Goal: Task Accomplishment & Management: Complete application form

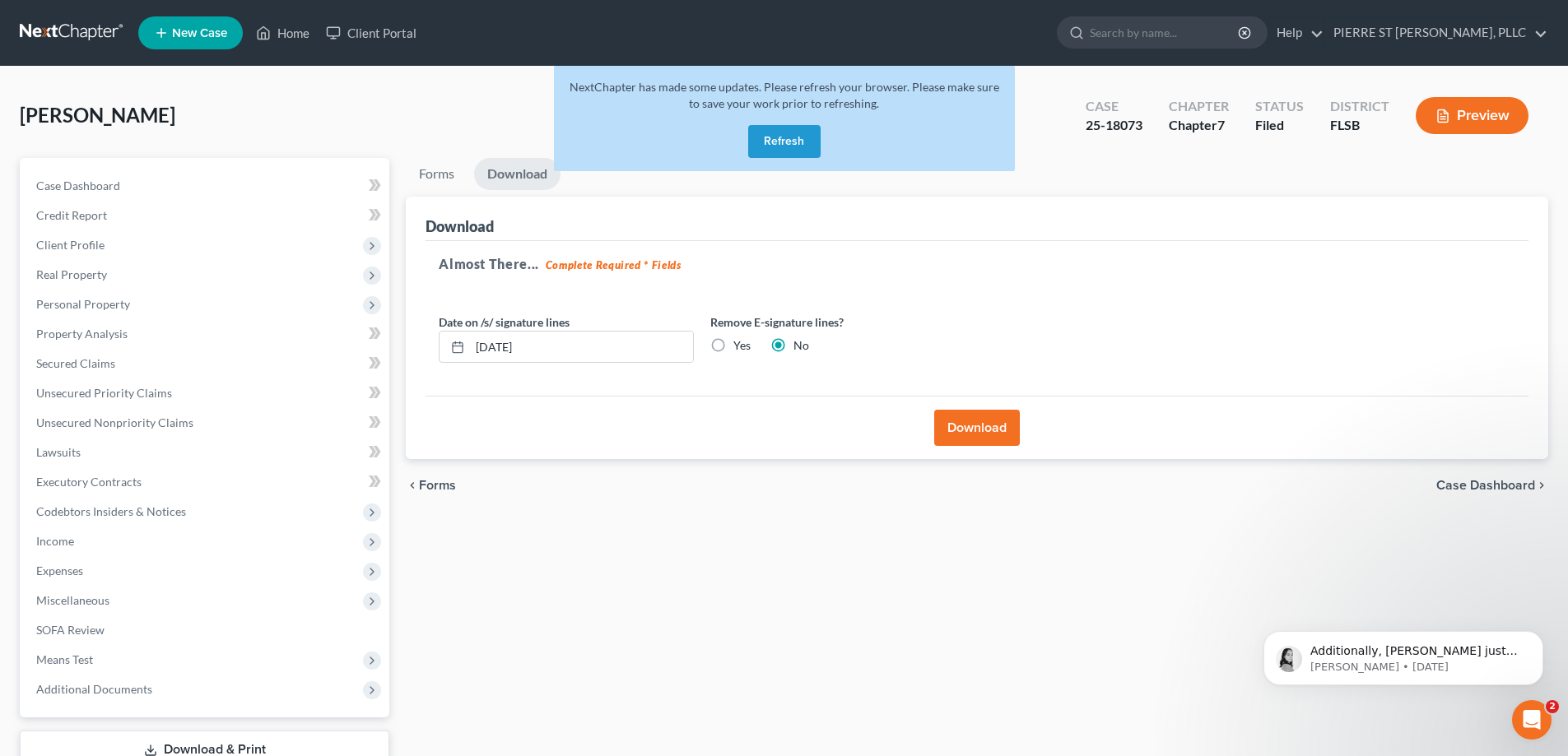
click at [786, 144] on button "Refresh" at bounding box center [784, 141] width 73 height 33
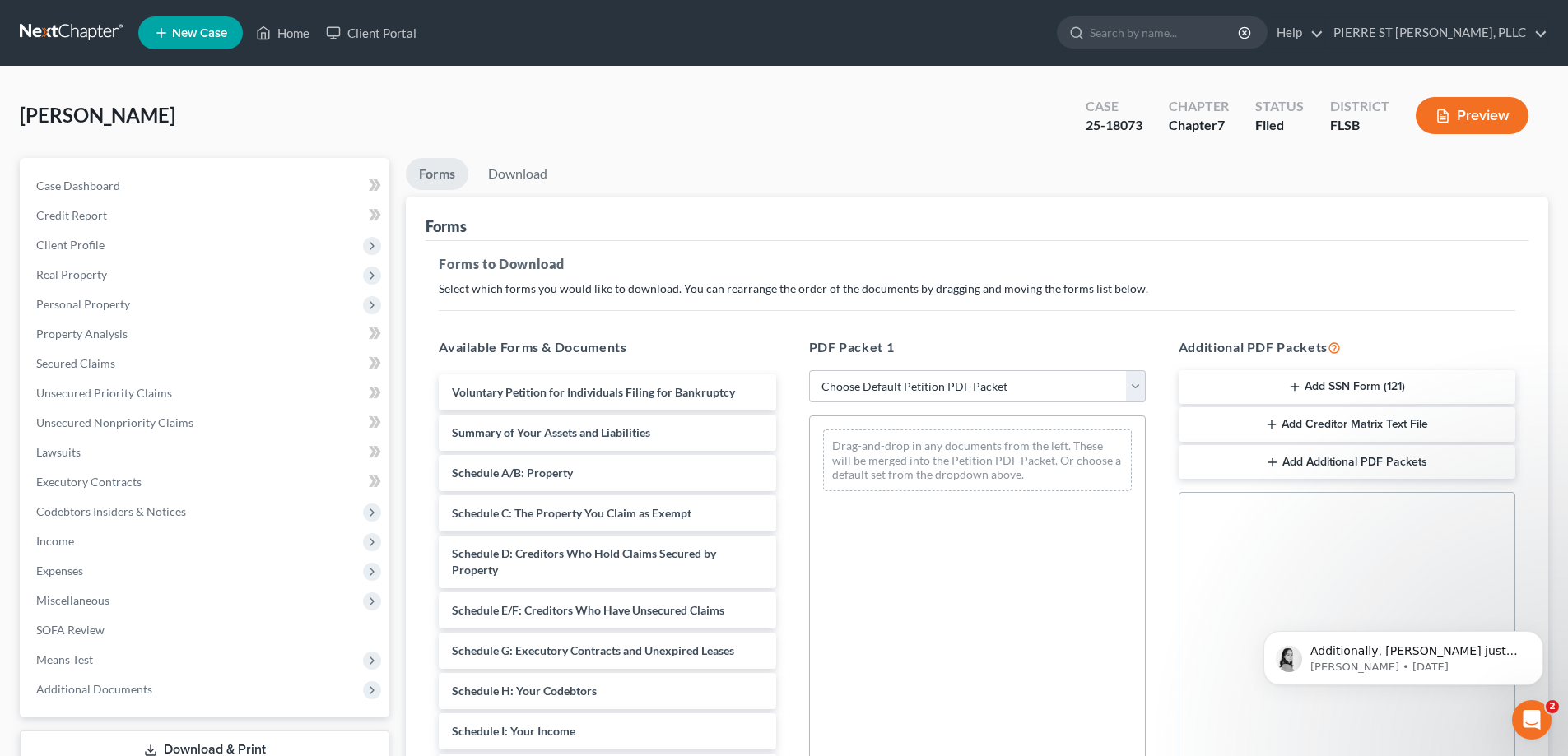
click at [1533, 715] on icon "Open Intercom Messenger" at bounding box center [1532, 720] width 27 height 27
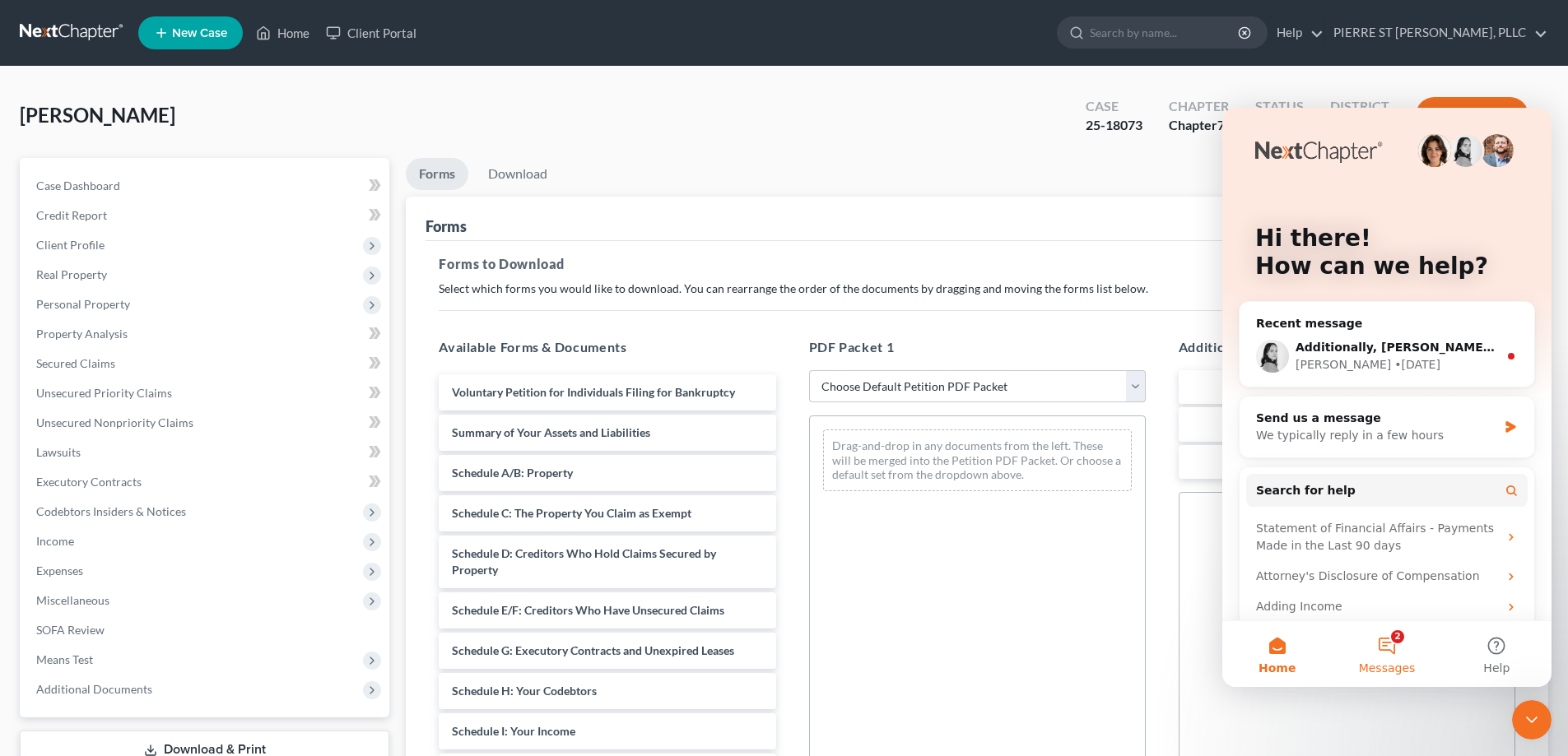
click at [1388, 643] on button "2 Messages" at bounding box center [1385, 654] width 109 height 66
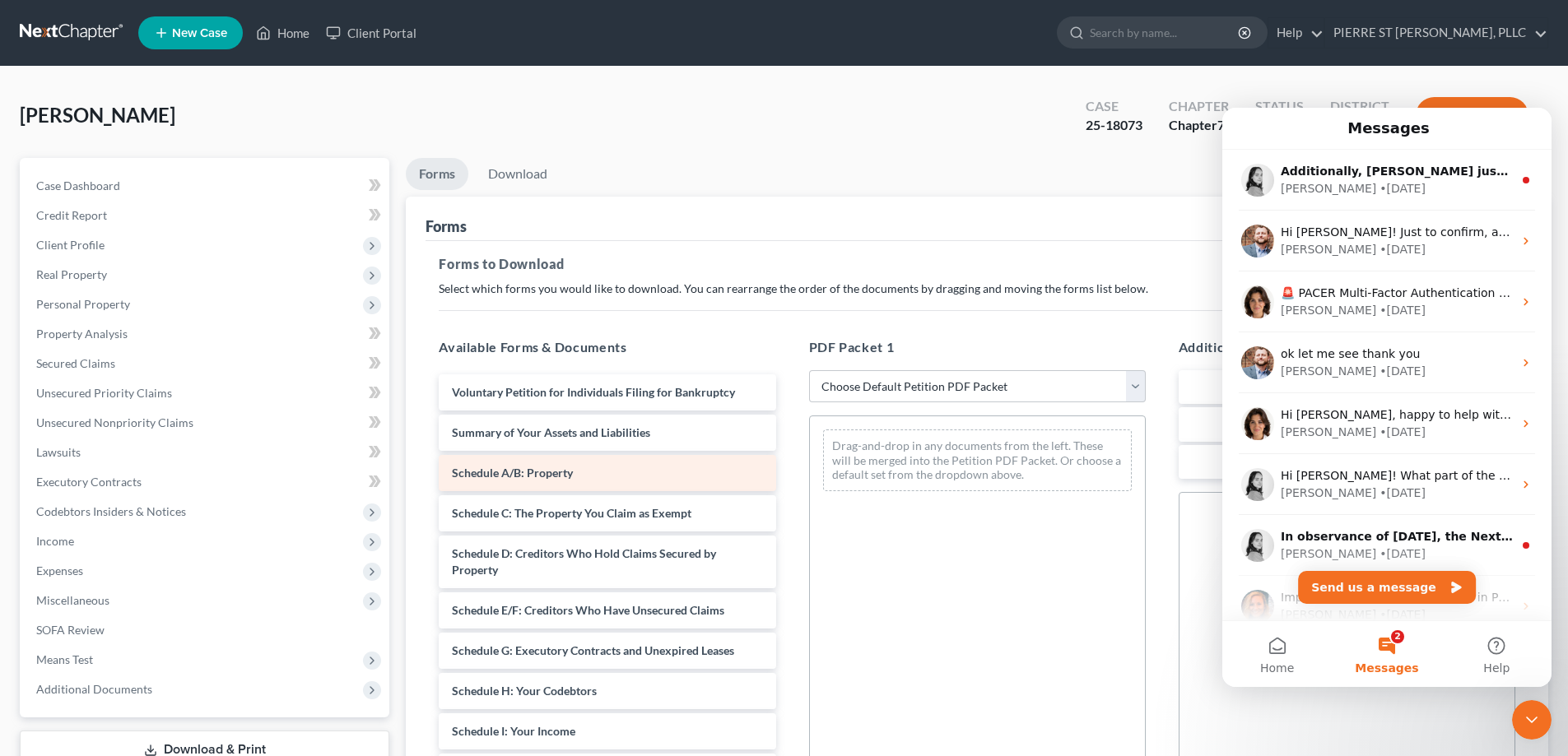
click at [507, 475] on span "Schedule A/B: Property" at bounding box center [511, 473] width 121 height 14
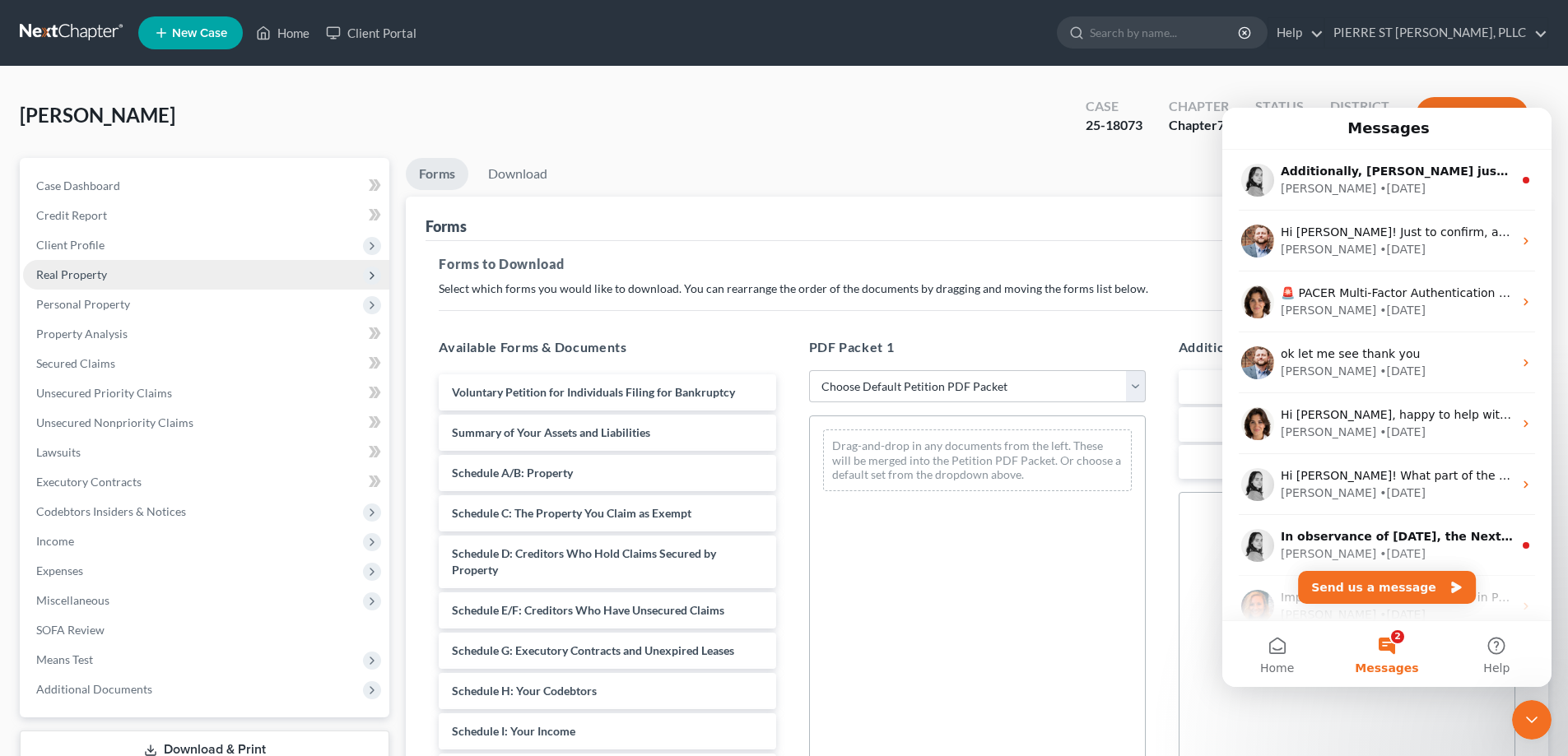
click at [68, 271] on span "Real Property" at bounding box center [71, 275] width 71 height 14
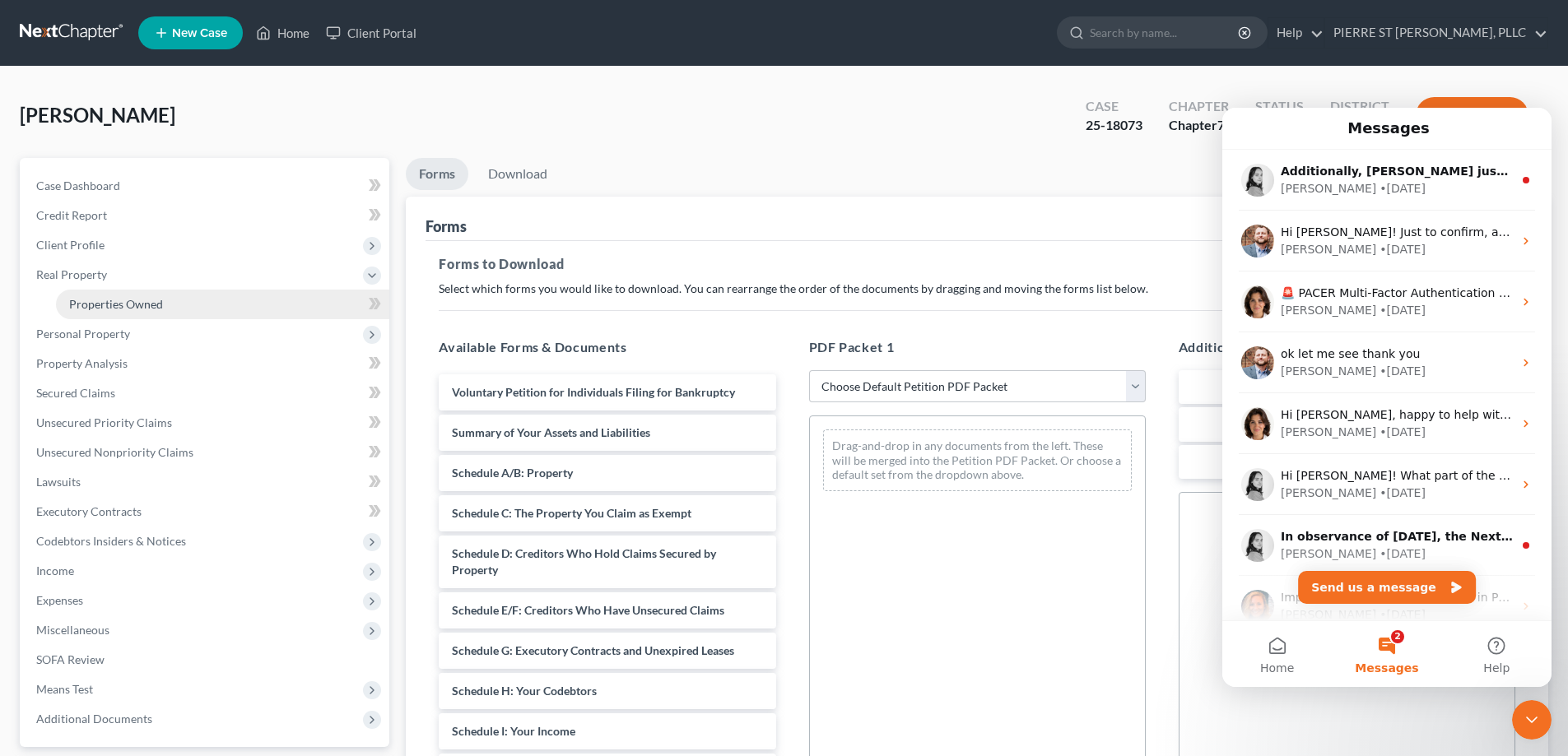
click at [96, 304] on span "Properties Owned" at bounding box center [116, 304] width 94 height 14
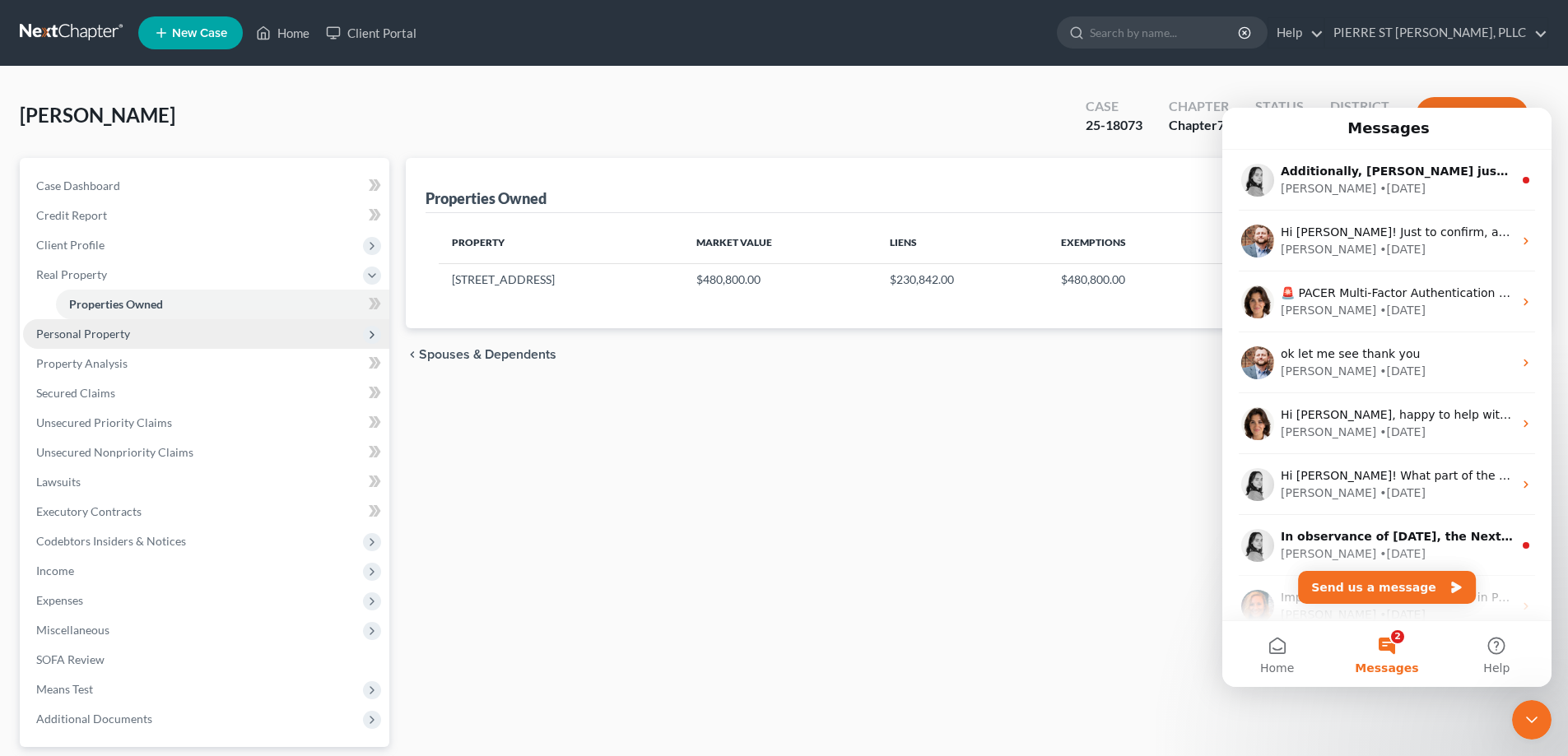
click at [97, 333] on span "Personal Property" at bounding box center [82, 334] width 94 height 14
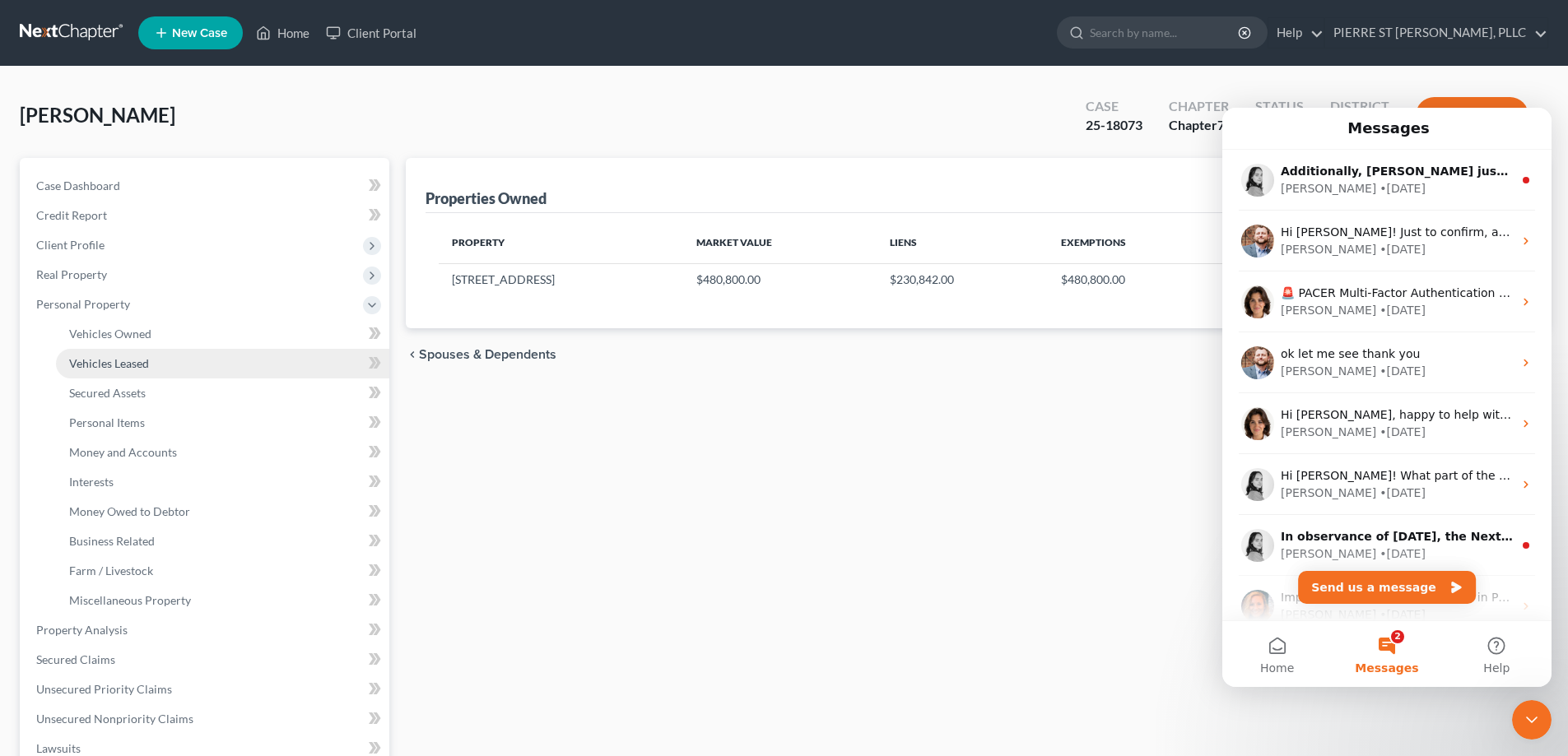
click at [111, 363] on span "Vehicles Leased" at bounding box center [109, 363] width 80 height 14
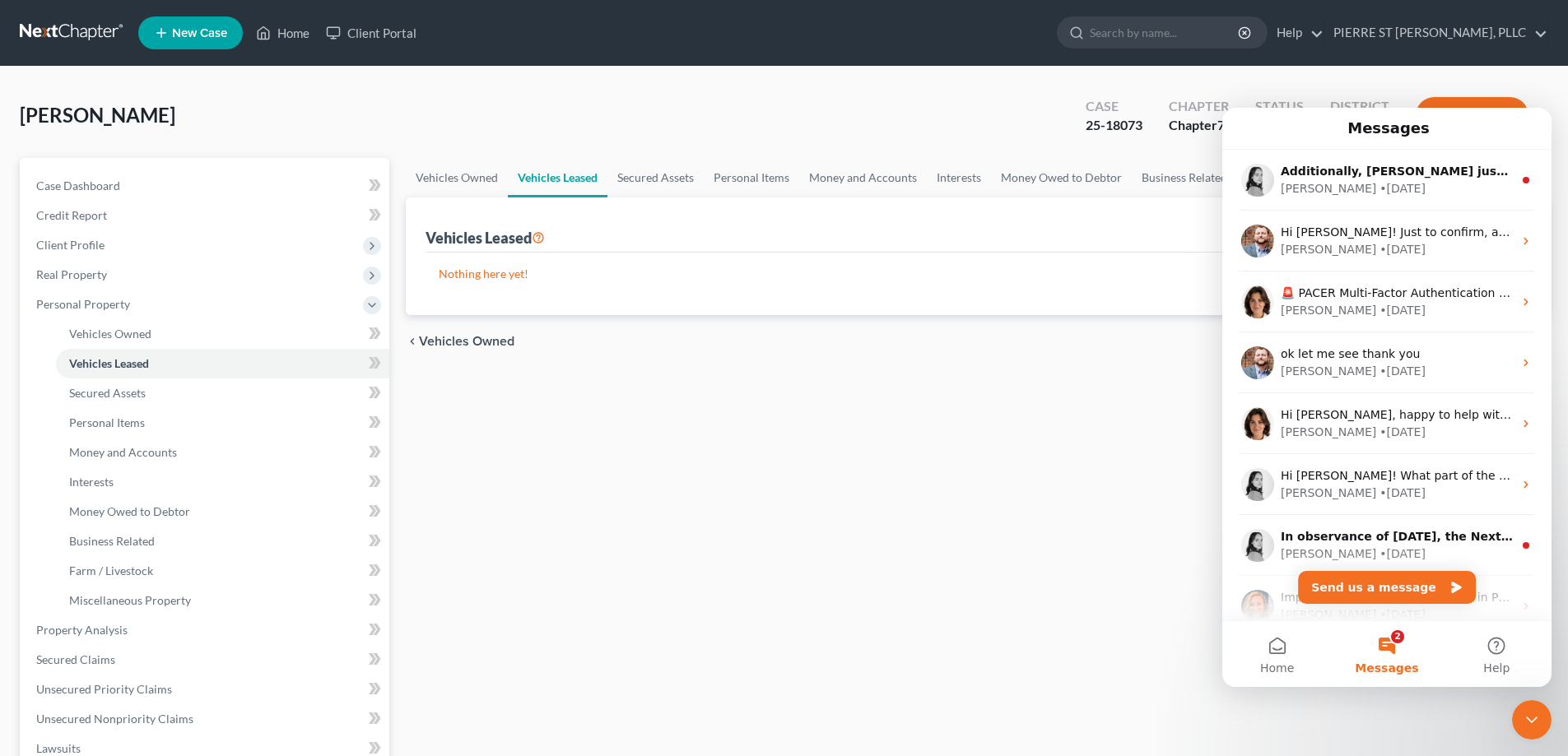
click at [1533, 716] on icon "Close Intercom Messenger" at bounding box center [1531, 720] width 19 height 19
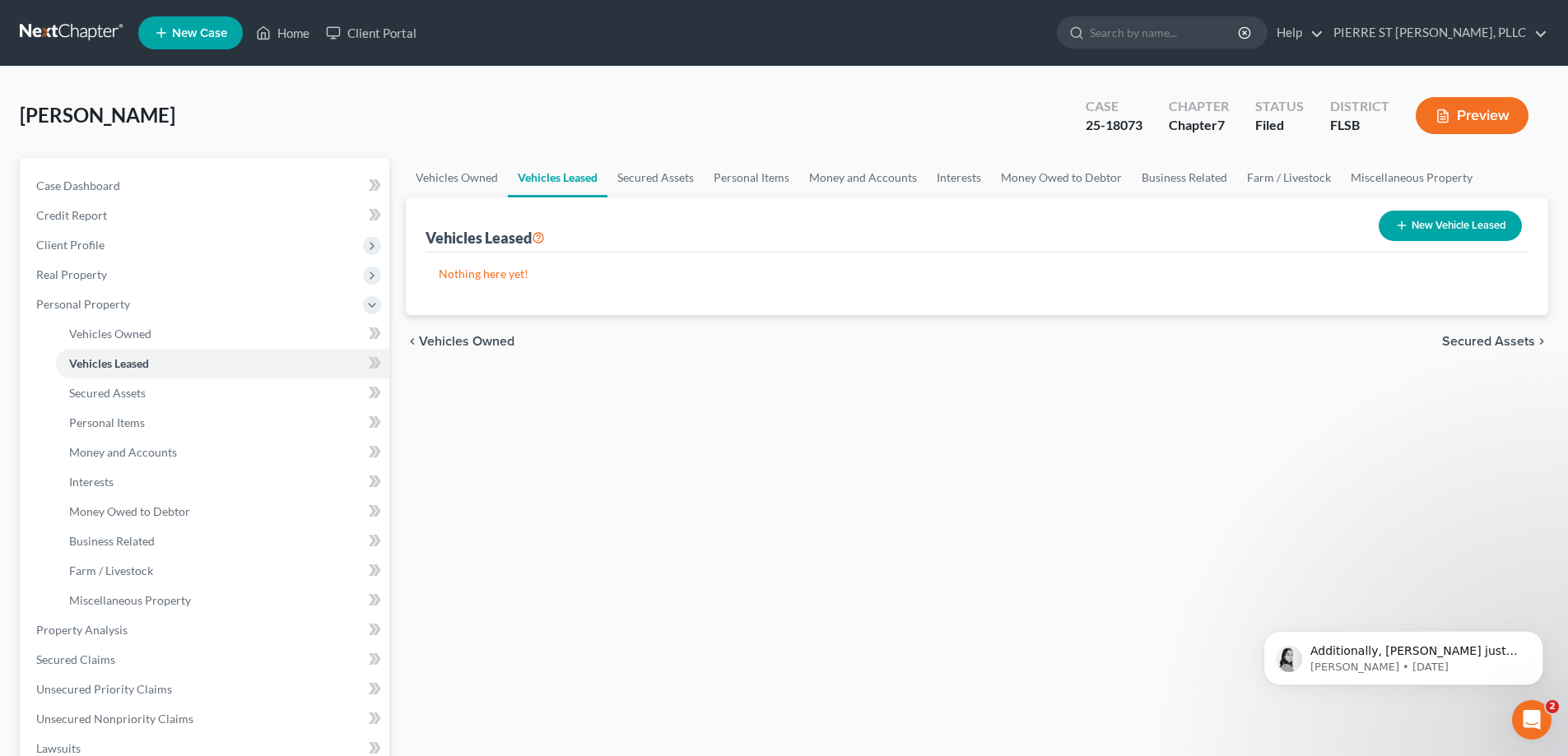
click at [1440, 225] on button "New Vehicle Leased" at bounding box center [1450, 225] width 143 height 30
select select "0"
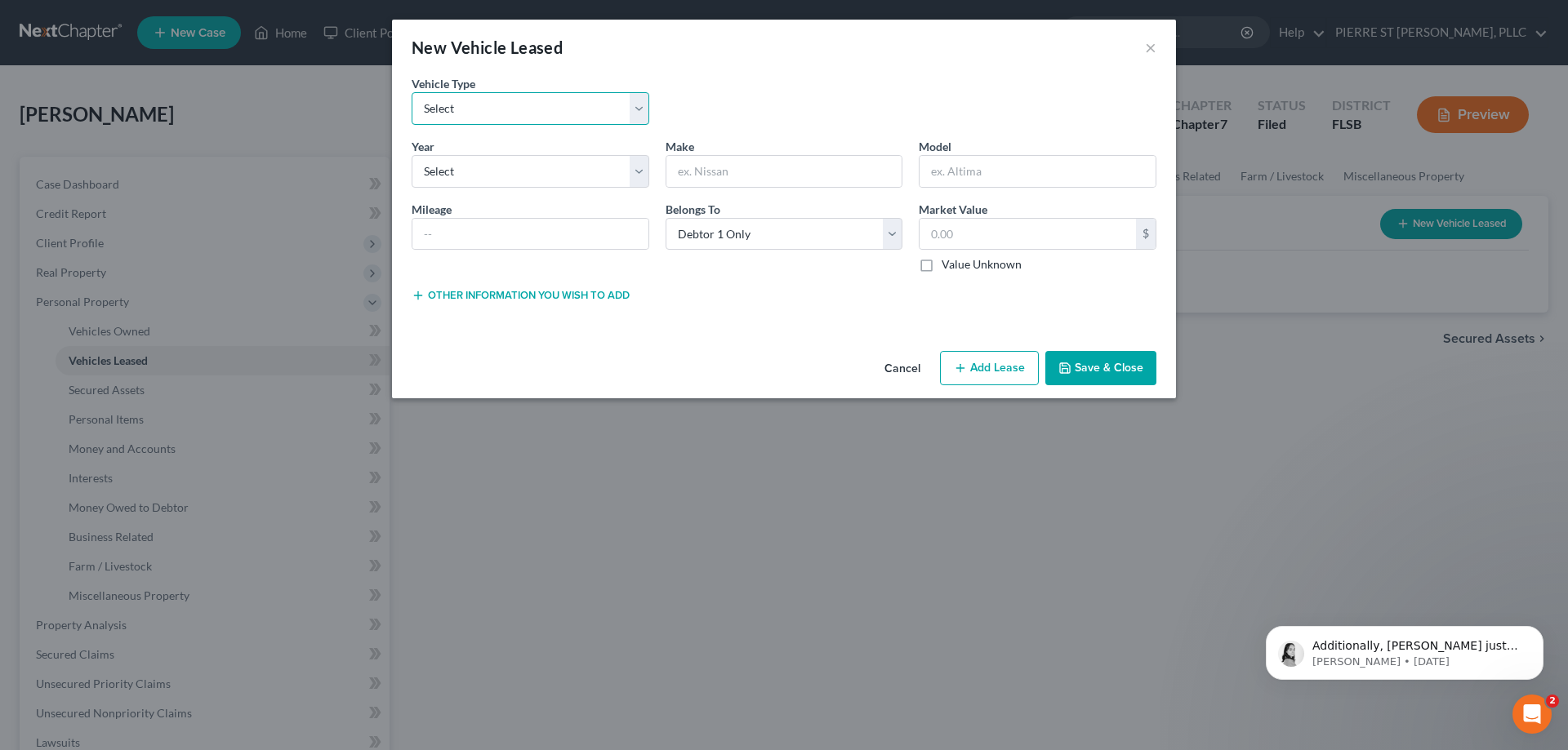
click at [465, 104] on select "Select Automobile Truck Trailer Watercraft Aircraft Motor Home Atv Other Vehicle" at bounding box center [530, 108] width 238 height 33
select select "0"
click at [411, 92] on select "Select Automobile Truck Trailer Watercraft Aircraft Motor Home Atv Other Vehicle" at bounding box center [530, 108] width 238 height 33
click at [483, 174] on select "Select 2026 2025 2024 2023 2022 2021 2020 2019 2018 2017 2016 2015 2014 2013 20…" at bounding box center [530, 172] width 238 height 33
select select "9"
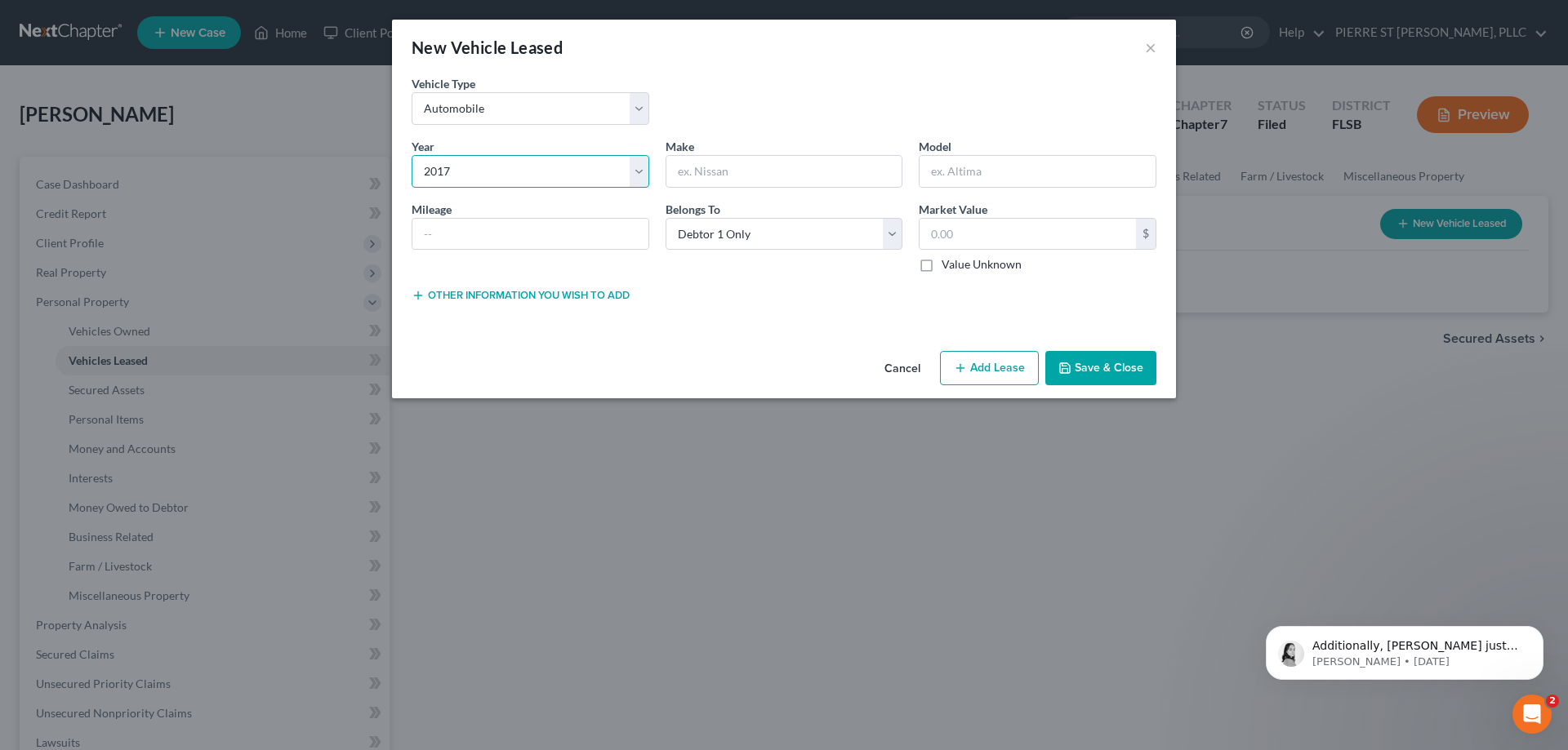
click at [411, 155] on select "Select 2026 2025 2024 2023 2022 2021 2020 2019 2018 2017 2016 2015 2014 2013 20…" at bounding box center [530, 172] width 238 height 33
click at [728, 178] on input "text" at bounding box center [784, 172] width 236 height 31
type input "Toyota"
click at [998, 183] on input "text" at bounding box center [1038, 172] width 236 height 31
type input "4D"
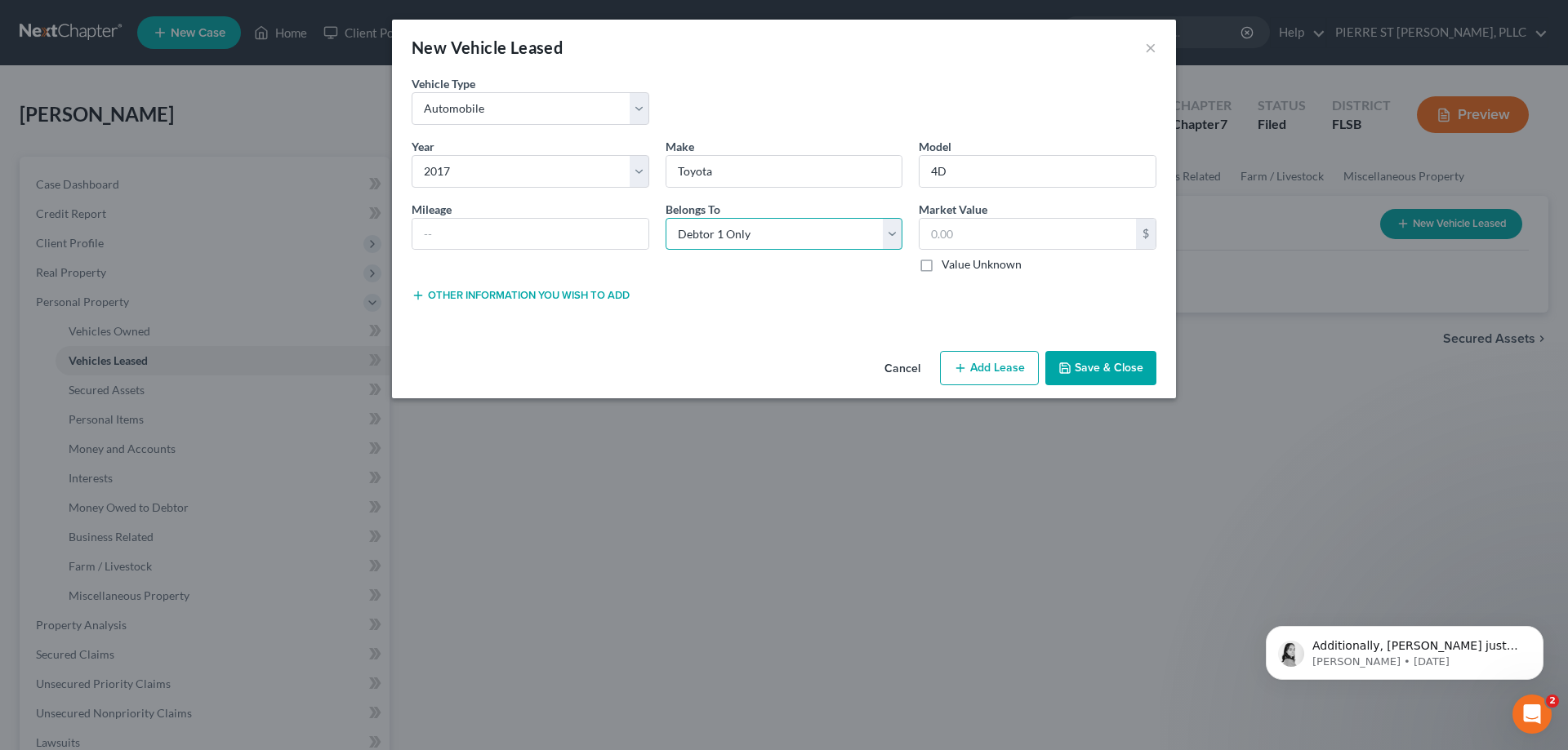
click at [799, 245] on select "Select Debtor 1 Only Debtor 2 Only Debtor 1 And Debtor 2 Only At Least One Of T…" at bounding box center [784, 234] width 238 height 33
select select "3"
click at [666, 218] on select "Select Debtor 1 Only Debtor 2 Only Debtor 1 And Debtor 2 Only At Least One Of T…" at bounding box center [784, 234] width 238 height 33
click at [1006, 246] on input "text" at bounding box center [1028, 234] width 217 height 31
click at [463, 240] on input "text" at bounding box center [530, 234] width 236 height 31
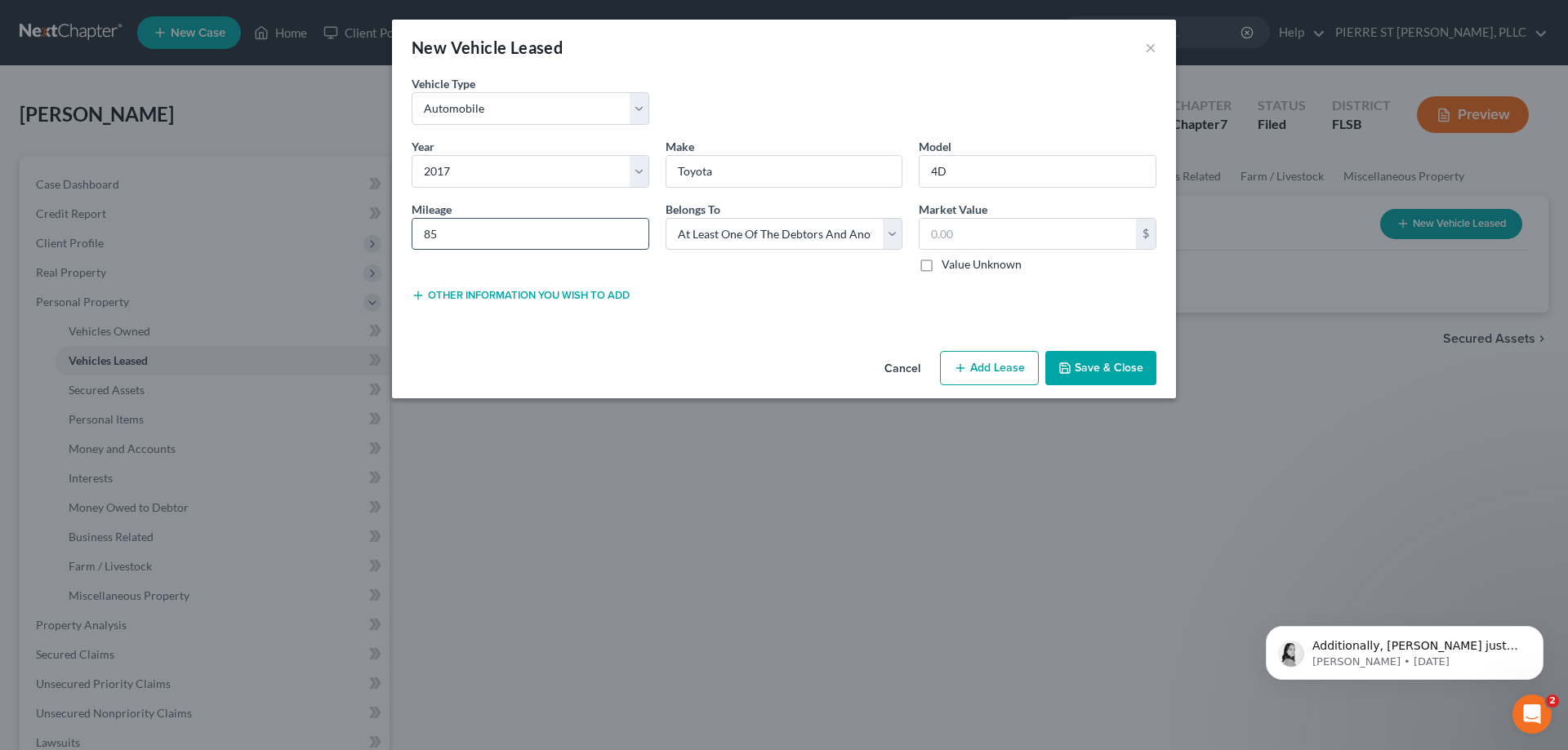
type input "8"
type input "132713"
click at [766, 318] on div "Vehicle Type * Select Automobile Truck Trailer Watercraft Aircraft Motor Home A…" at bounding box center [784, 209] width 784 height 270
click at [981, 239] on input "text" at bounding box center [1028, 234] width 217 height 31
click at [1090, 282] on div "Year * Select 2026 2025 2024 2023 2022 2021 2020 2019 2018 2017 2016 2015 2014 …" at bounding box center [784, 212] width 761 height 149
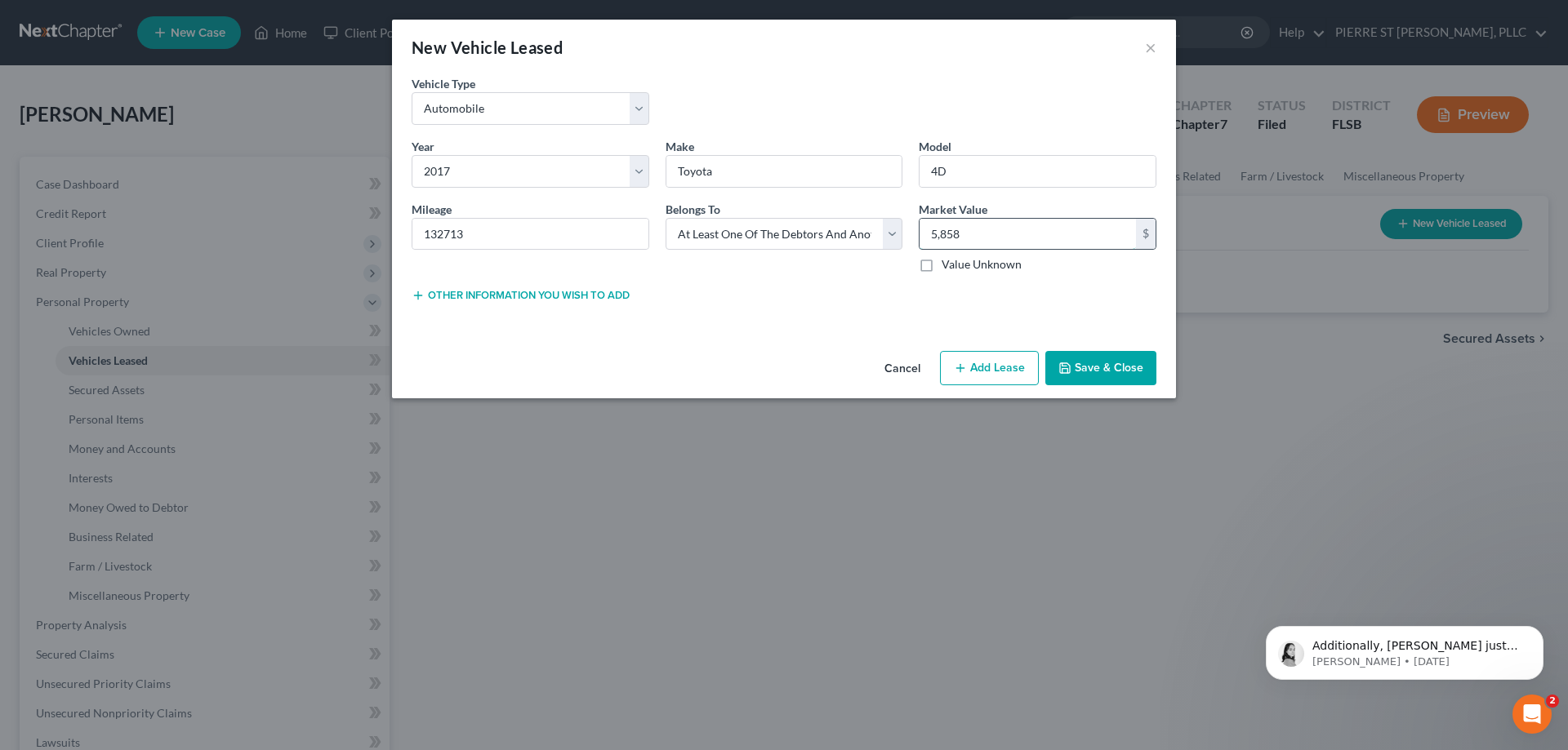
click at [1015, 238] on input "5,858" at bounding box center [1028, 234] width 217 height 31
click at [1005, 236] on input "5,858" at bounding box center [1028, 234] width 217 height 31
click at [765, 340] on div "Vehicle Type * Select Automobile Truck Trailer Watercraft Aircraft Motor Home A…" at bounding box center [784, 209] width 784 height 270
click at [924, 236] on input "5,858.00" at bounding box center [1028, 234] width 217 height 31
click at [931, 238] on input "5,858.00" at bounding box center [1028, 234] width 217 height 31
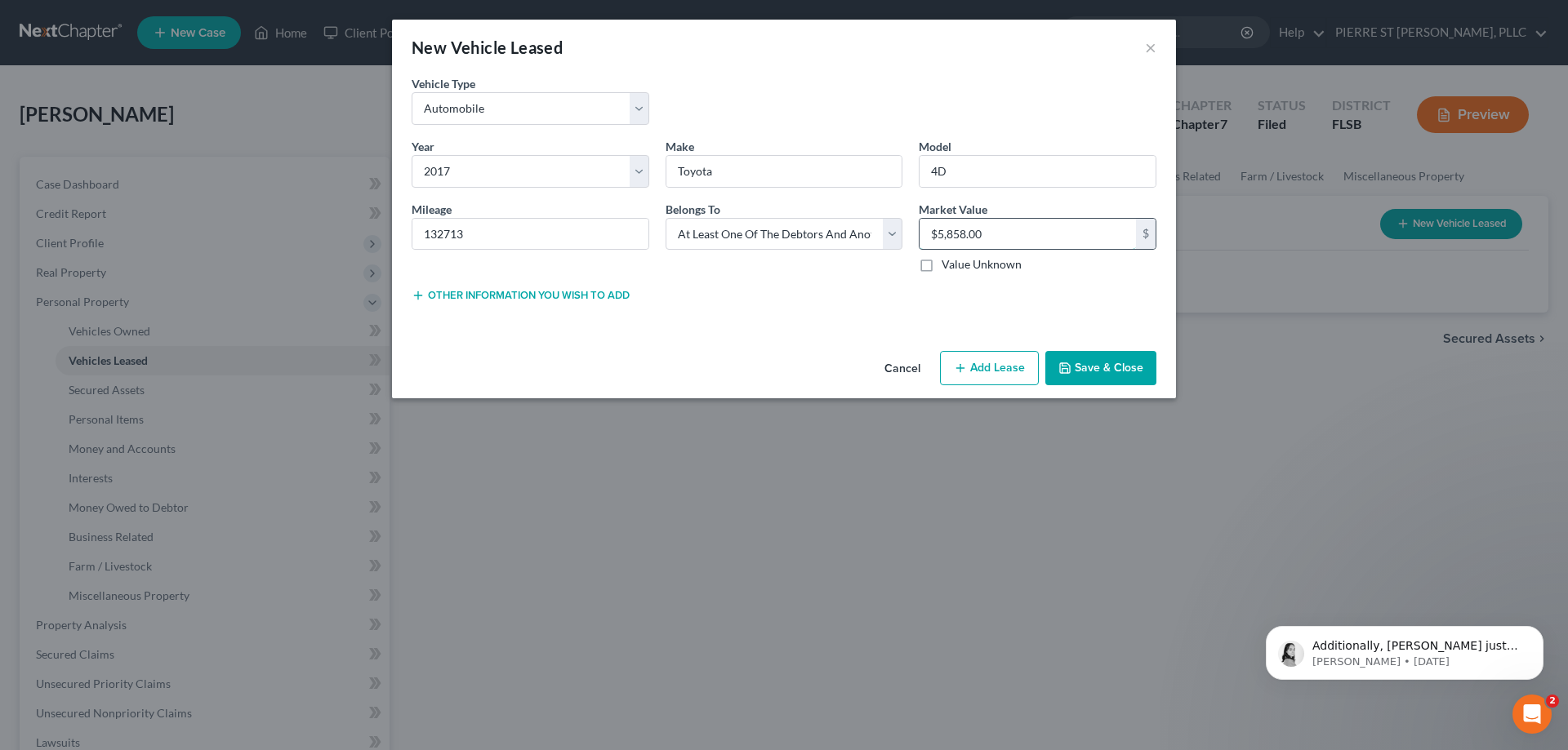
type input "5,858.00"
click at [978, 318] on div "Vehicle Type * Select Automobile Truck Trailer Watercraft Aircraft Motor Home A…" at bounding box center [784, 209] width 784 height 270
click at [1103, 365] on button "Save & Close" at bounding box center [1101, 368] width 111 height 35
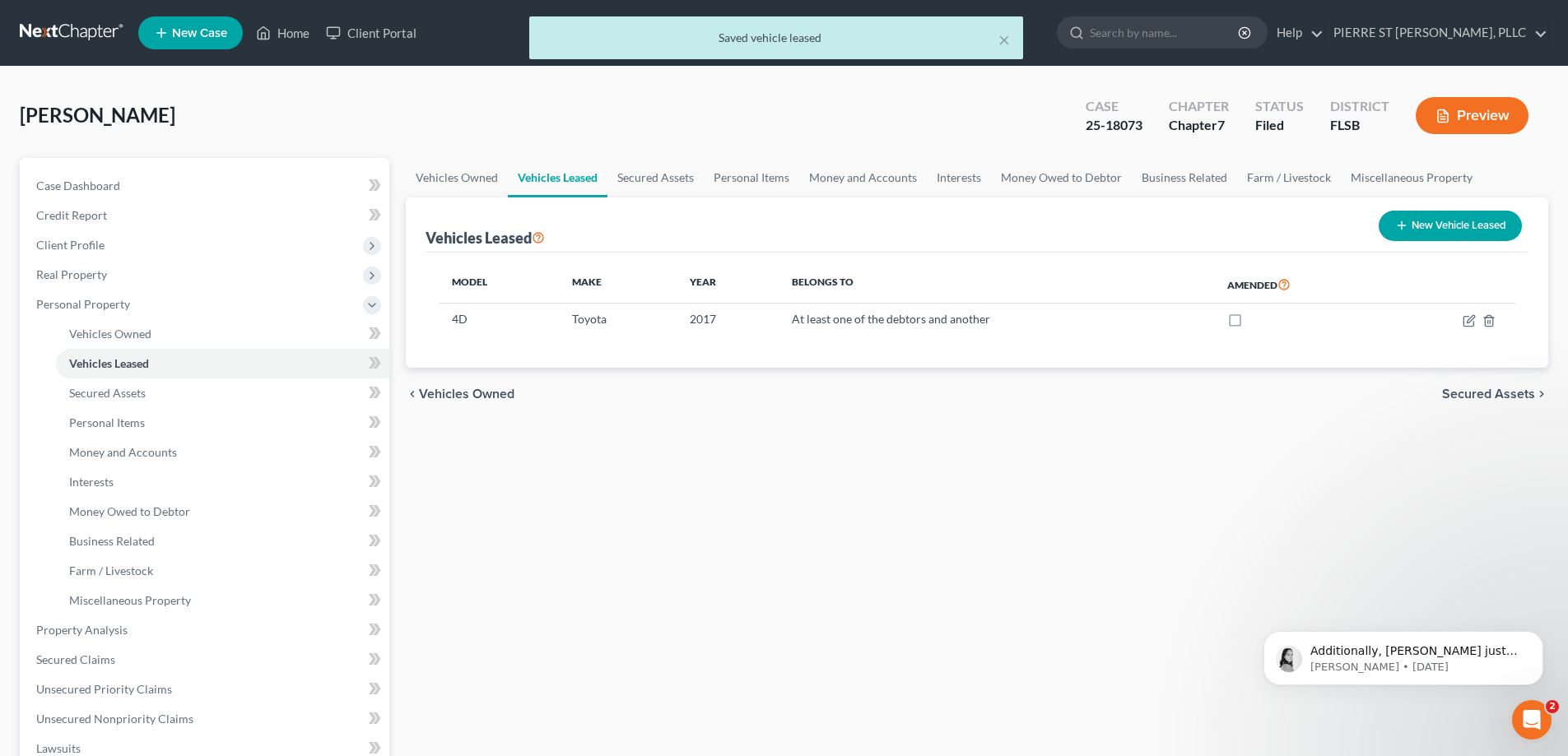
click at [1444, 224] on button "New Vehicle Leased" at bounding box center [1450, 225] width 143 height 30
select select "0"
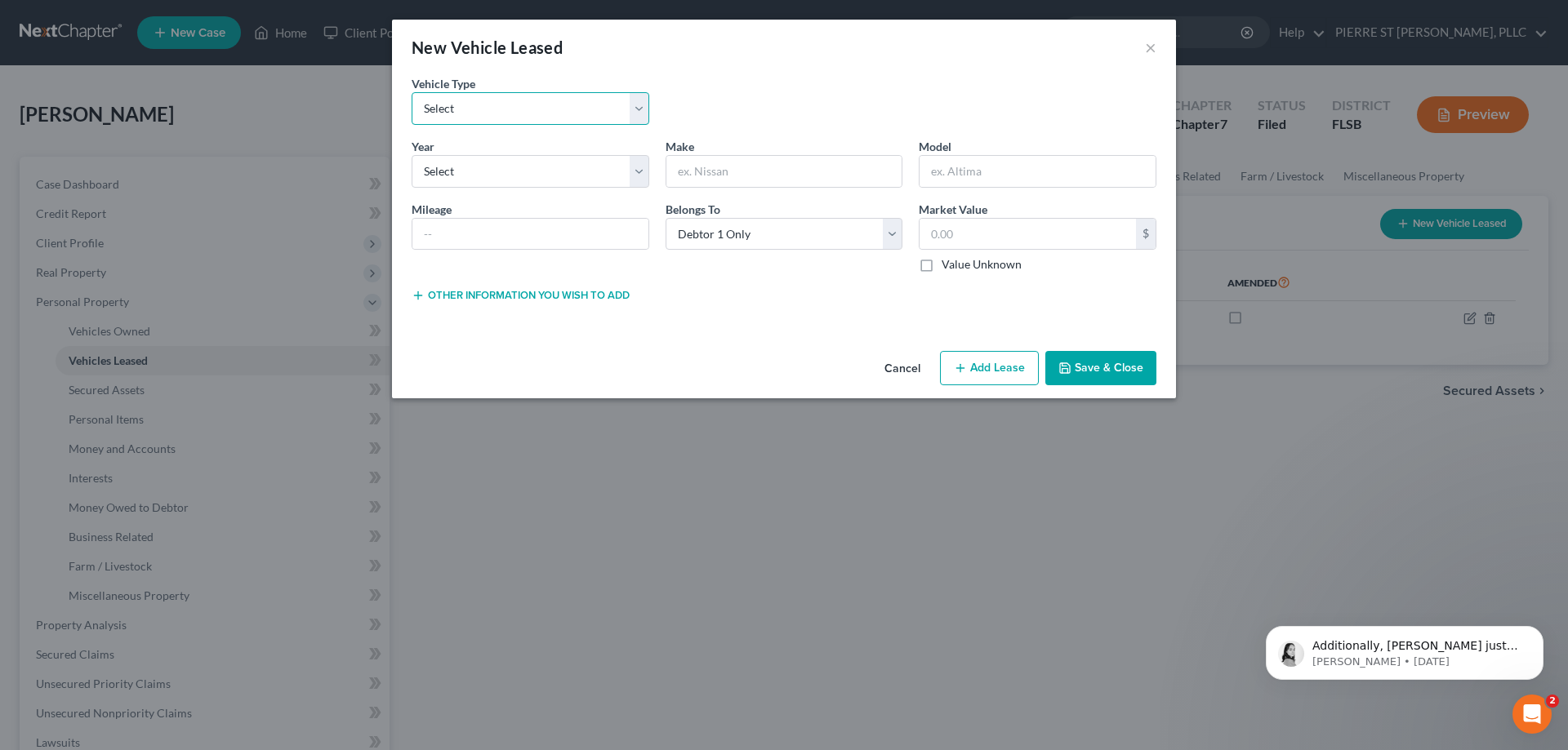
click at [492, 107] on select "Select Automobile Truck Trailer Watercraft Aircraft Motor Home Atv Other Vehicle" at bounding box center [530, 108] width 238 height 33
select select "0"
click at [411, 92] on select "Select Automobile Truck Trailer Watercraft Aircraft Motor Home Atv Other Vehicle" at bounding box center [530, 108] width 238 height 33
click at [488, 176] on select "Select 2026 2025 2024 2023 2022 2021 2020 2019 2018 2017 2016 2015 2014 2013 20…" at bounding box center [530, 172] width 238 height 33
select select "8"
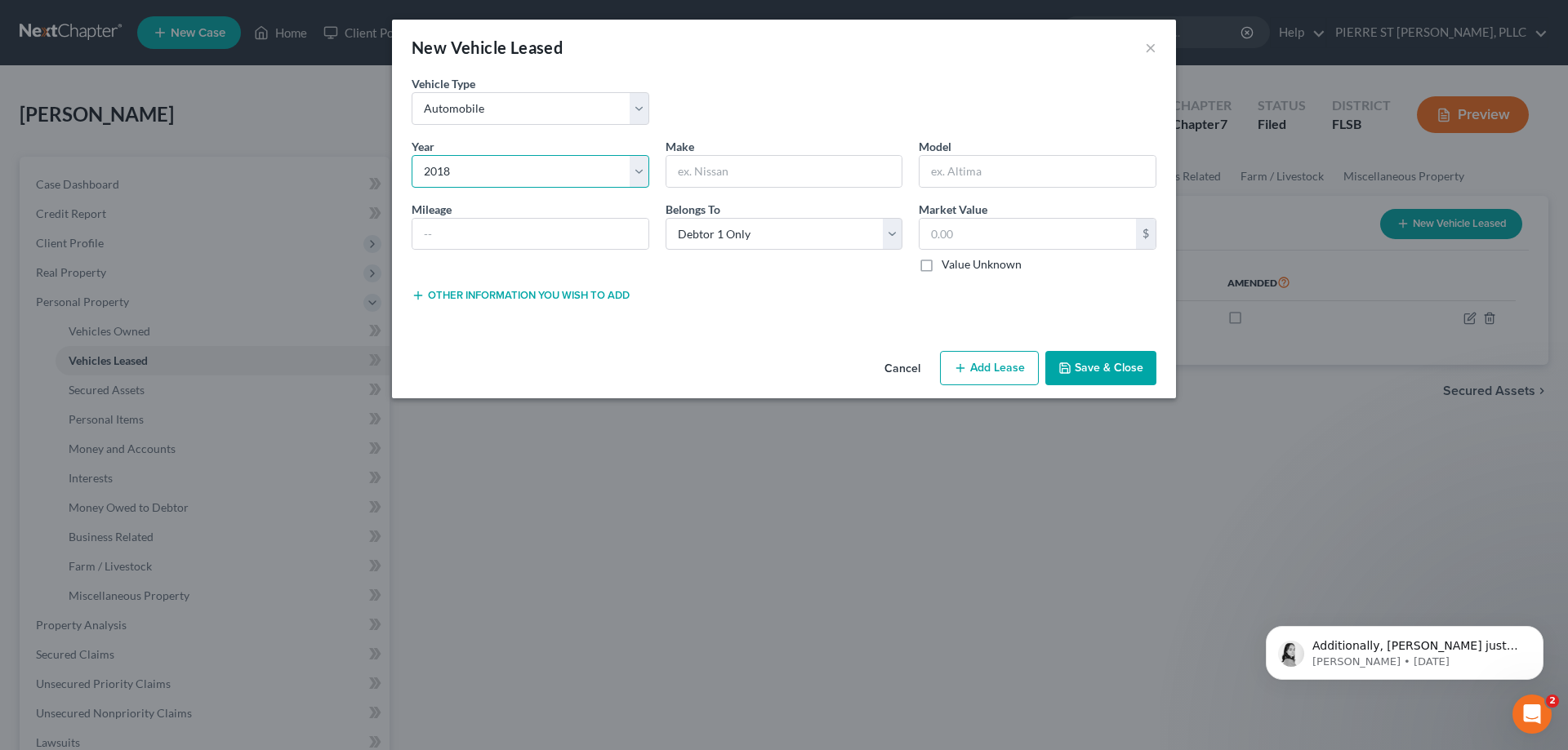
click at [411, 155] on select "Select 2026 2025 2024 2023 2022 2021 2020 2019 2018 2017 2016 2015 2014 2013 20…" at bounding box center [530, 172] width 238 height 33
click at [745, 176] on input "text" at bounding box center [784, 172] width 236 height 31
type input "TESLA"
click at [1014, 176] on input "text" at bounding box center [1038, 172] width 236 height 31
type input "3"
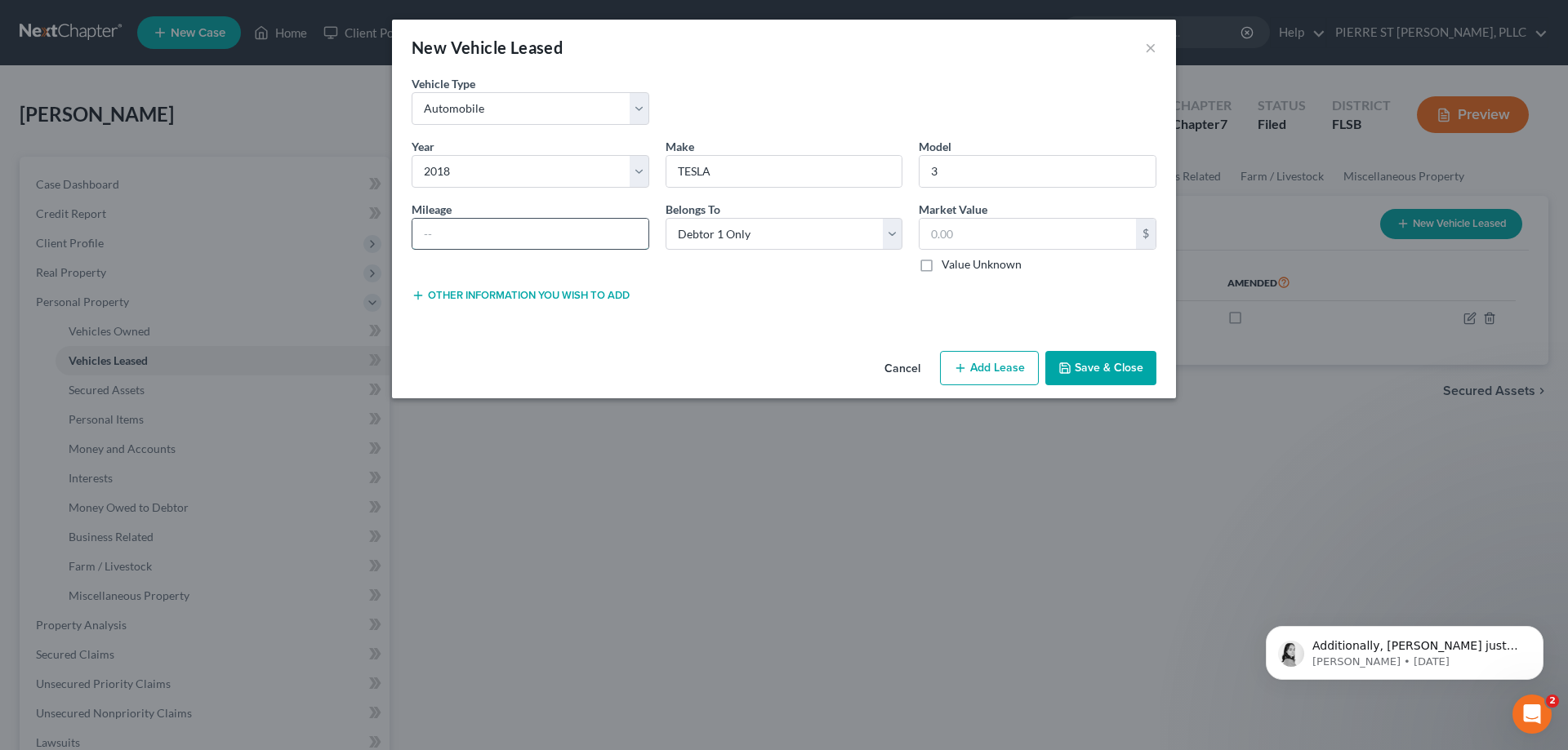
click at [464, 234] on input "text" at bounding box center [530, 234] width 236 height 31
click at [547, 269] on div "Mileage 85000.00" at bounding box center [530, 237] width 254 height 73
click at [552, 239] on input "85000.00" at bounding box center [530, 234] width 236 height 31
click at [437, 239] on input "85000" at bounding box center [530, 234] width 236 height 31
type input "85,000"
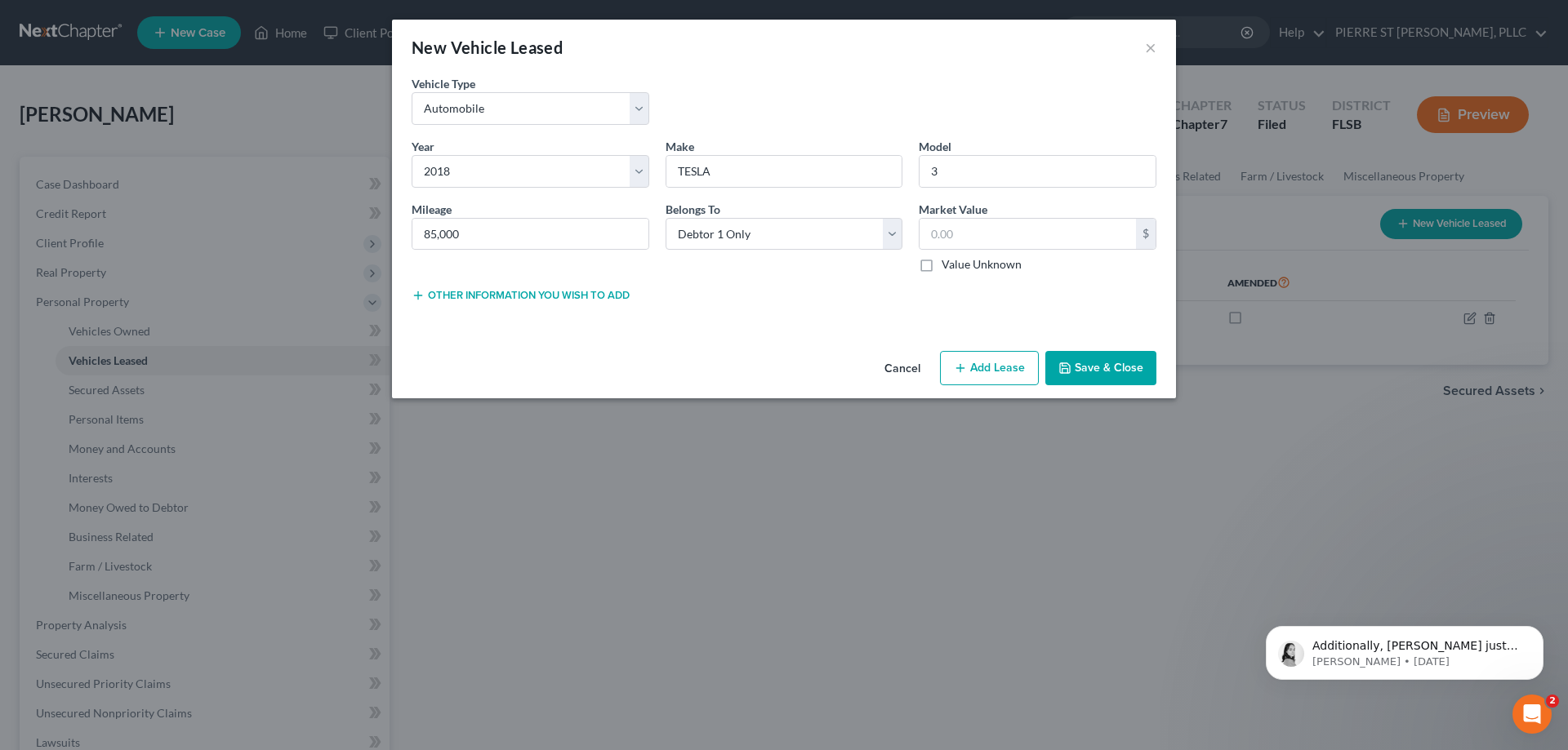
click at [788, 267] on div "Belongs To * Select Debtor 1 Only Debtor 2 Only Debtor 1 And Debtor 2 Only At L…" at bounding box center [784, 237] width 254 height 73
click at [996, 235] on input "text" at bounding box center [1028, 234] width 217 height 31
type input "15,085"
click at [975, 306] on div "Other information you wish to add Lease Select" at bounding box center [784, 300] width 761 height 30
click at [1110, 368] on button "Save & Close" at bounding box center [1101, 368] width 111 height 35
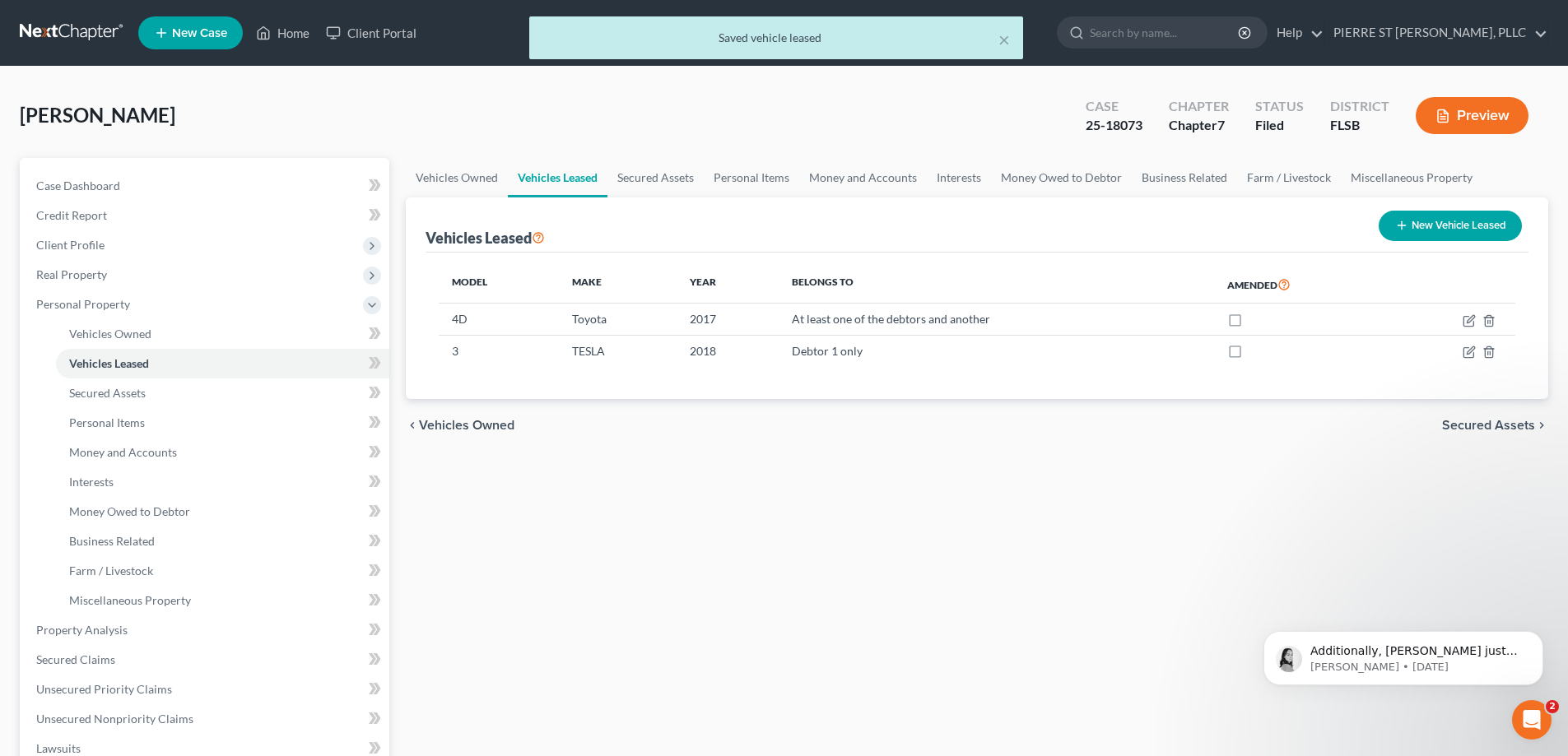
click at [1460, 220] on button "New Vehicle Leased" at bounding box center [1450, 225] width 143 height 30
select select "0"
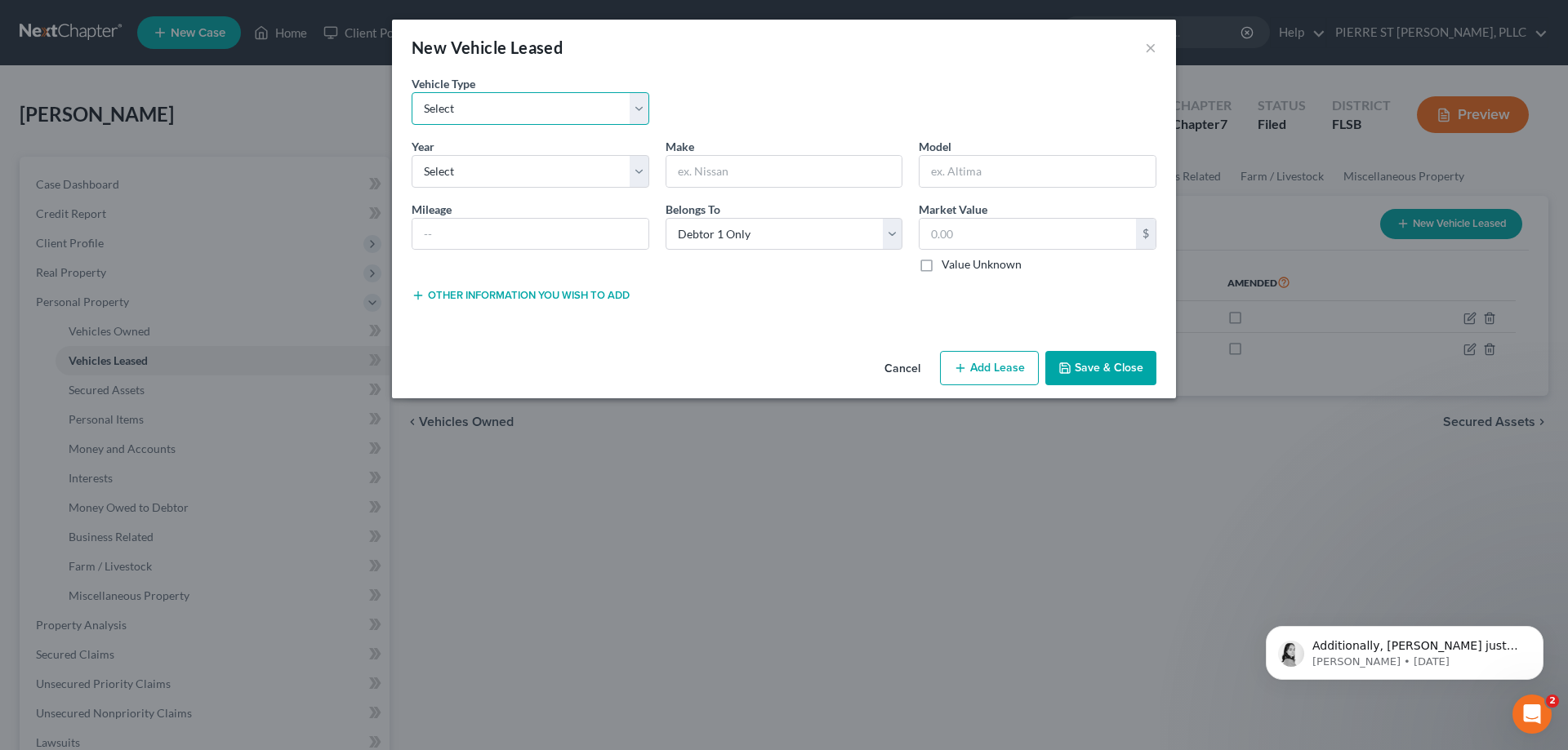
click at [523, 110] on select "Select Automobile Truck Trailer Watercraft Aircraft Motor Home Atv Other Vehicle" at bounding box center [530, 108] width 238 height 33
select select "0"
click at [411, 92] on select "Select Automobile Truck Trailer Watercraft Aircraft Motor Home Atv Other Vehicle" at bounding box center [530, 108] width 238 height 33
click at [470, 178] on select "Select 2026 2025 2024 2023 2022 2021 2020 2019 2018 2017 2016 2015 2014 2013 20…" at bounding box center [530, 172] width 238 height 33
select select "10"
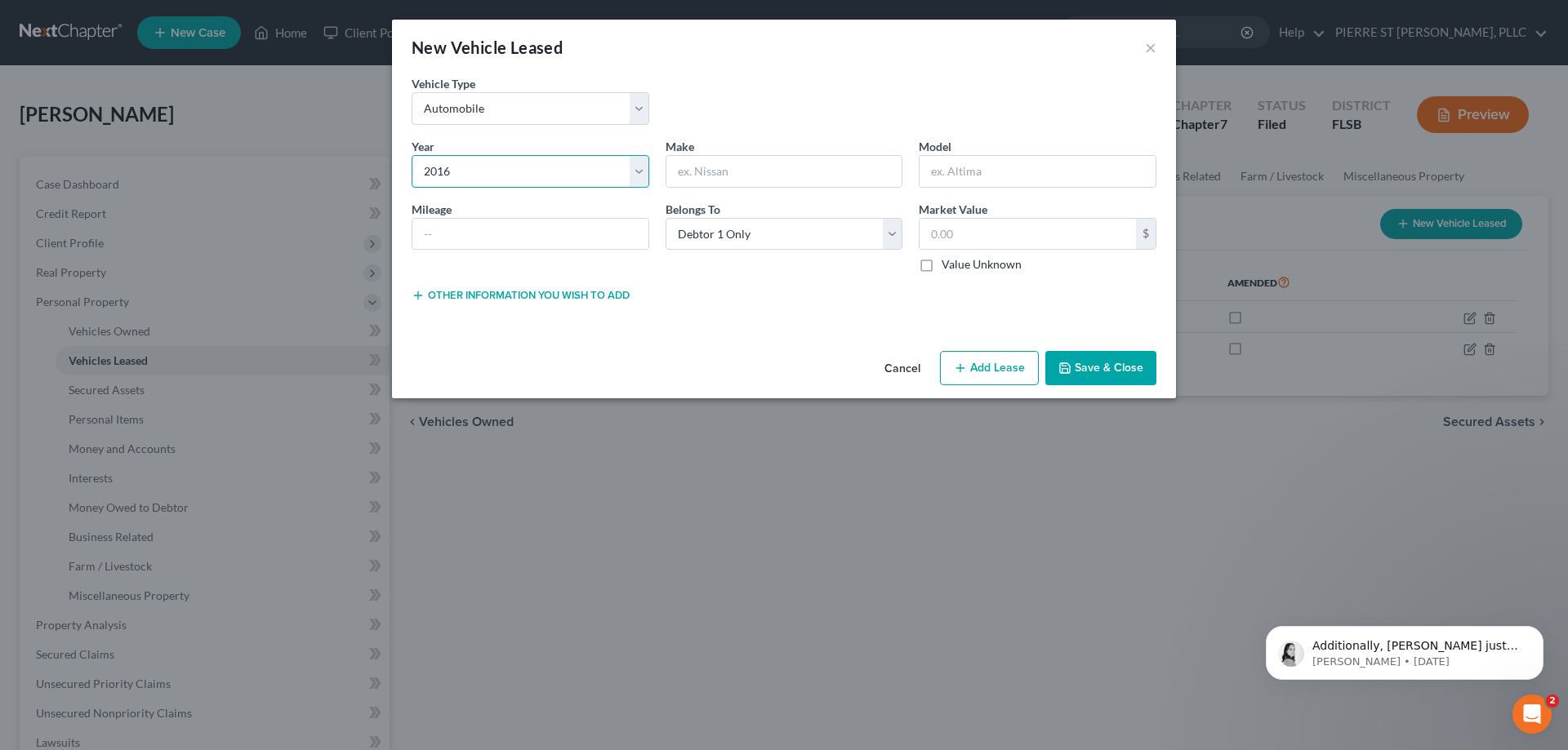
click at [411, 155] on select "Select 2026 2025 2024 2023 2022 2021 2020 2019 2018 2017 2016 2015 2014 2013 20…" at bounding box center [530, 172] width 238 height 33
click at [486, 232] on input "text" at bounding box center [530, 234] width 236 height 31
click at [438, 234] on input "86000" at bounding box center [530, 234] width 236 height 31
type input "86,000"
click at [1012, 223] on input "text" at bounding box center [1028, 234] width 217 height 31
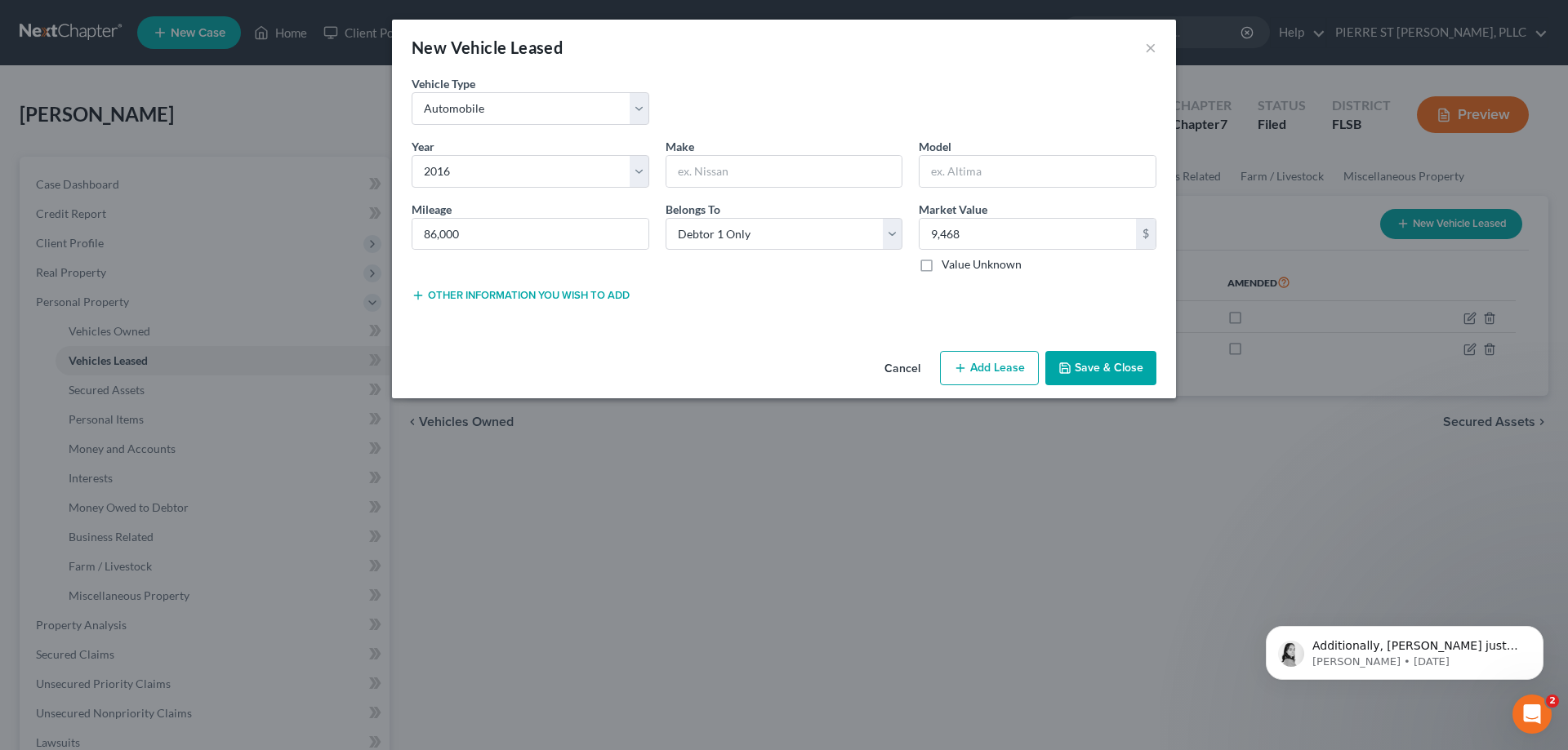
drag, startPoint x: 826, startPoint y: 302, endPoint x: 840, endPoint y: 307, distance: 14.9
click at [829, 301] on div "Lease Select" at bounding box center [784, 293] width 254 height 16
click at [1009, 234] on input "9,468" at bounding box center [1028, 234] width 217 height 31
type input "9,468.00"
click at [1061, 311] on div "Other information you wish to add Lease Select" at bounding box center [784, 300] width 761 height 30
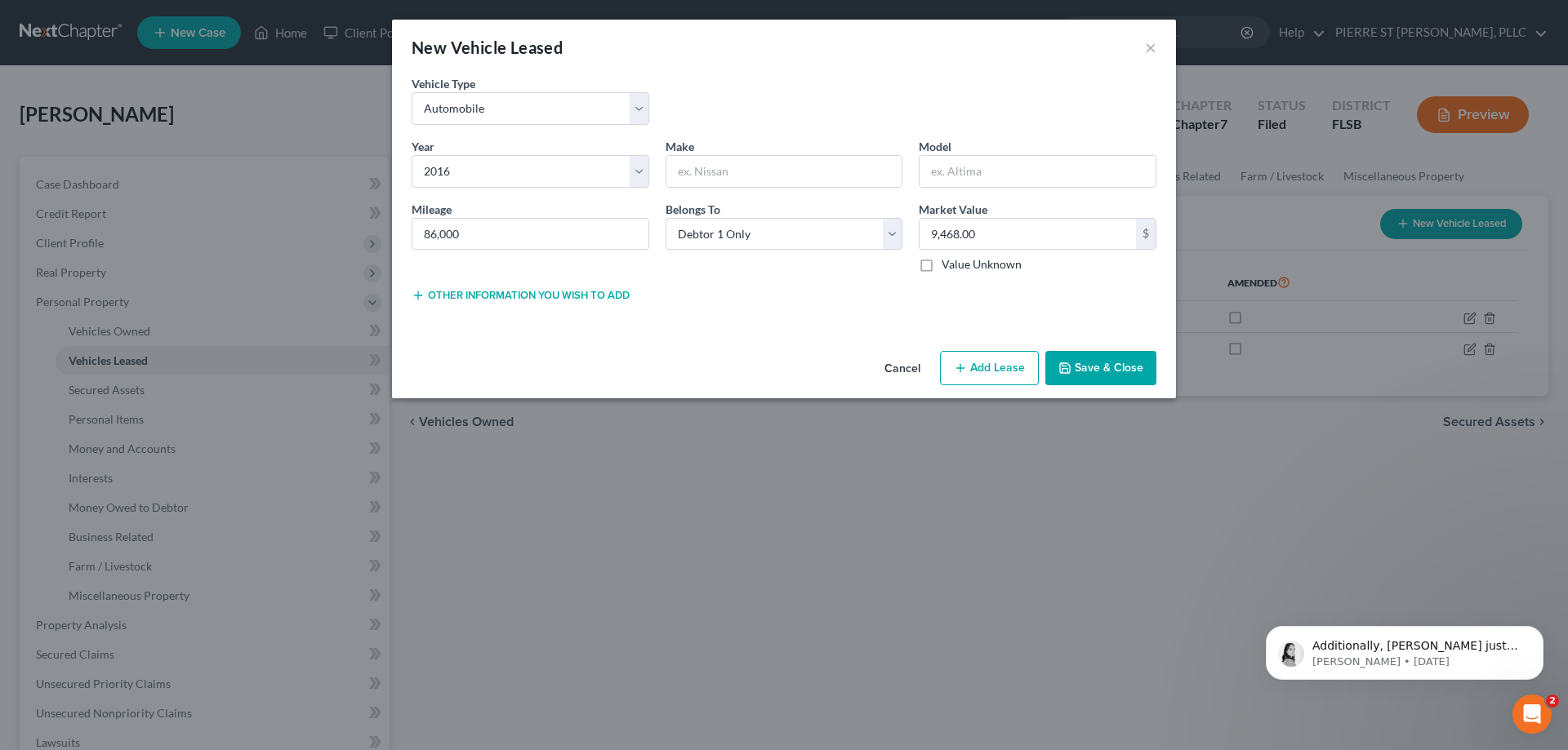
click at [1107, 371] on button "Save & Close" at bounding box center [1101, 368] width 111 height 35
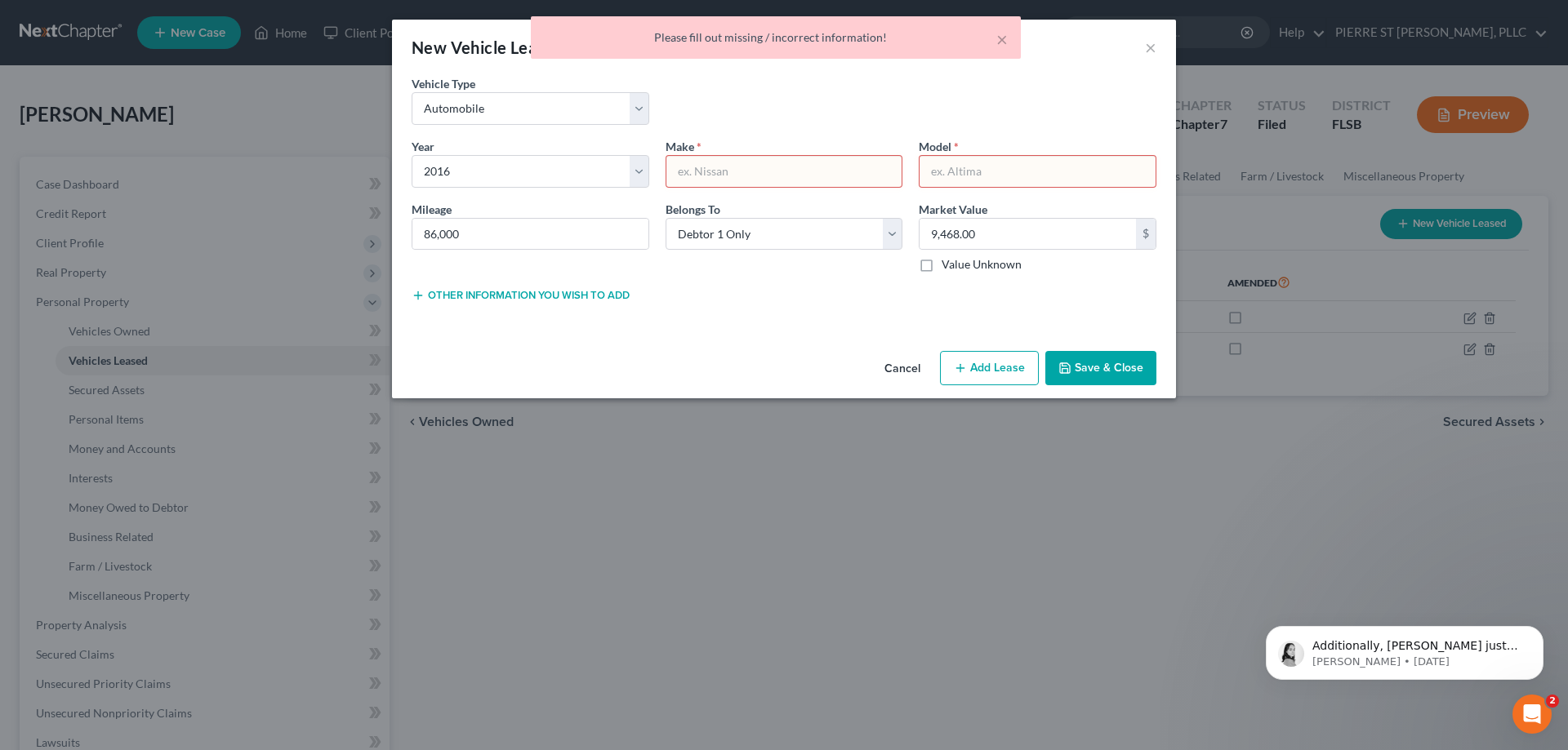
click at [743, 173] on input "text" at bounding box center [784, 172] width 236 height 31
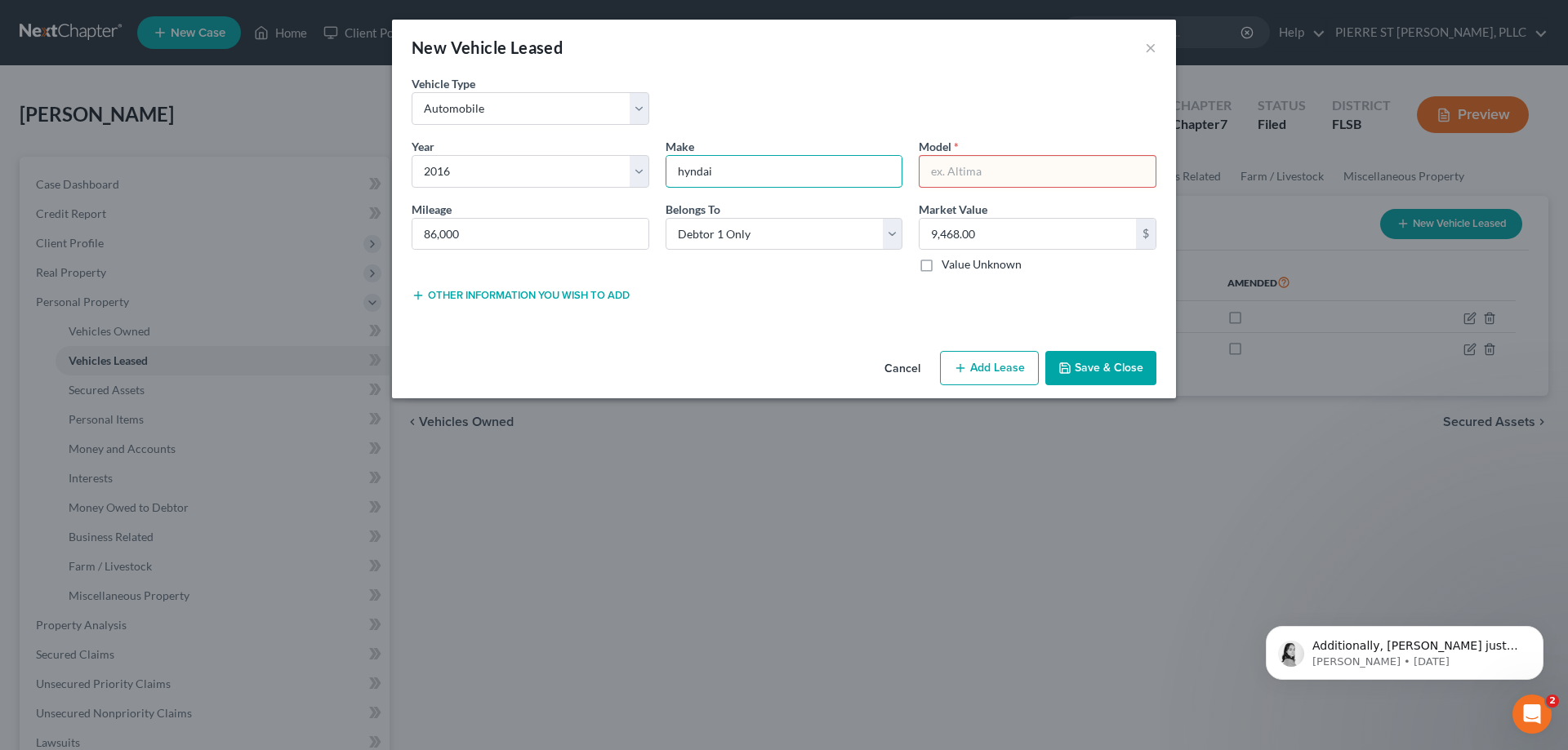
type input "hyndai"
click at [962, 171] on input "text" at bounding box center [1038, 172] width 236 height 31
type input "genesis coupe"
drag, startPoint x: 722, startPoint y: 338, endPoint x: 986, endPoint y: 345, distance: 264.1
click at [743, 336] on div "Vehicle Type * Select Automobile Truck Trailer Watercraft Aircraft Motor Home A…" at bounding box center [784, 209] width 784 height 270
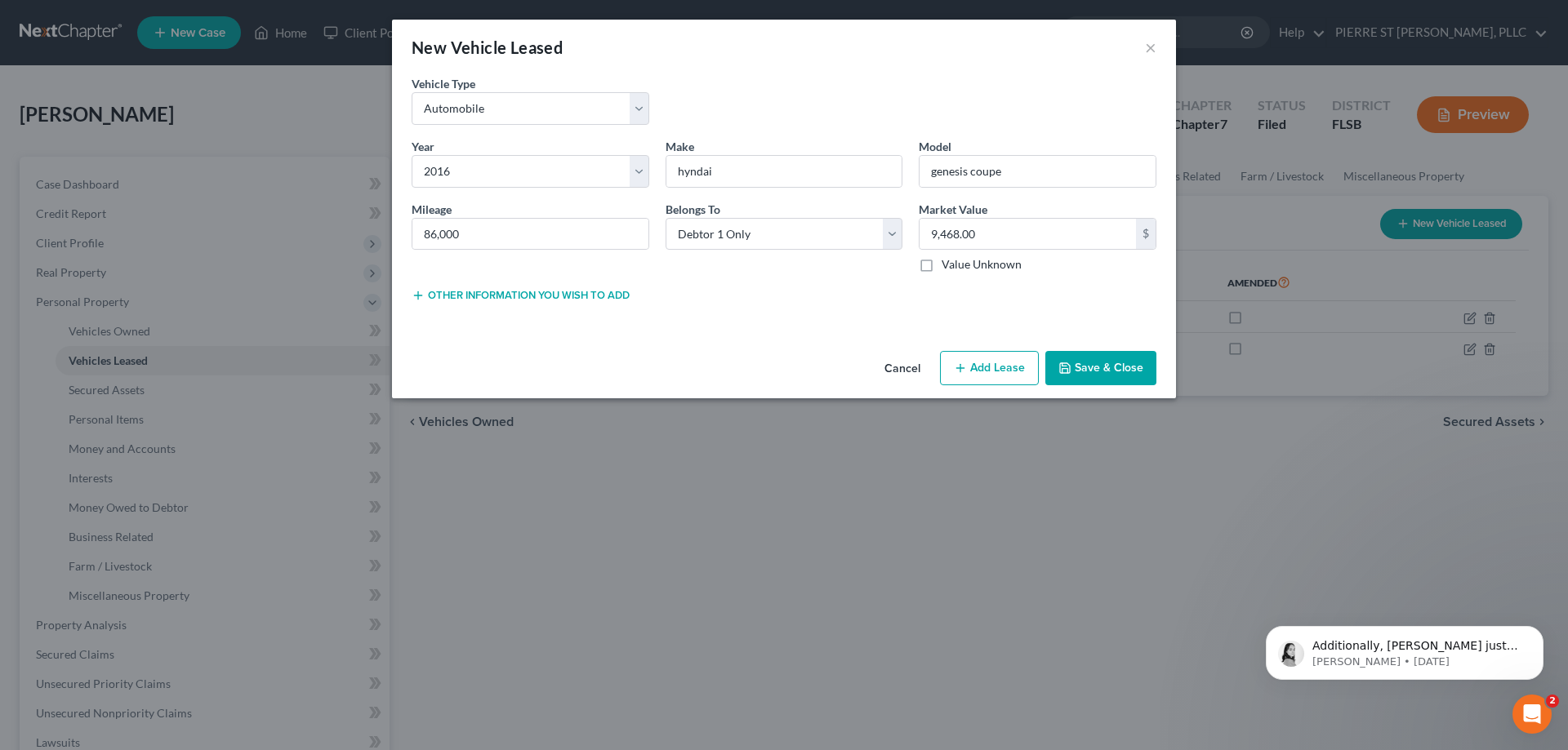
click at [1108, 371] on button "Save & Close" at bounding box center [1101, 368] width 111 height 35
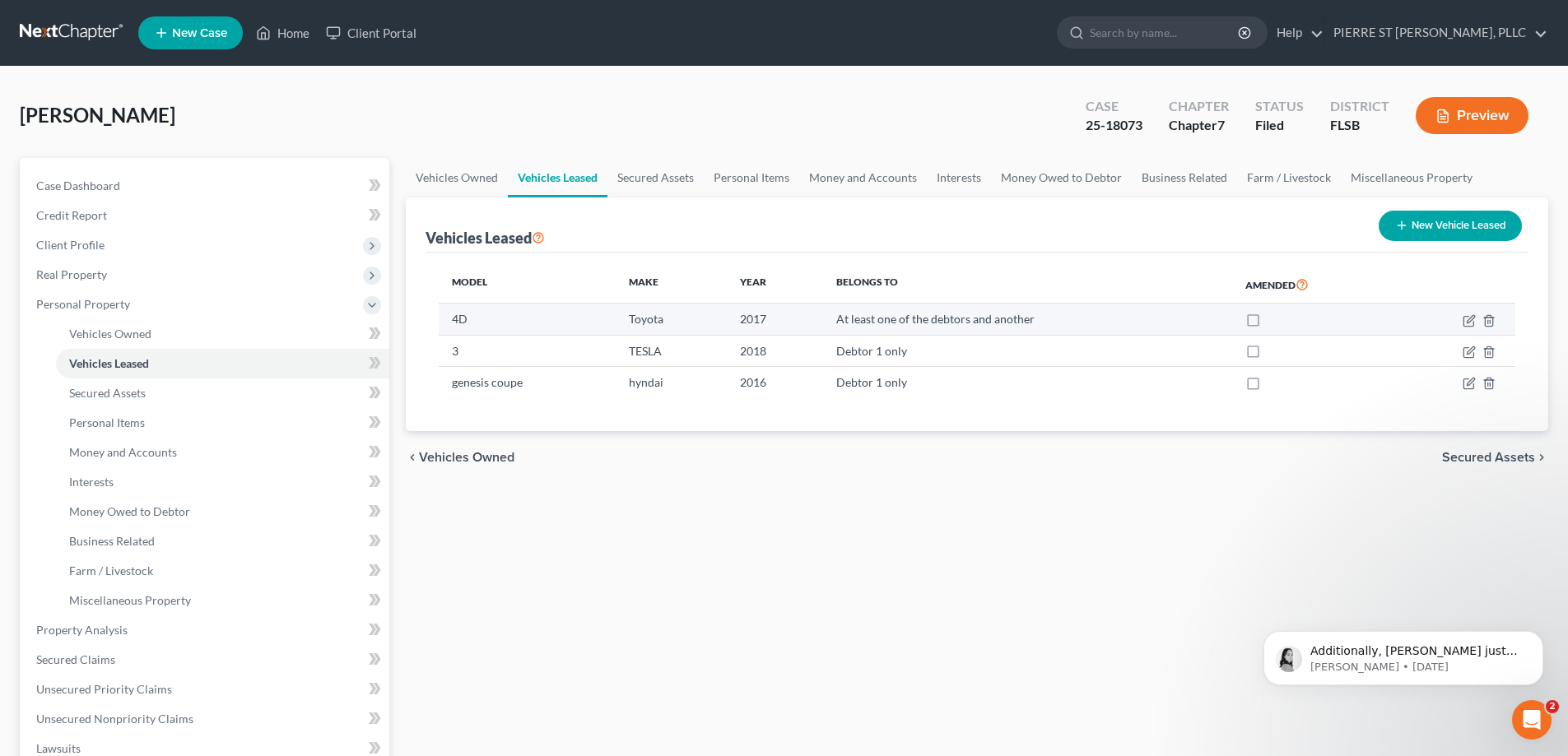
click at [1268, 324] on label at bounding box center [1268, 324] width 0 height 0
click at [1275, 317] on input "checkbox" at bounding box center [1280, 316] width 11 height 11
checkbox input "true"
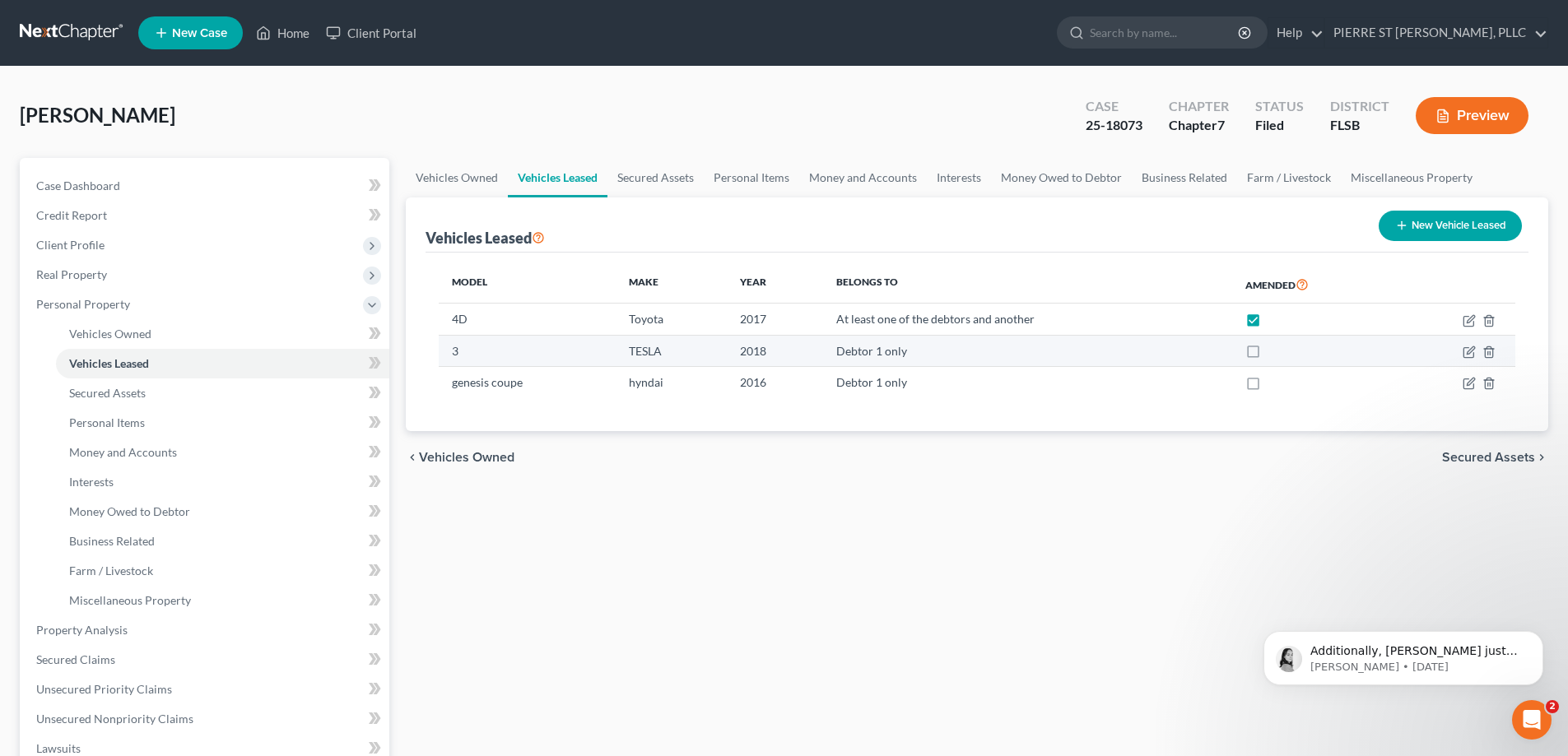
click at [1268, 356] on label at bounding box center [1268, 356] width 0 height 0
click at [1275, 352] on input "checkbox" at bounding box center [1280, 348] width 11 height 11
checkbox input "true"
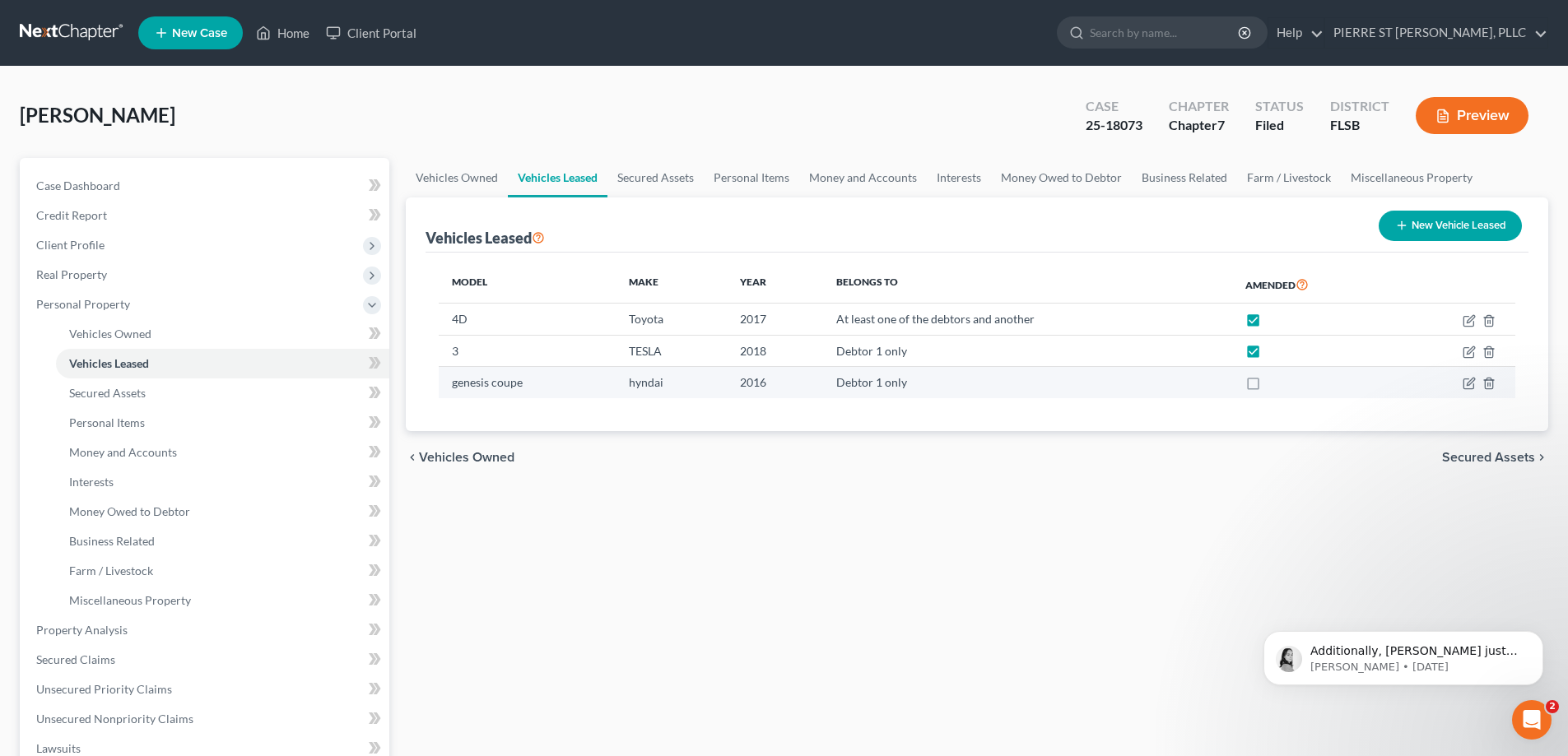
click at [1268, 387] on label at bounding box center [1268, 387] width 0 height 0
click at [1275, 382] on input "checkbox" at bounding box center [1280, 379] width 11 height 11
checkbox input "true"
click at [450, 173] on link "Vehicles Owned" at bounding box center [457, 177] width 102 height 40
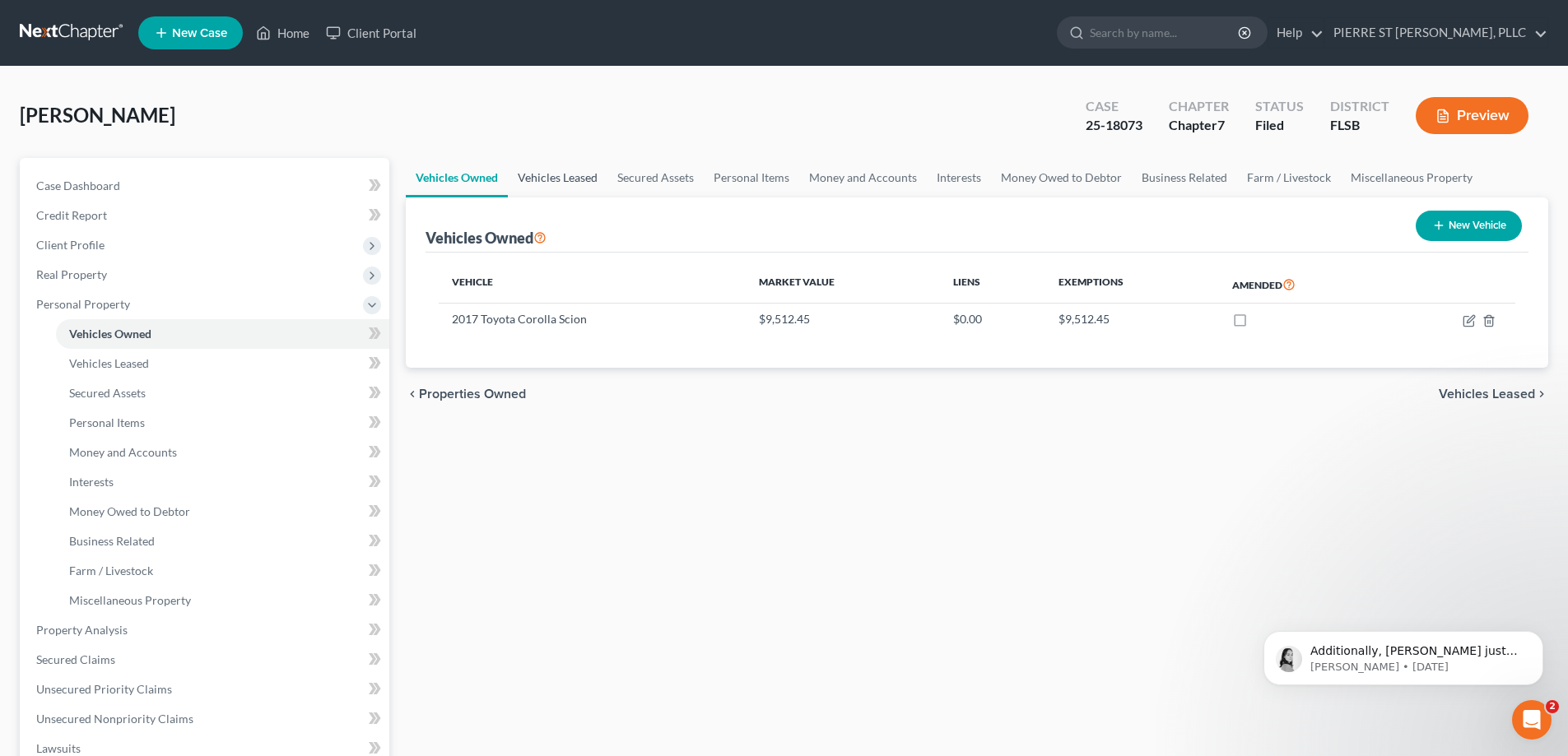
click at [569, 177] on link "Vehicles Leased" at bounding box center [557, 177] width 100 height 40
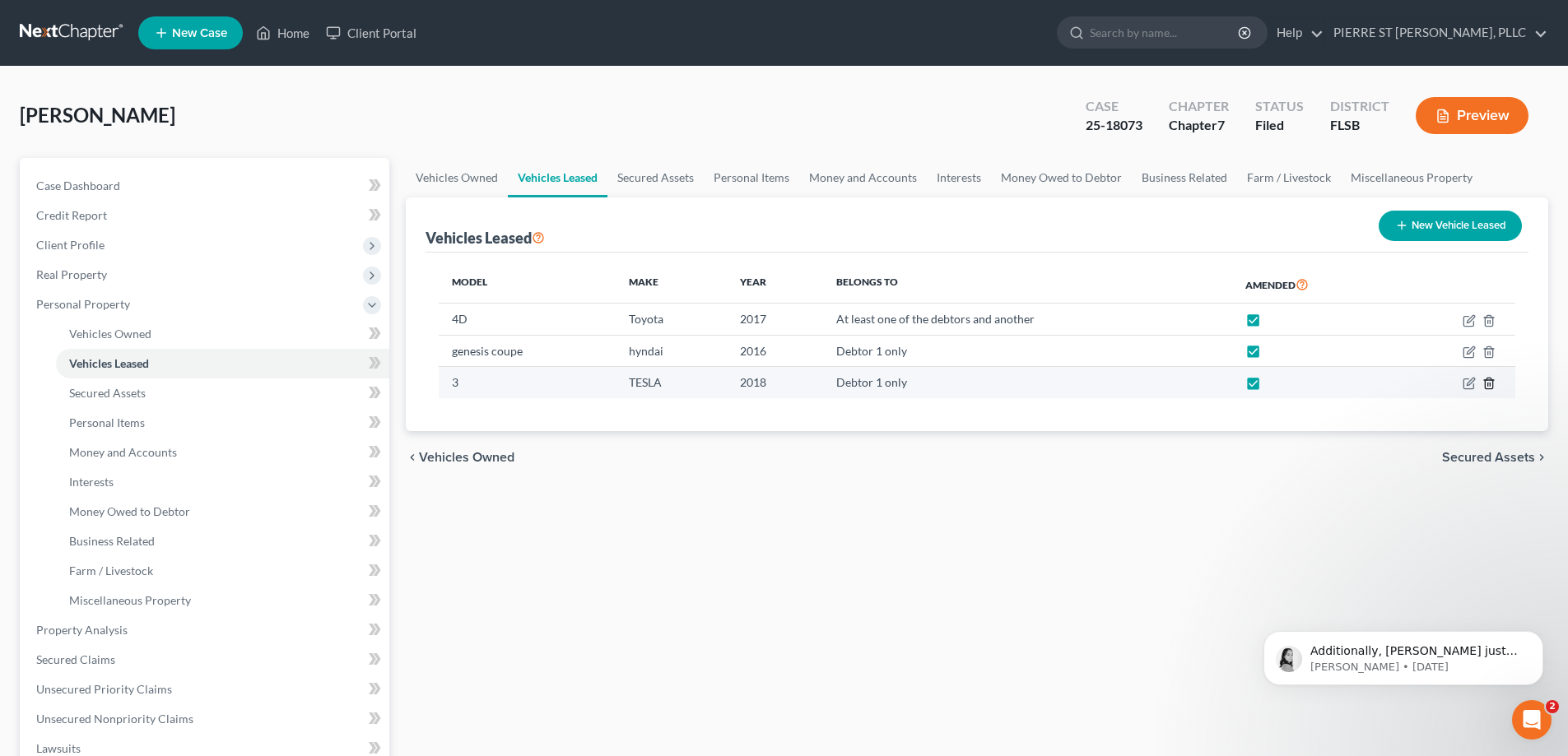
click at [1490, 384] on line "button" at bounding box center [1490, 385] width 0 height 3
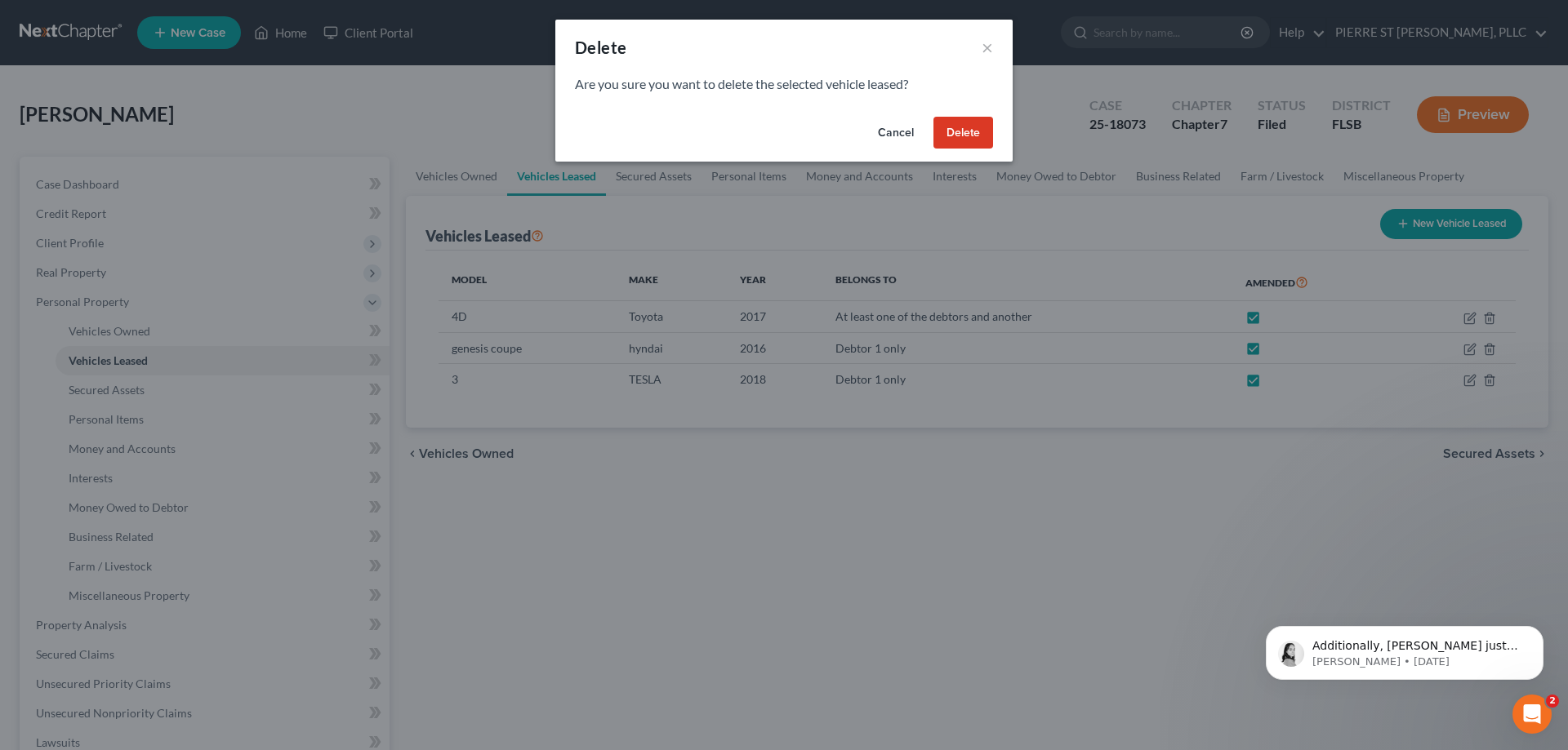
click at [980, 135] on button "Delete" at bounding box center [963, 133] width 59 height 33
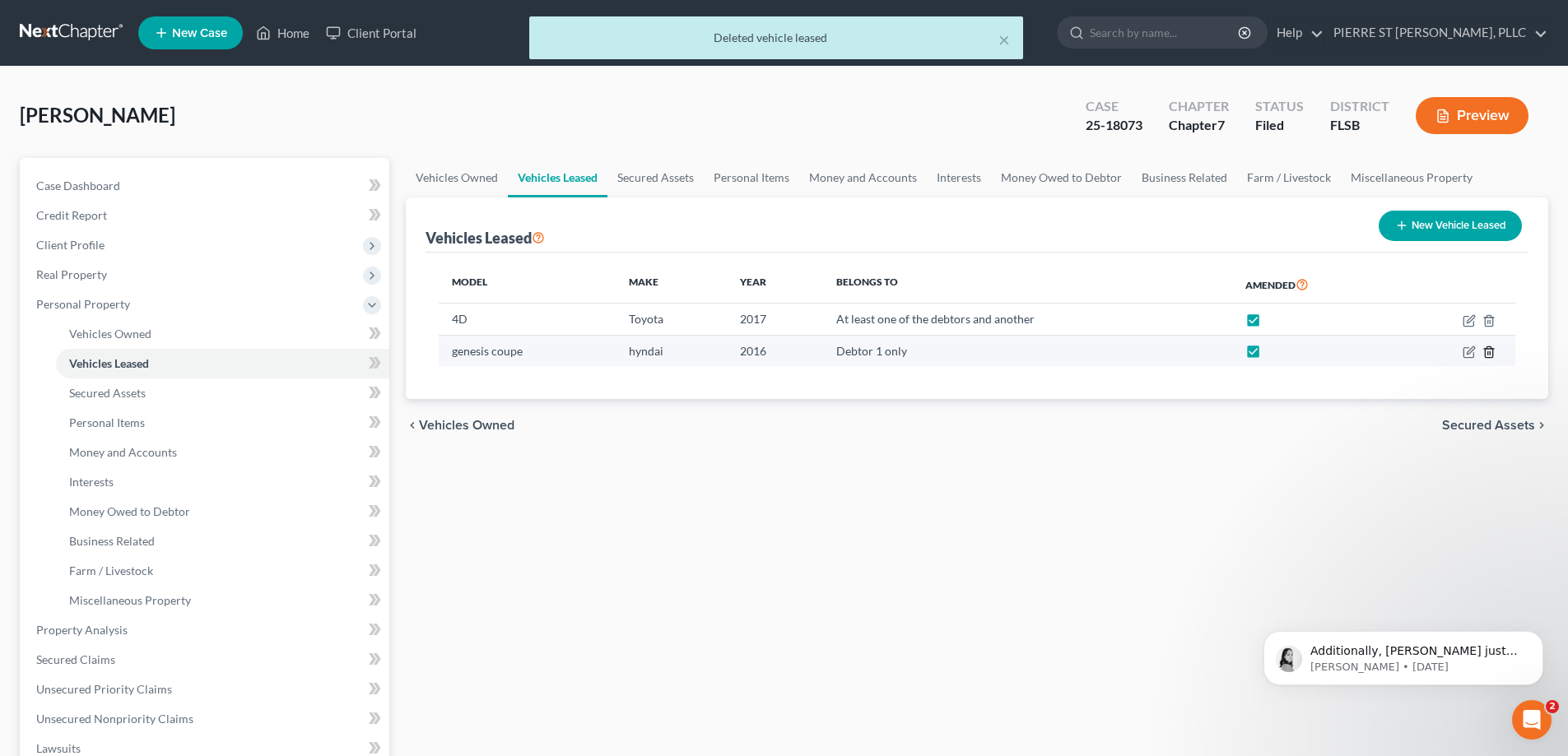
click at [1492, 350] on icon "button" at bounding box center [1489, 353] width 14 height 14
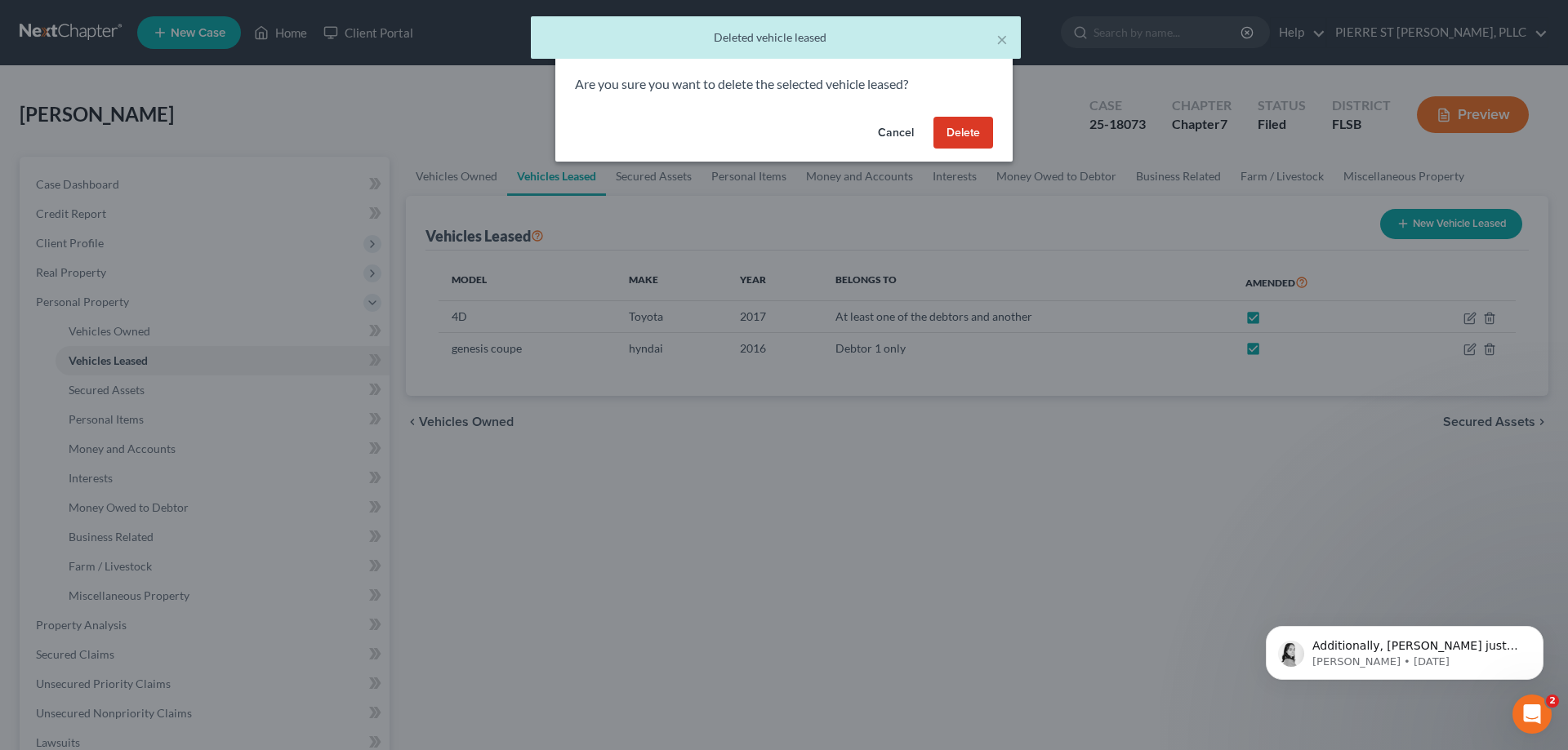
click at [970, 129] on button "Delete" at bounding box center [963, 133] width 59 height 33
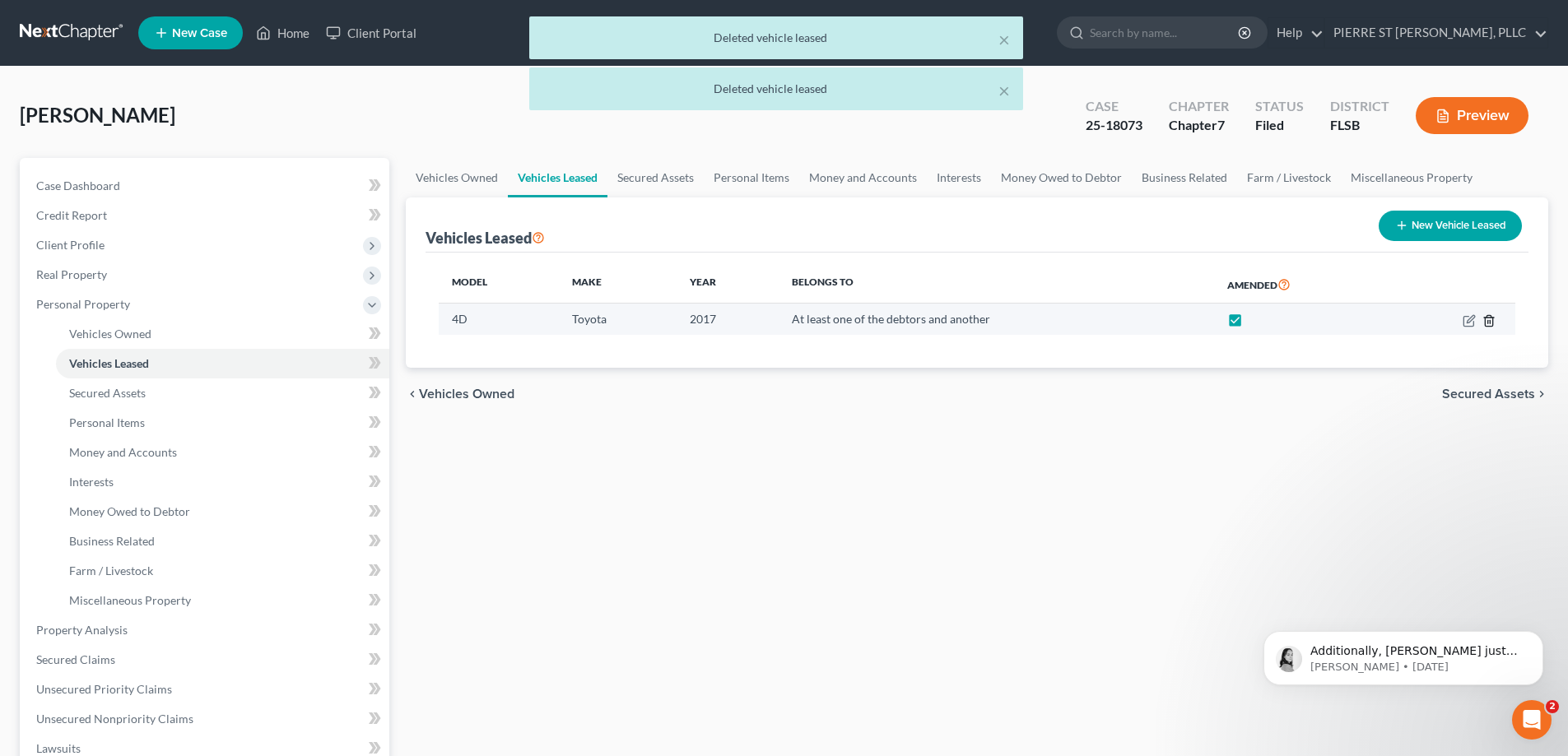
click at [1492, 323] on icon "button" at bounding box center [1489, 321] width 14 height 14
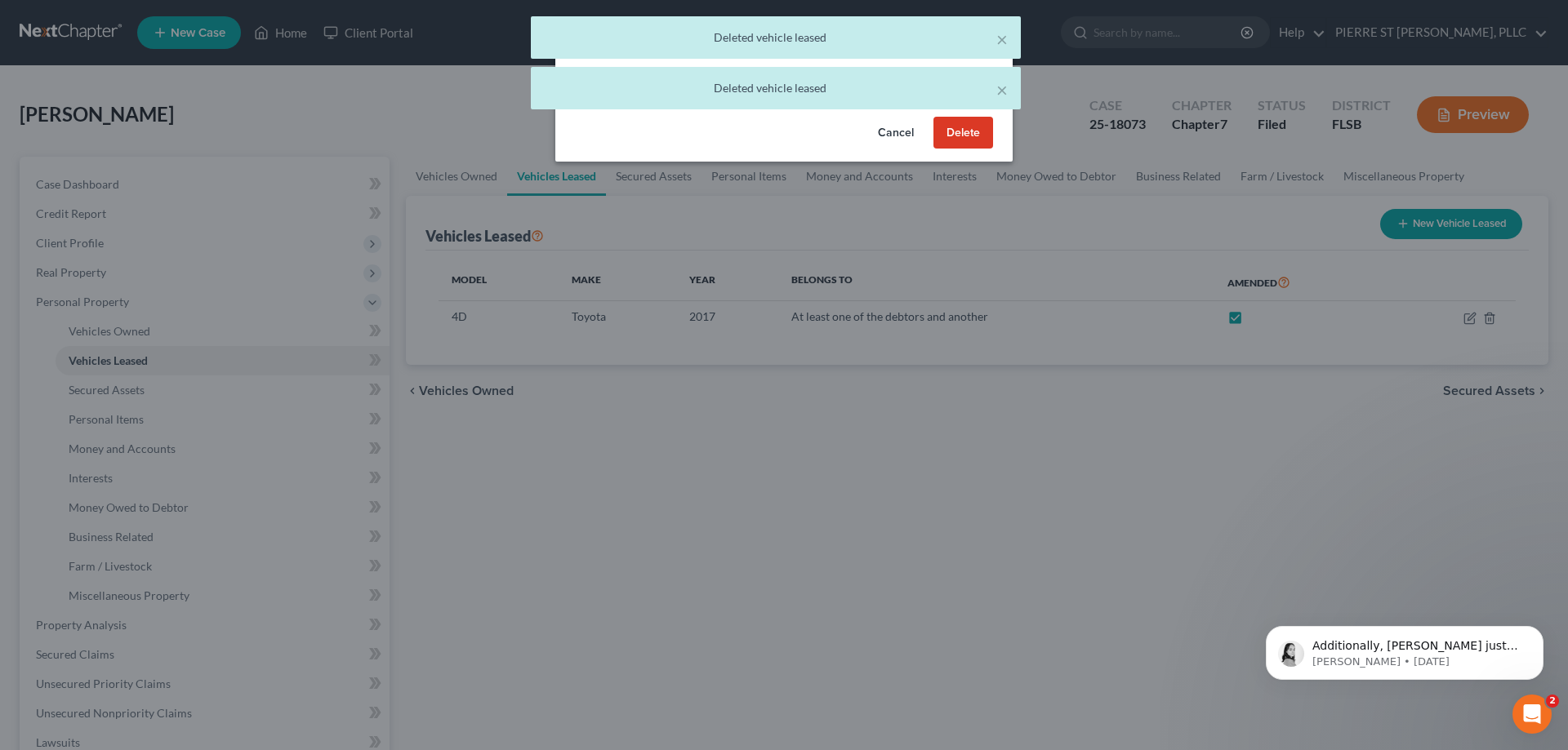
click at [969, 129] on button "Delete" at bounding box center [963, 133] width 59 height 33
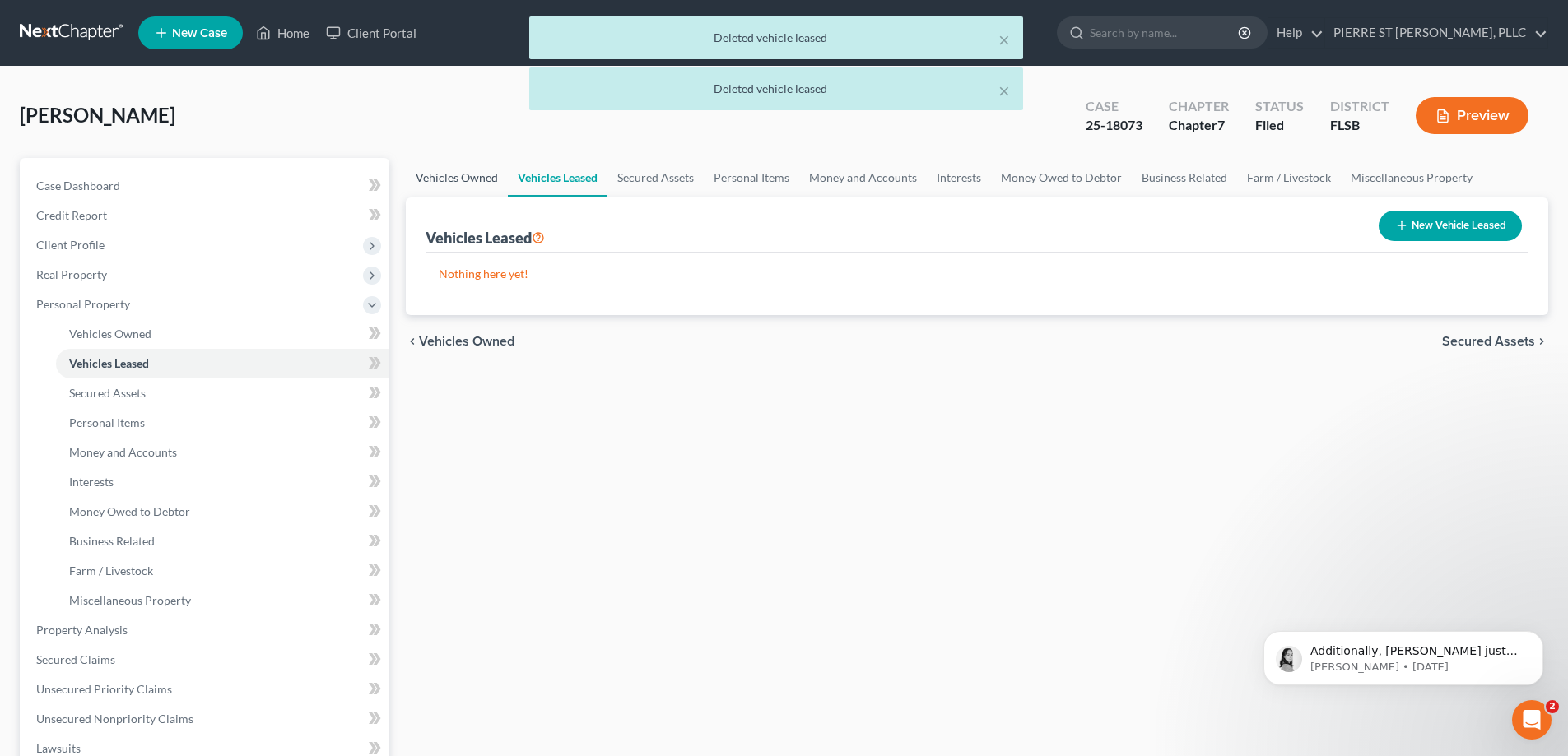
click at [456, 169] on link "Vehicles Owned" at bounding box center [457, 177] width 102 height 40
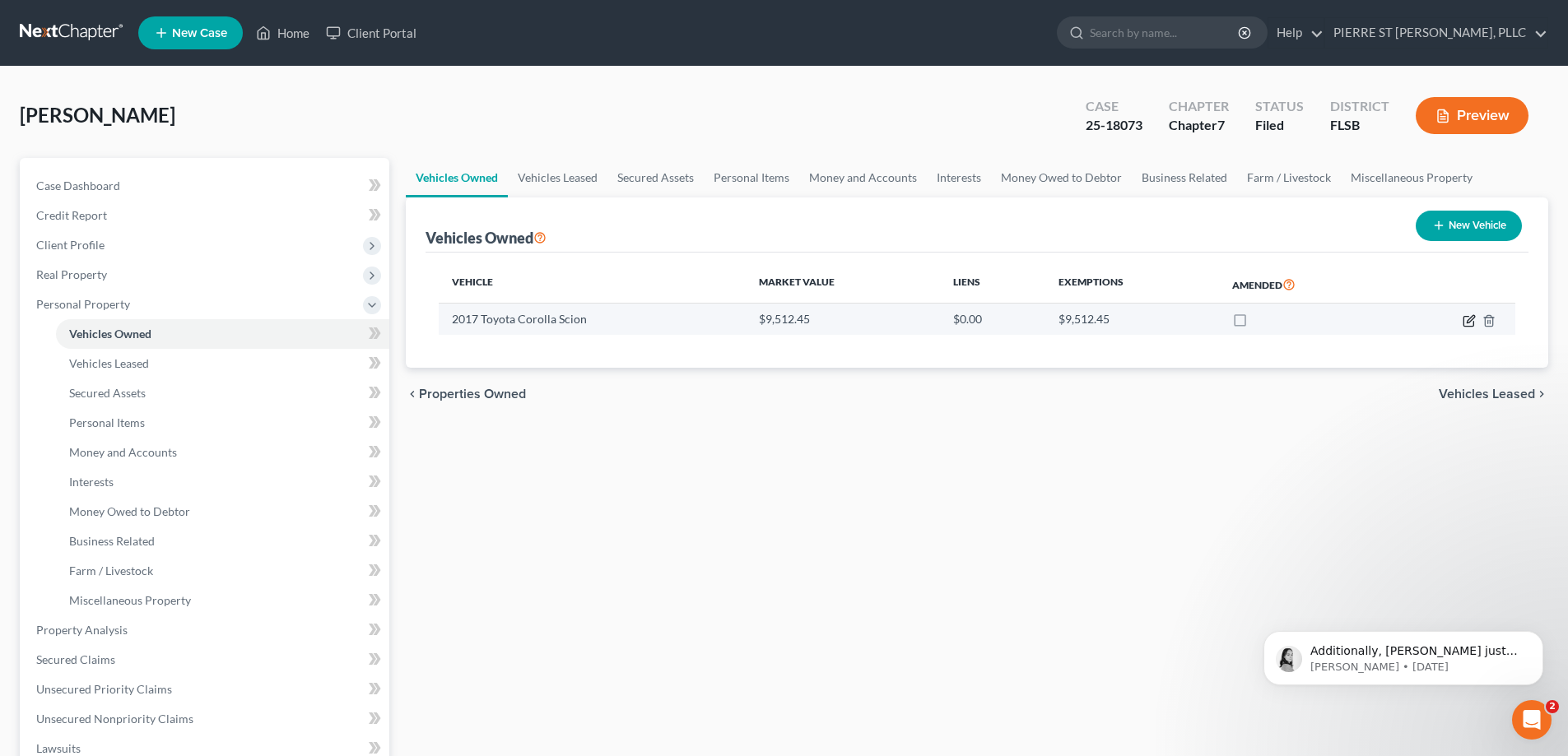
click at [1466, 320] on icon "button" at bounding box center [1469, 321] width 14 height 14
select select "0"
select select "9"
select select "3"
select select "0"
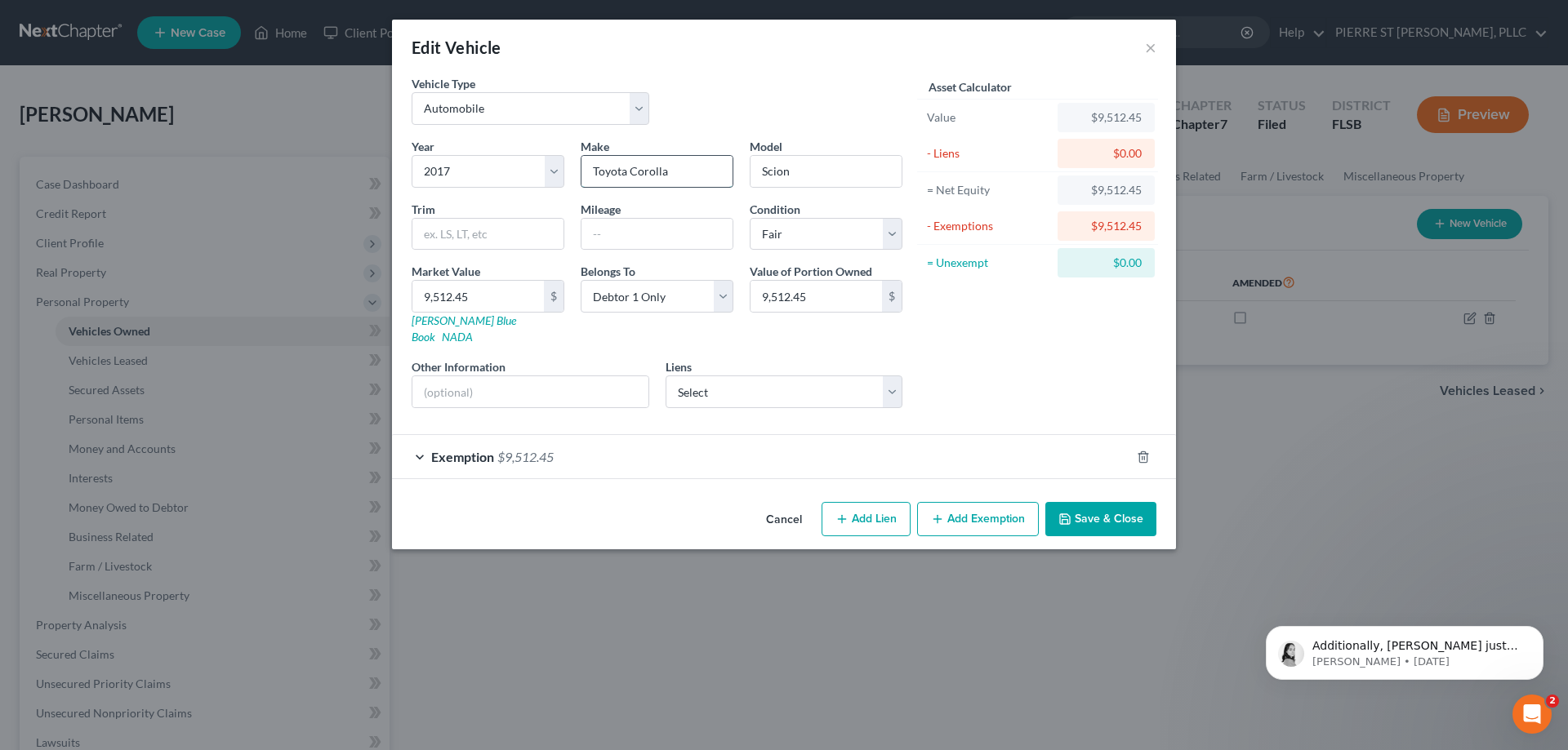
click at [681, 168] on input "Toyota Corolla" at bounding box center [656, 172] width 151 height 31
click at [842, 180] on input "Scion" at bounding box center [825, 172] width 151 height 31
click at [500, 234] on input "text" at bounding box center [487, 234] width 151 height 31
click at [644, 239] on input "text" at bounding box center [656, 234] width 151 height 31
type input "132713"
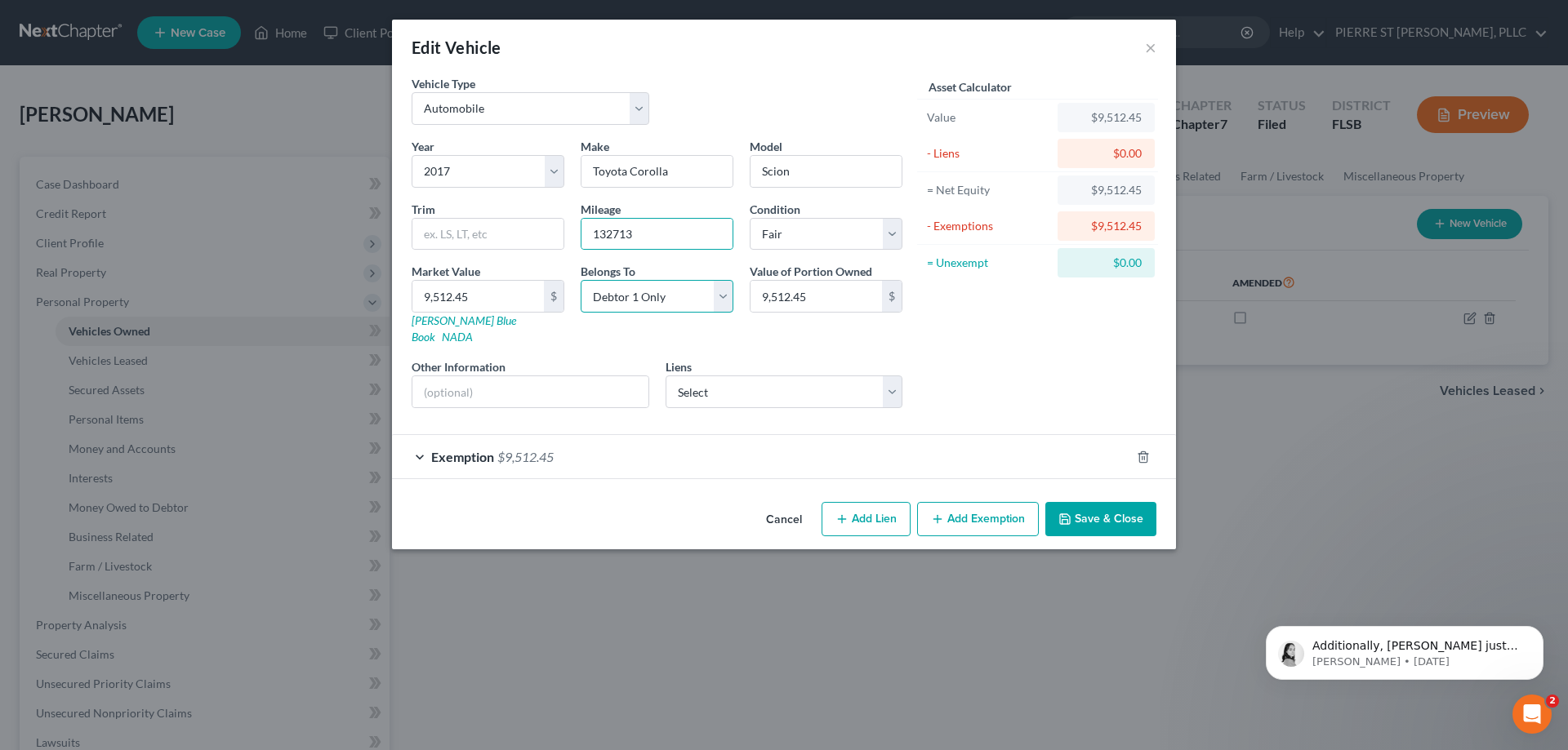
click at [719, 299] on select "Select Debtor 1 Only Debtor 2 Only Debtor 1 And Debtor 2 Only At Least One Of T…" at bounding box center [656, 296] width 152 height 33
click at [580, 280] on select "Select Debtor 1 Only Debtor 2 Only Debtor 1 And Debtor 2 Only At Least One Of T…" at bounding box center [656, 296] width 152 height 33
click at [730, 303] on select "Select Debtor 1 Only Debtor 2 Only Debtor 1 And Debtor 2 Only At Least One Of T…" at bounding box center [656, 296] width 152 height 33
select select "0"
click at [580, 280] on select "Select Debtor 1 Only Debtor 2 Only Debtor 1 And Debtor 2 Only At Least One Of T…" at bounding box center [656, 296] width 152 height 33
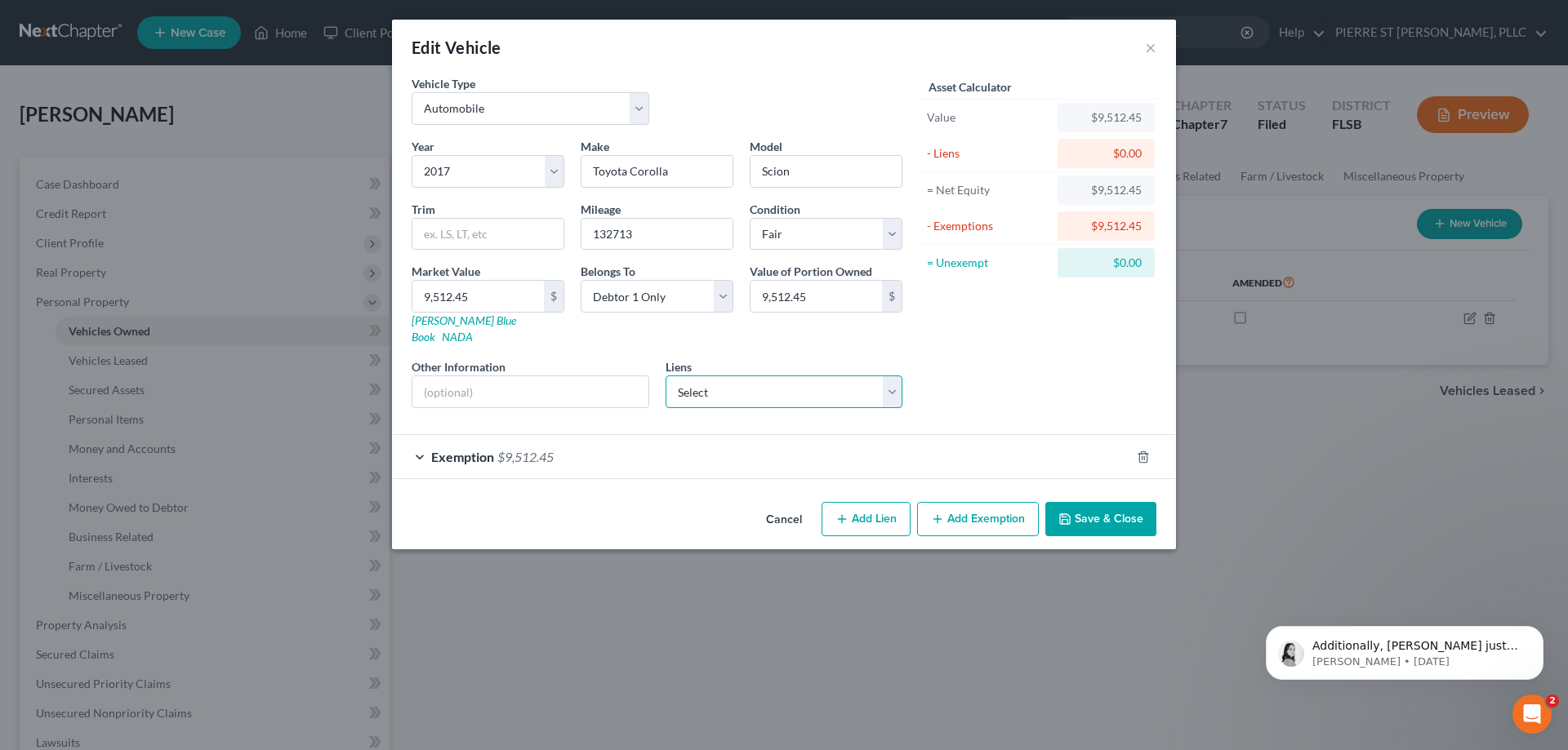
click at [761, 378] on select "Select Exeter Fin - $19,081.00 Westlake Fin - $12,090.00 Ally Financial - $9,64…" at bounding box center [784, 392] width 238 height 33
select select "2"
click at [666, 376] on select "Select Exeter Fin - $19,081.00 Westlake Fin - $12,090.00 Ally Financial - $9,64…" at bounding box center [784, 392] width 238 height 33
select select
select select "23"
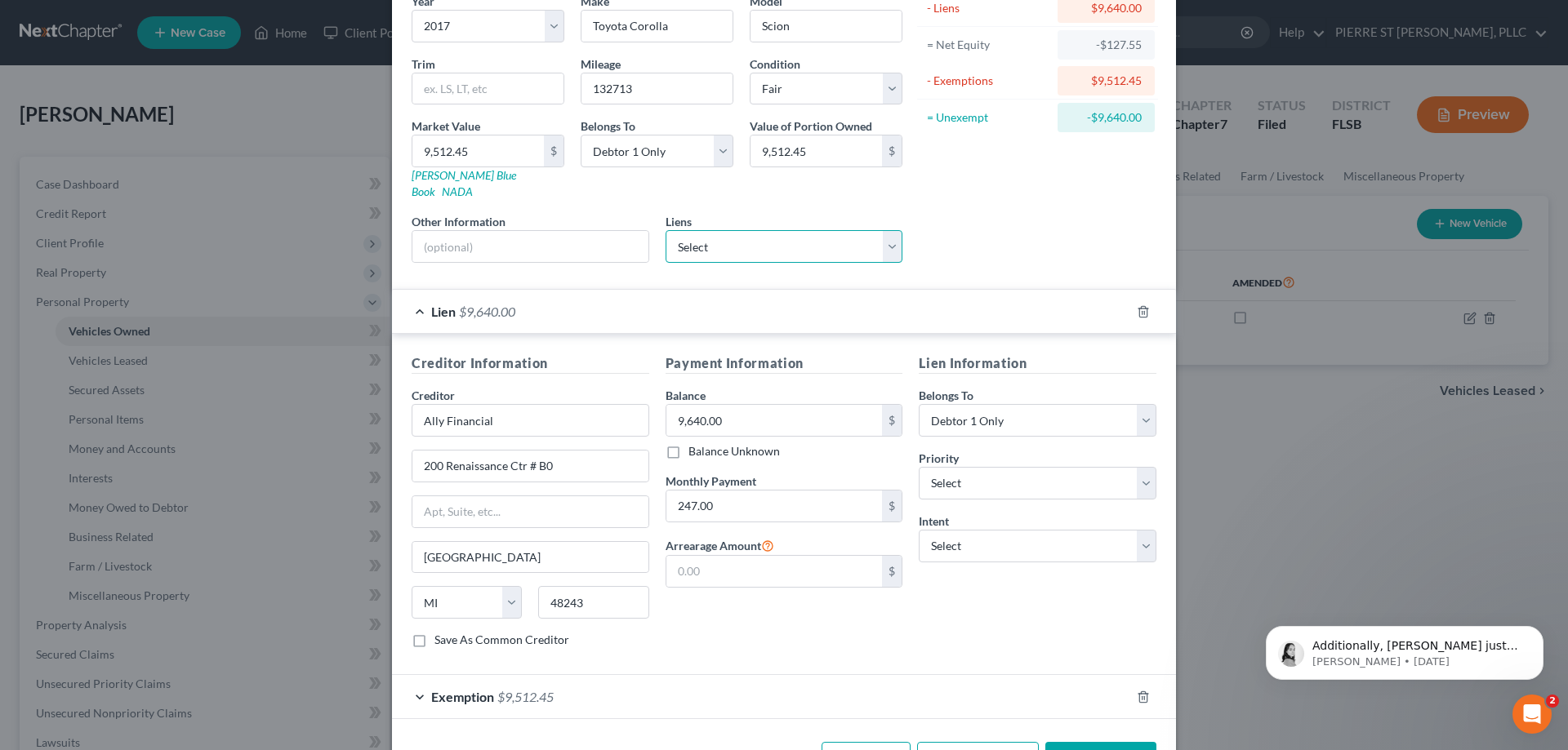
scroll to position [163, 0]
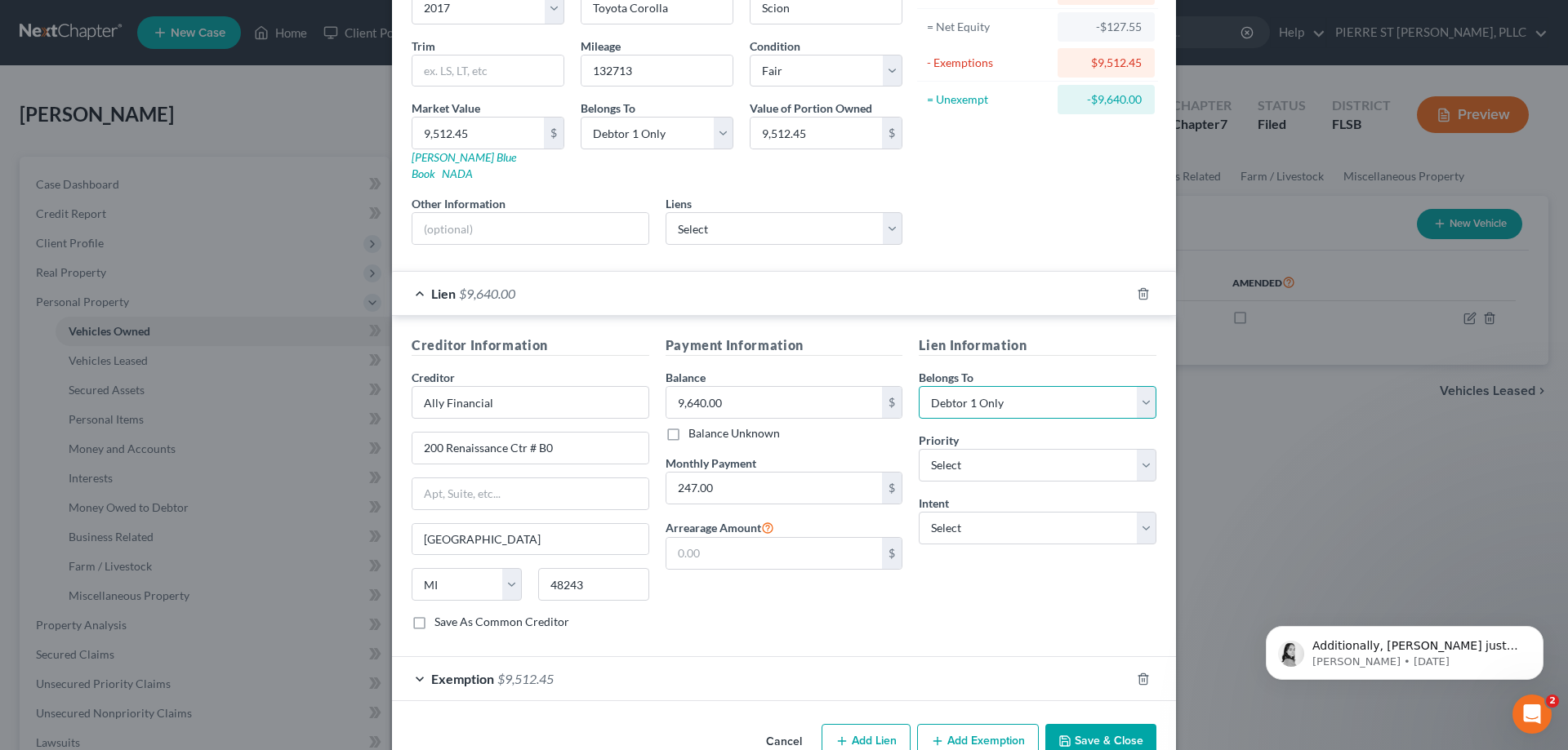
click at [1036, 387] on select "Select Debtor 1 Only Debtor 2 Only Debtor 1 And Debtor 2 Only At Least One Of T…" at bounding box center [1038, 403] width 238 height 33
select select "3"
click at [919, 387] on select "Select Debtor 1 Only Debtor 2 Only Debtor 1 And Debtor 2 Only At Least One Of T…" at bounding box center [1038, 403] width 238 height 33
click at [972, 453] on select "Select 1st 2nd 3rd 4th 5th 6th 7th 8th 9th 10th 11th 12th 13th 14th 15th 16th 1…" at bounding box center [1038, 465] width 238 height 33
select select "0"
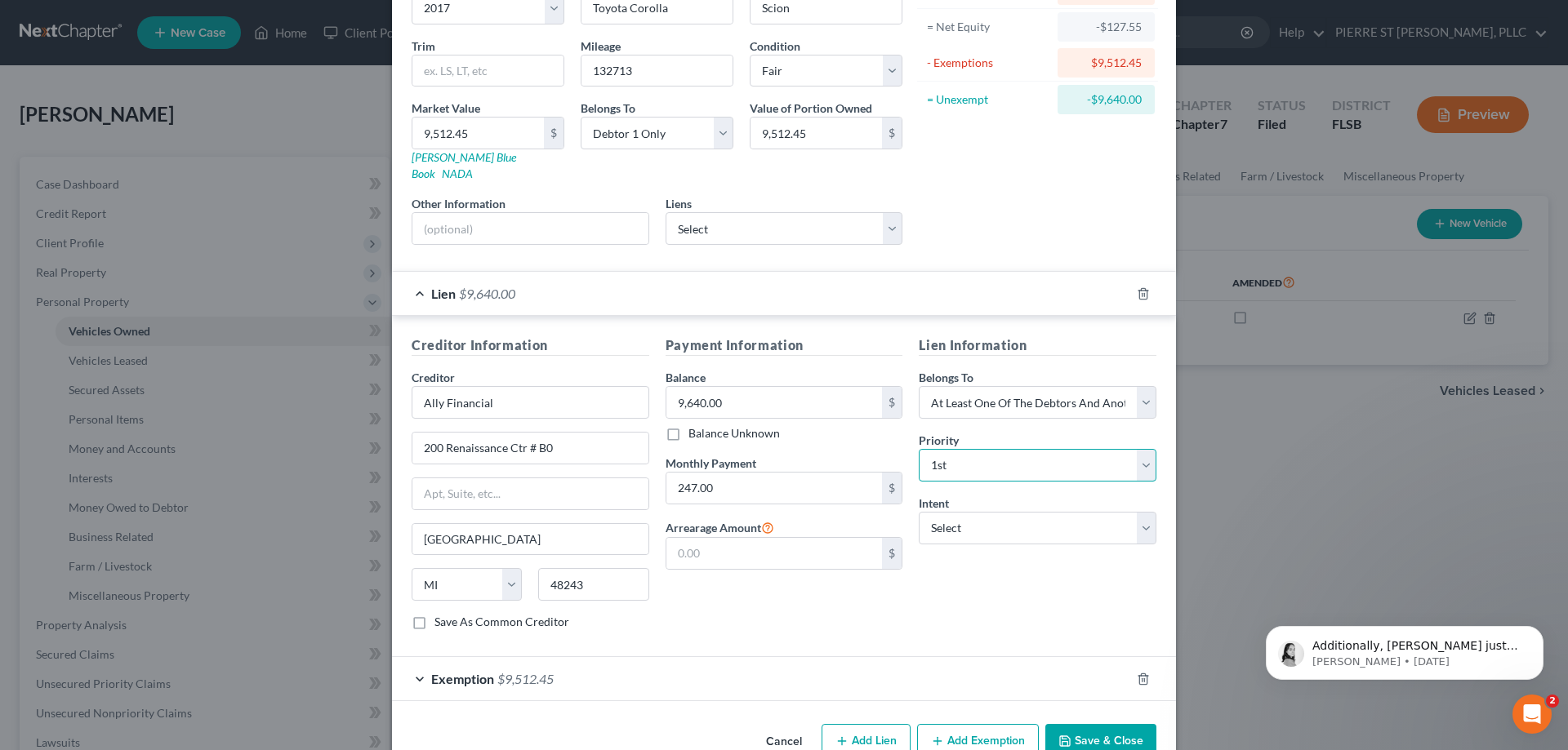
click at [919, 449] on select "Select 1st 2nd 3rd 4th 5th 6th 7th 8th 9th 10th 11th 12th 13th 14th 15th 16th 1…" at bounding box center [1038, 465] width 238 height 33
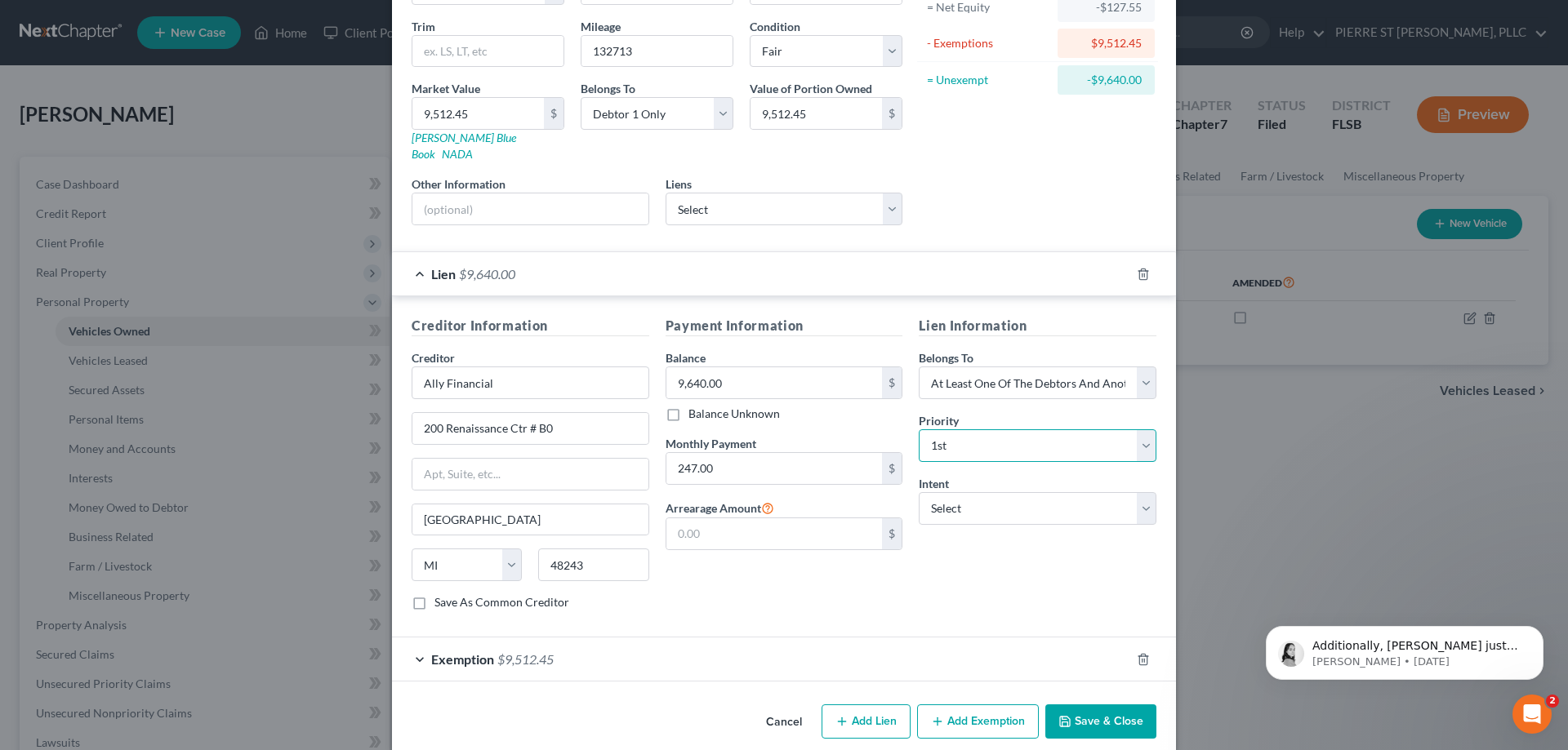
scroll to position [188, 0]
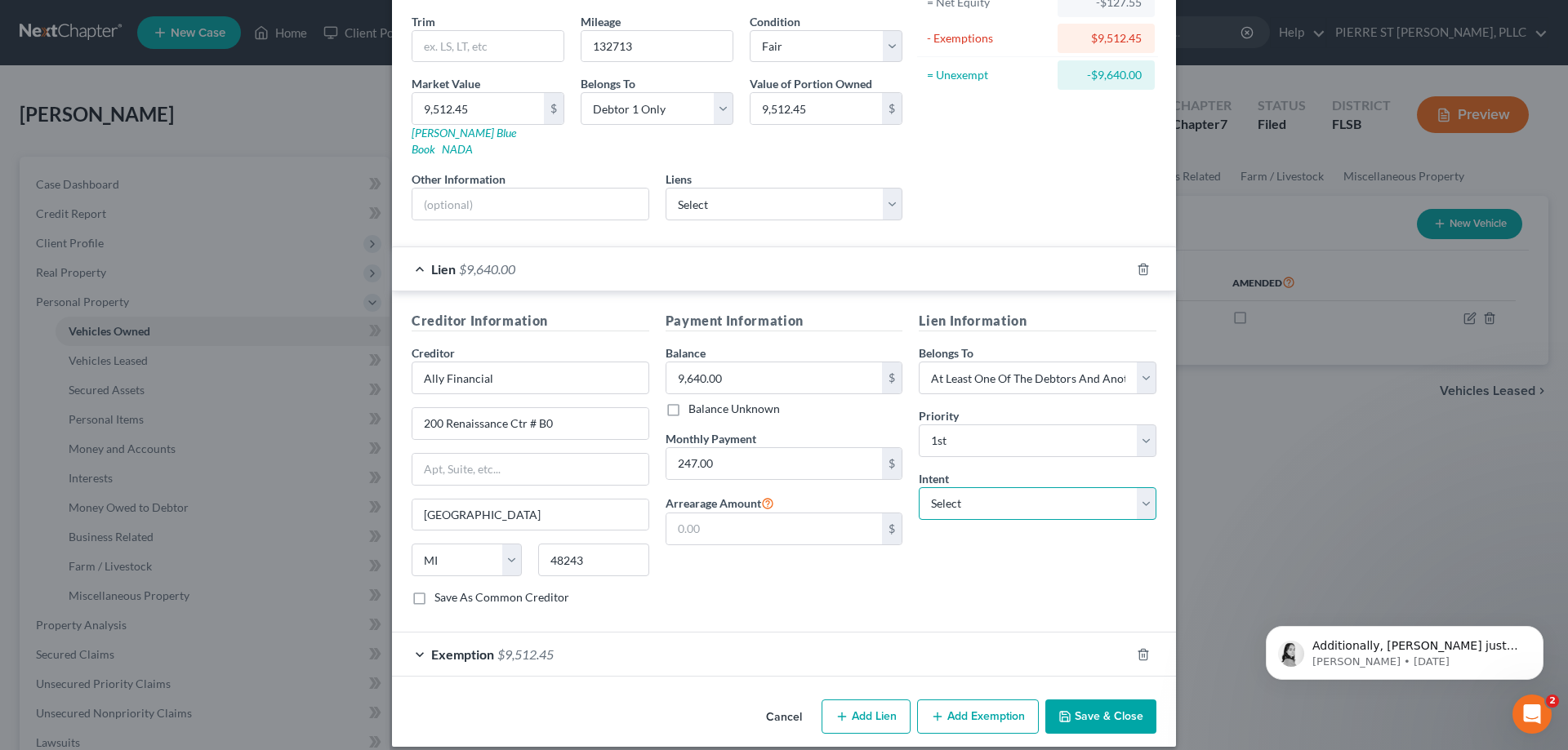
click at [1006, 489] on select "Select Surrender Redeem Reaffirm Avoid Other" at bounding box center [1038, 504] width 238 height 33
select select "2"
click at [919, 487] on select "Select Surrender Redeem Reaffirm Avoid Other" at bounding box center [1038, 504] width 238 height 33
click at [414, 635] on div "Exemption $9,512.45" at bounding box center [761, 654] width 738 height 43
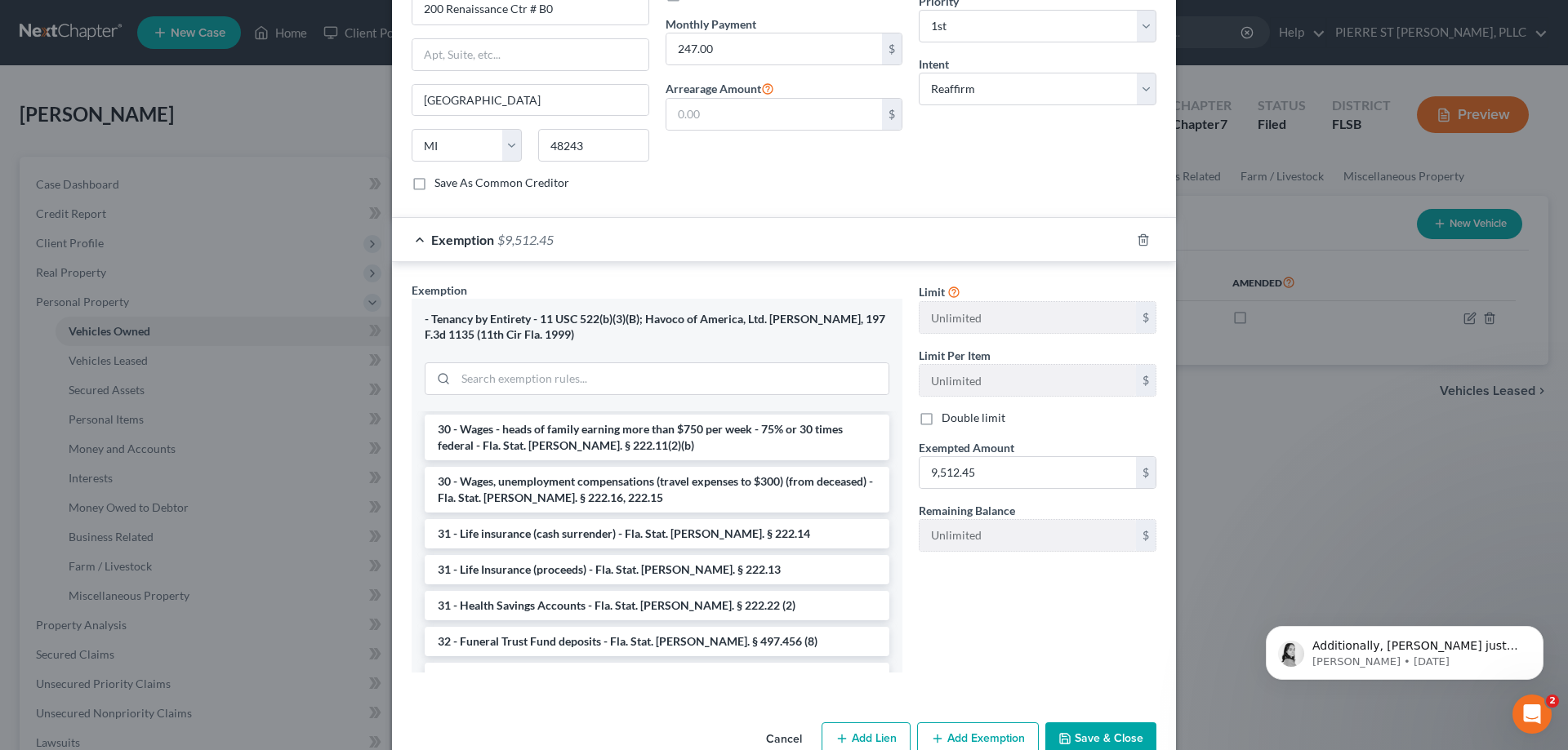
scroll to position [624, 0]
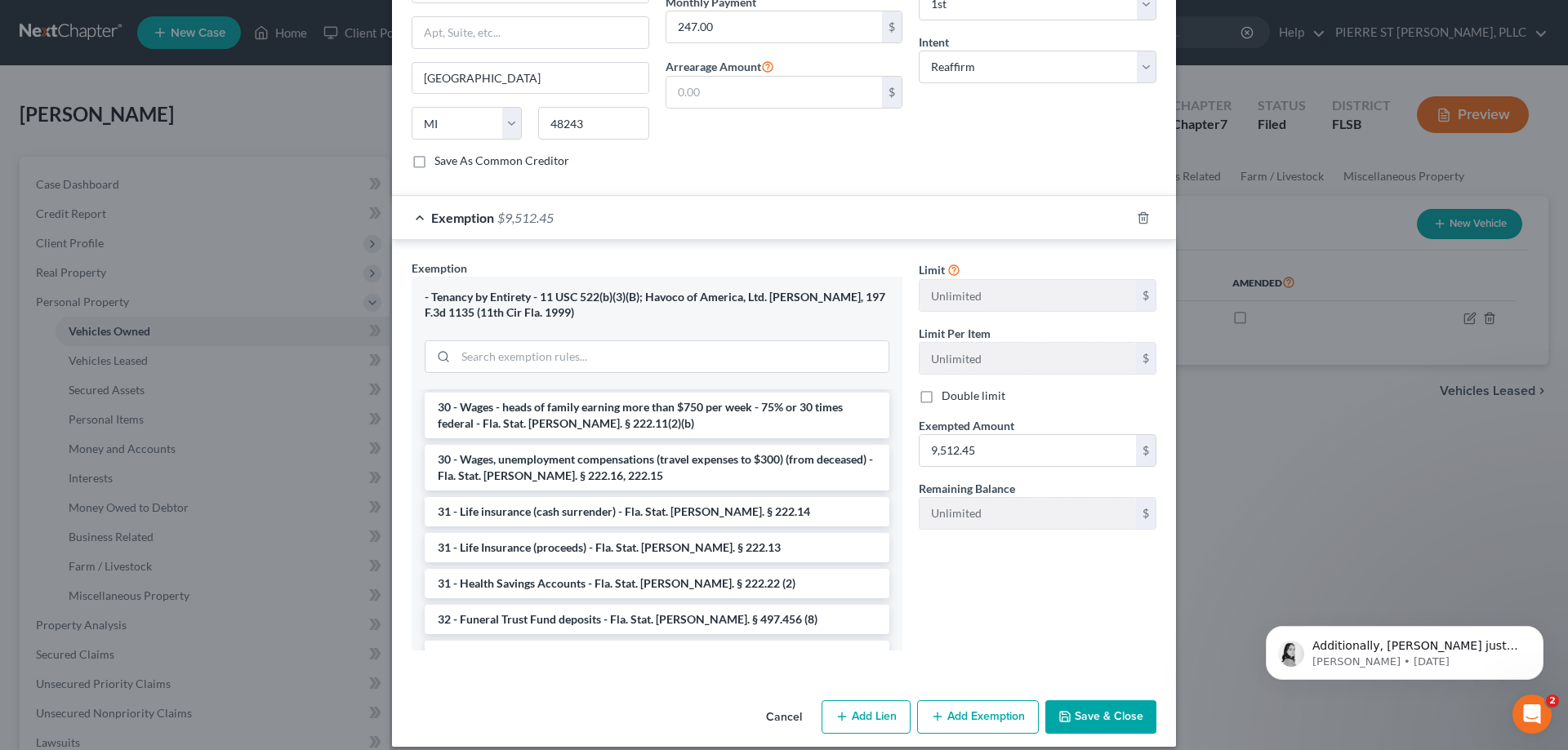
click at [718, 145] on div "Payment Information Balance 9,640.00 $ Balance Unknown Balance Undetermined 9,6…" at bounding box center [784, 28] width 254 height 308
click at [1087, 700] on button "Save & Close" at bounding box center [1101, 717] width 111 height 35
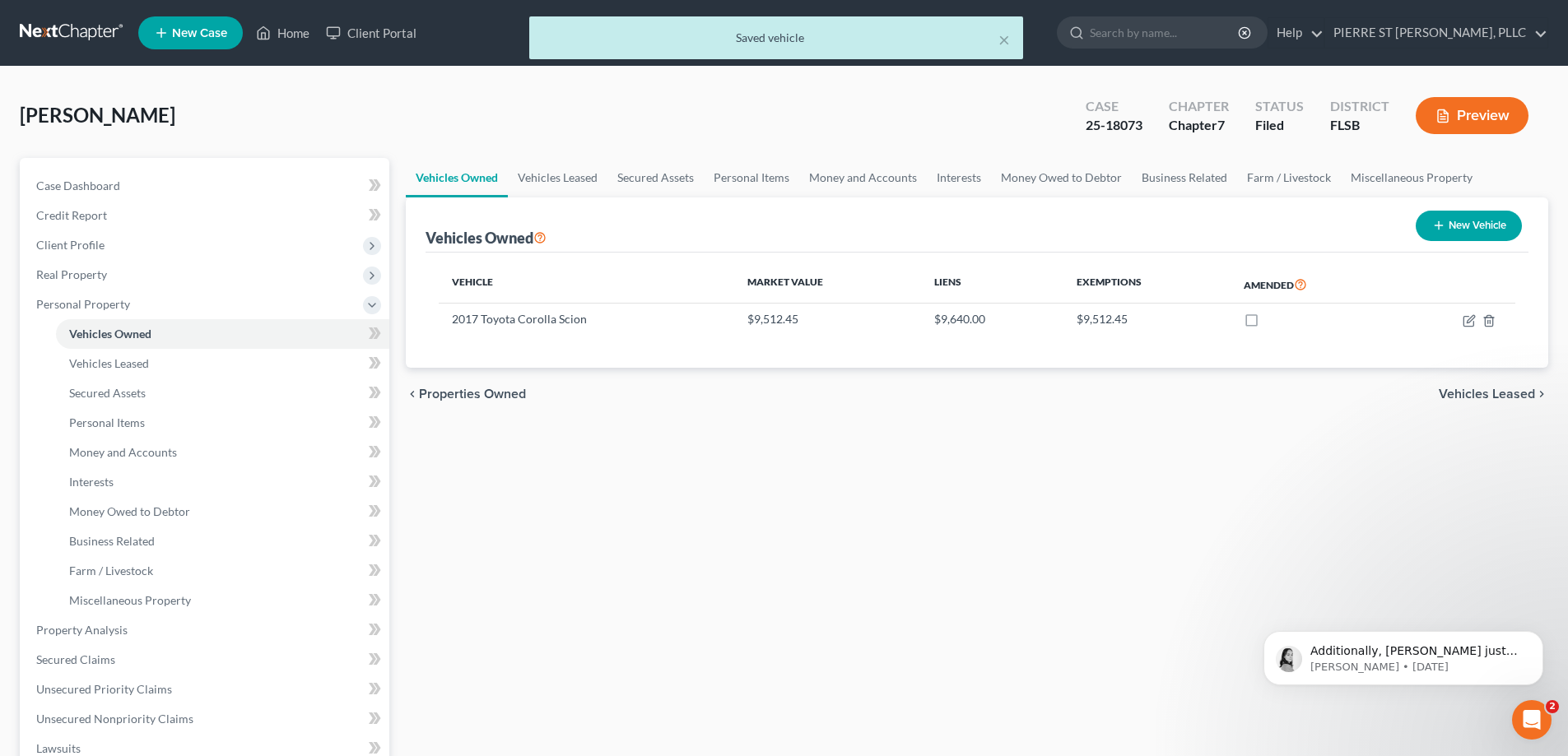
click at [1482, 223] on button "New Vehicle" at bounding box center [1468, 225] width 106 height 30
select select "0"
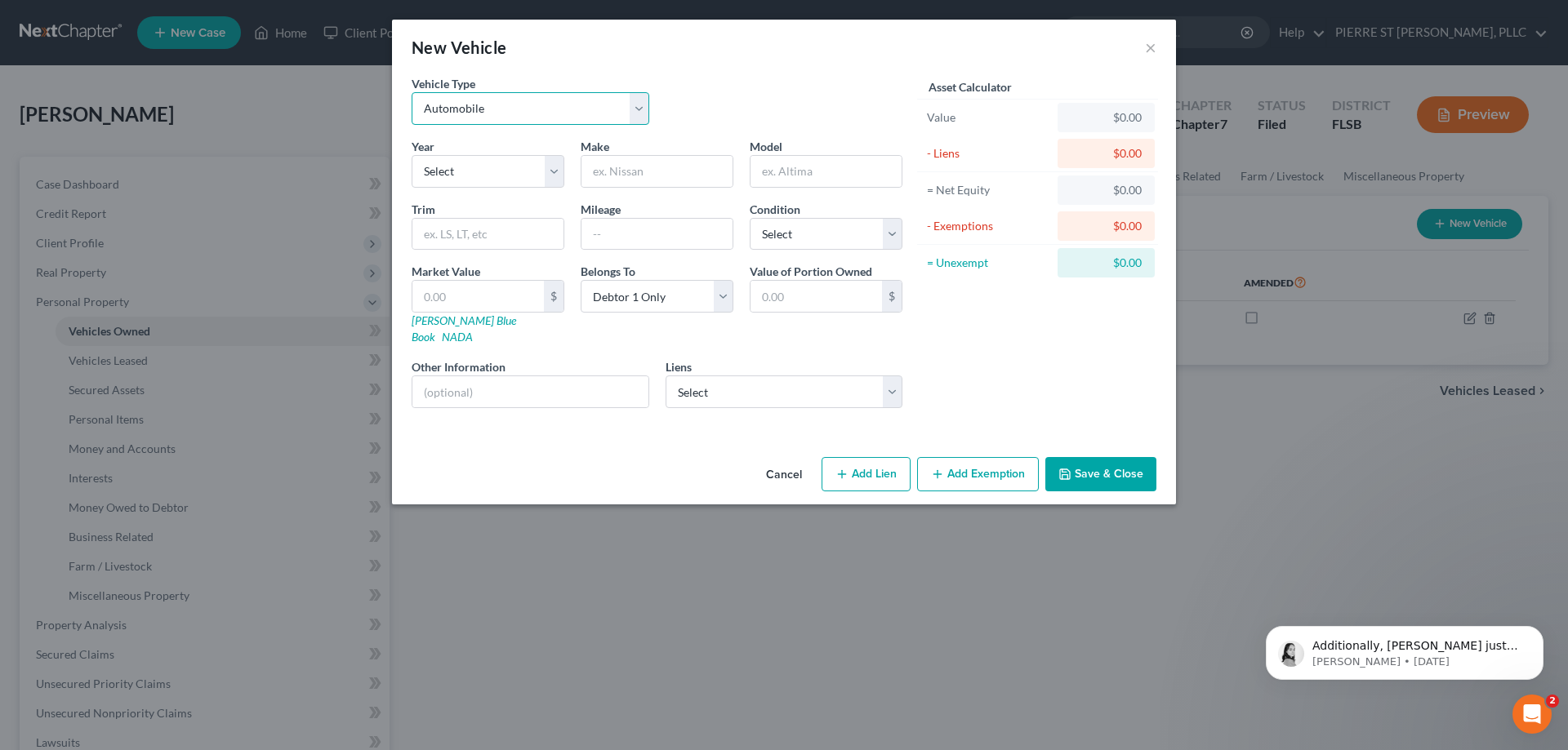
click at [501, 112] on select "Select Automobile Truck Trailer Watercraft Aircraft Motor Home Atv Other Vehicle" at bounding box center [530, 108] width 238 height 33
click at [475, 169] on select "Select 2026 2025 2024 2023 2022 2021 2020 2019 2018 2017 2016 2015 2014 2013 20…" at bounding box center [487, 172] width 152 height 33
select select "10"
click at [411, 155] on select "Select 2026 2025 2024 2023 2022 2021 2020 2019 2018 2017 2016 2015 2014 2013 20…" at bounding box center [487, 172] width 152 height 33
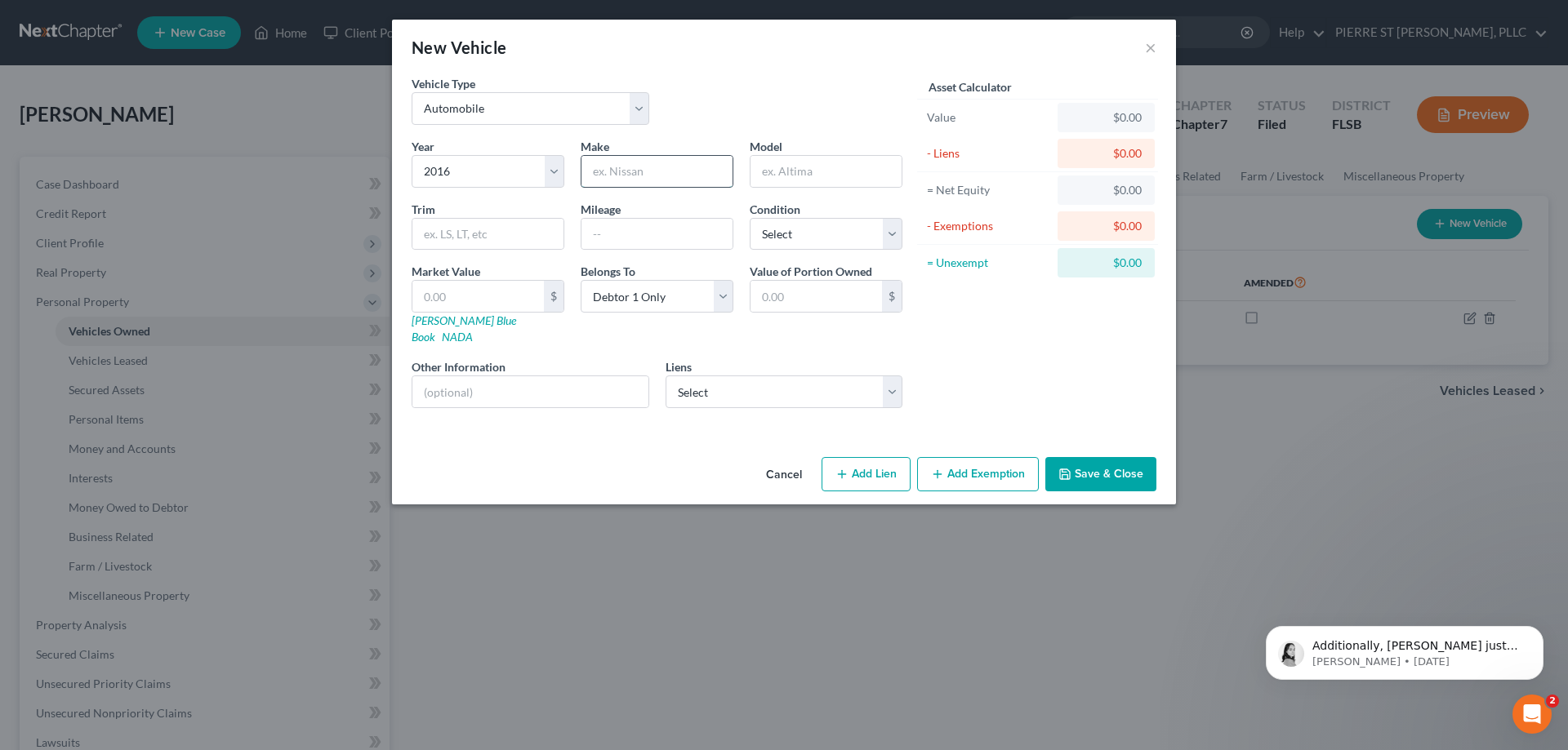
click at [672, 176] on input "text" at bounding box center [656, 172] width 151 height 31
type input "hyndai"
click at [831, 168] on input "text" at bounding box center [825, 172] width 151 height 31
type input "genesis coupe"
click at [667, 239] on input "text" at bounding box center [656, 234] width 151 height 31
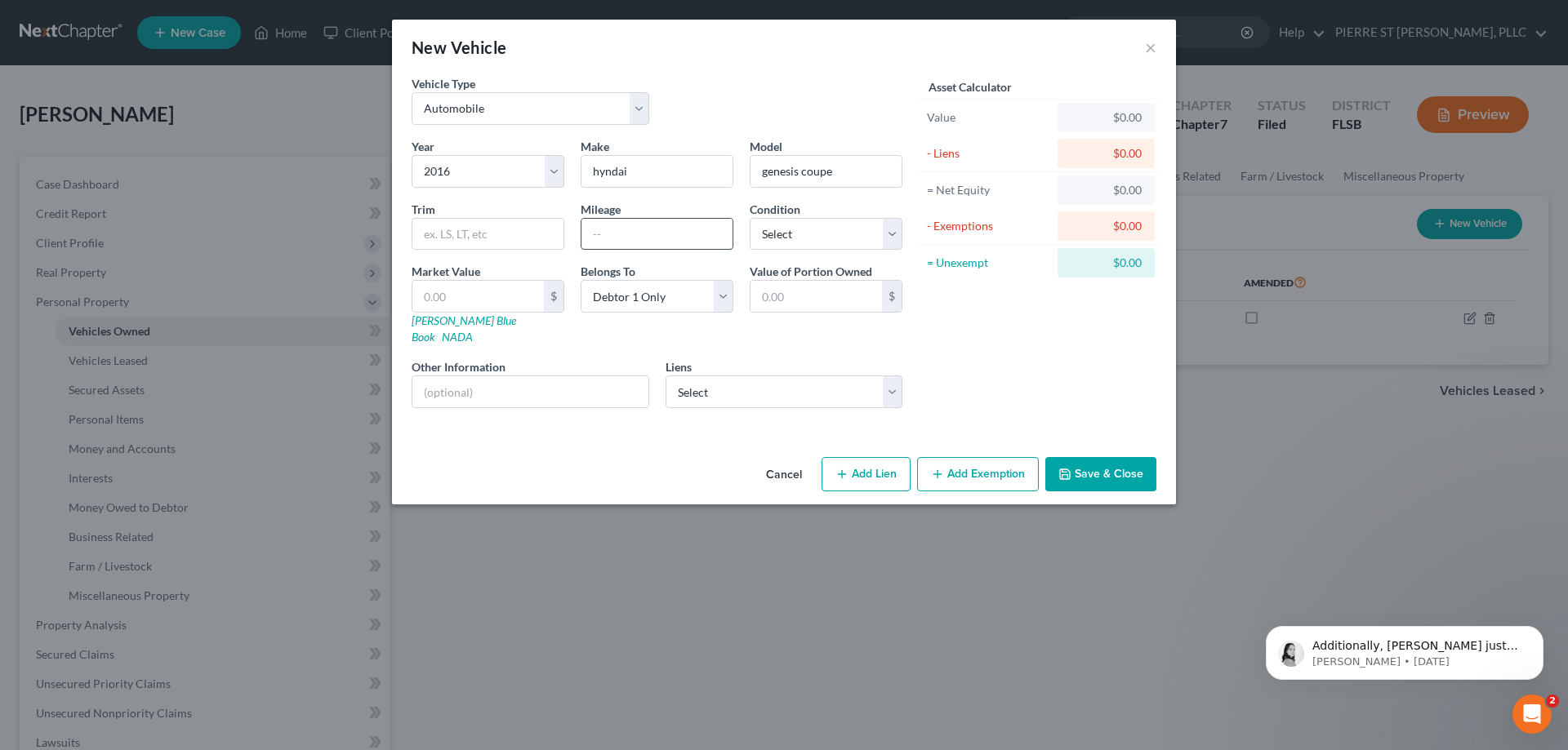
type input "86,000"
click at [859, 239] on select "Select Excellent Very Good Good Fair Poor" at bounding box center [826, 234] width 152 height 33
select select "3"
click at [750, 218] on select "Select Excellent Very Good Good Fair Poor" at bounding box center [826, 234] width 152 height 33
click at [506, 303] on input "text" at bounding box center [478, 296] width 131 height 31
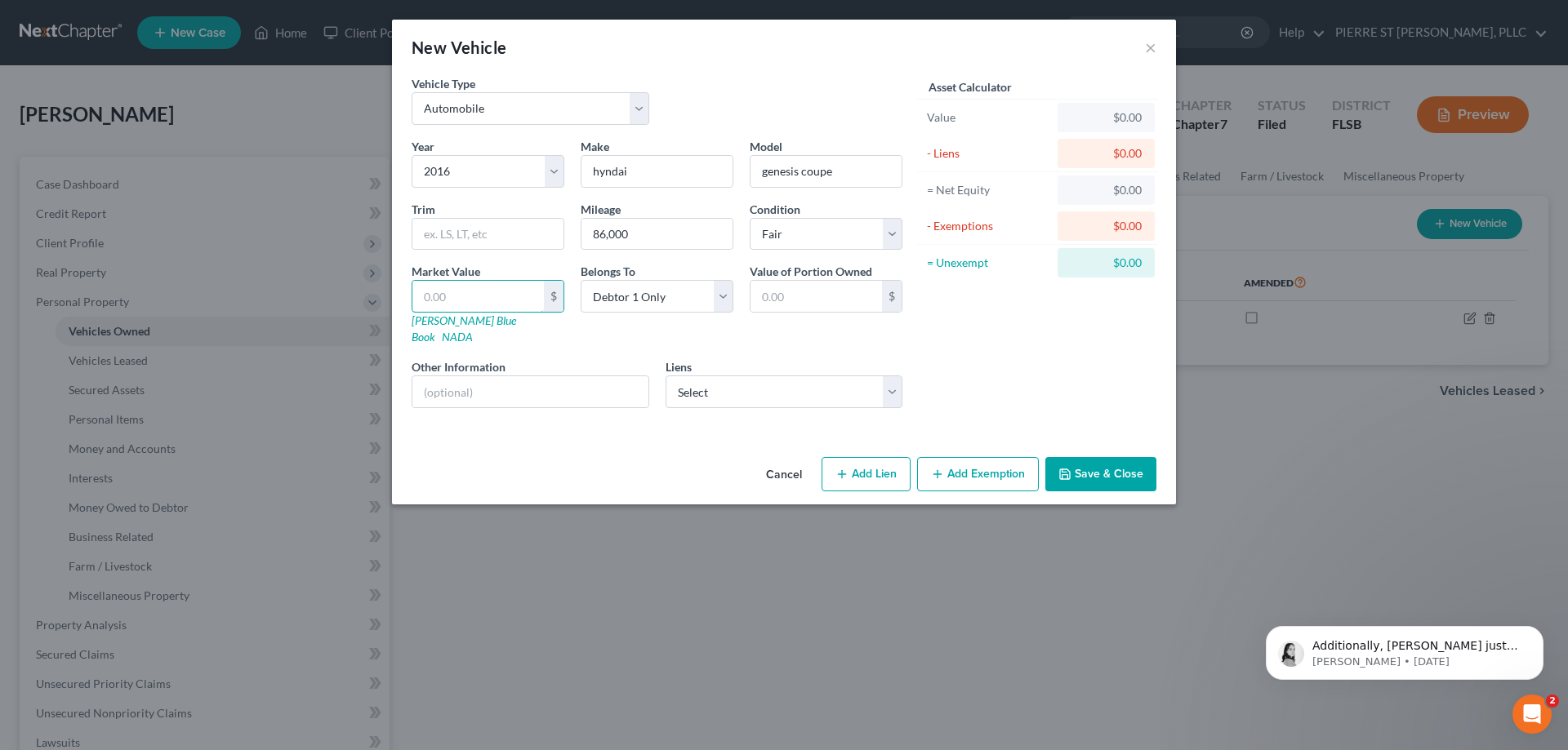
type input "9"
type input "9.00"
type input "94"
type input "94.00"
type input "946"
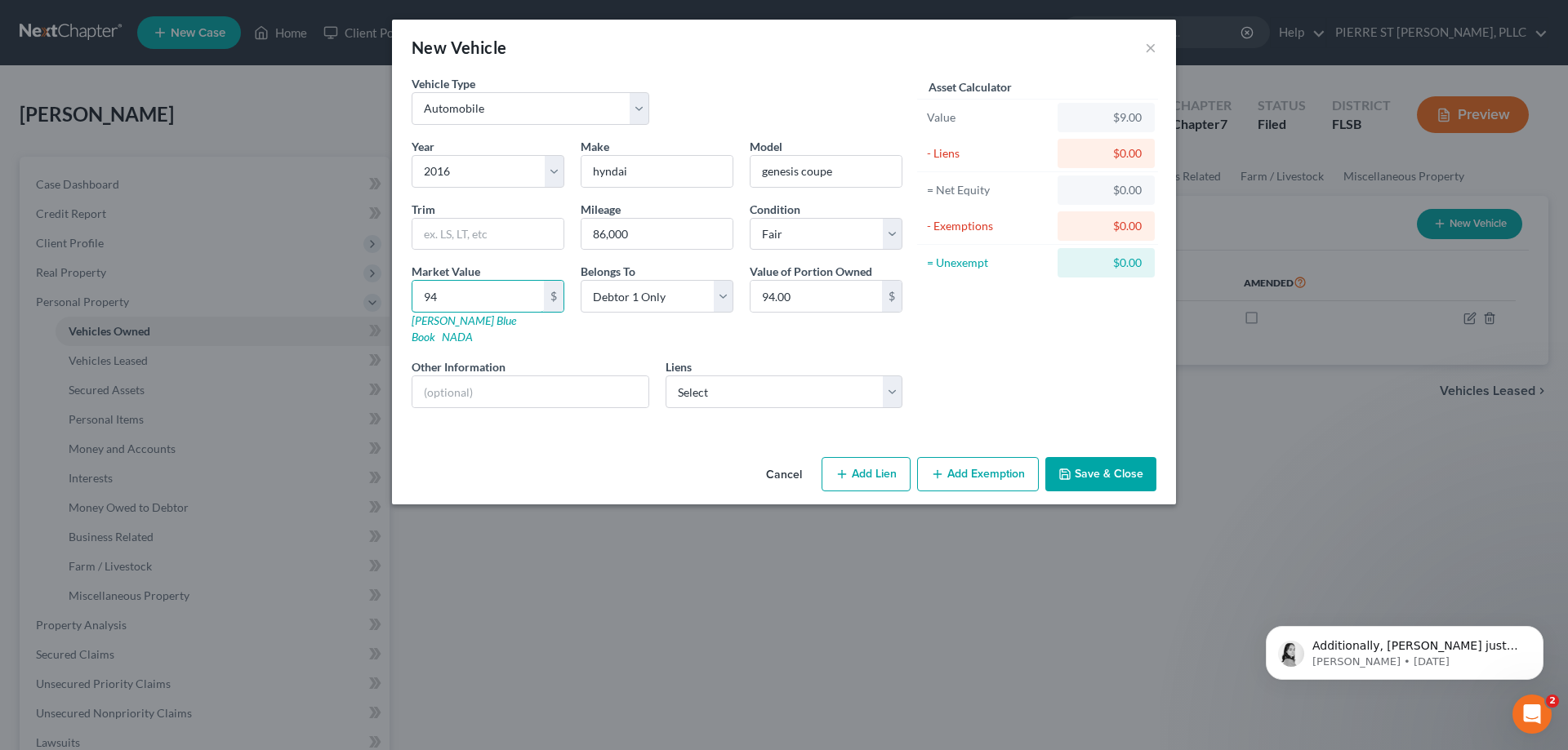
type input "946.00"
type input "9468"
type input "9,468.00"
drag, startPoint x: 559, startPoint y: 330, endPoint x: 615, endPoint y: 326, distance: 56.1
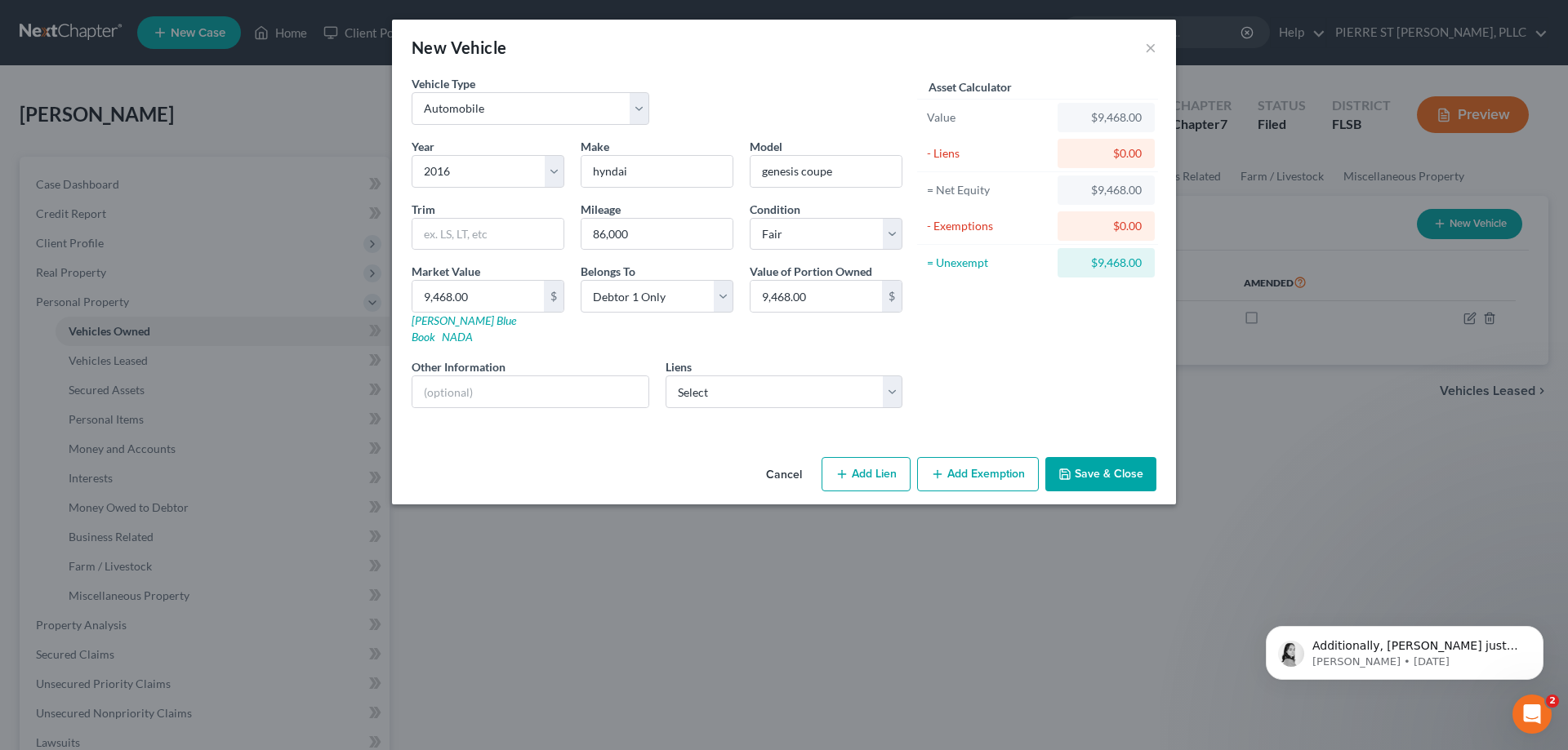
click at [563, 329] on div "Year Select 2026 2025 2024 2023 2022 2021 2020 2019 2018 2017 2016 2015 2014 20…" at bounding box center [657, 279] width 507 height 283
click at [723, 299] on select "Select Debtor 1 Only Debtor 2 Only Debtor 1 And Debtor 2 Only At Least One Of T…" at bounding box center [656, 296] width 152 height 33
select select "3"
click at [580, 280] on select "Select Debtor 1 Only Debtor 2 Only Debtor 1 And Debtor 2 Only At Least One Of T…" at bounding box center [656, 296] width 152 height 33
click at [983, 332] on div "Asset Calculator Value $9,468.00 - Liens $0.00 = Net Equity $9,468.00 - Exempti…" at bounding box center [1037, 247] width 254 height 346
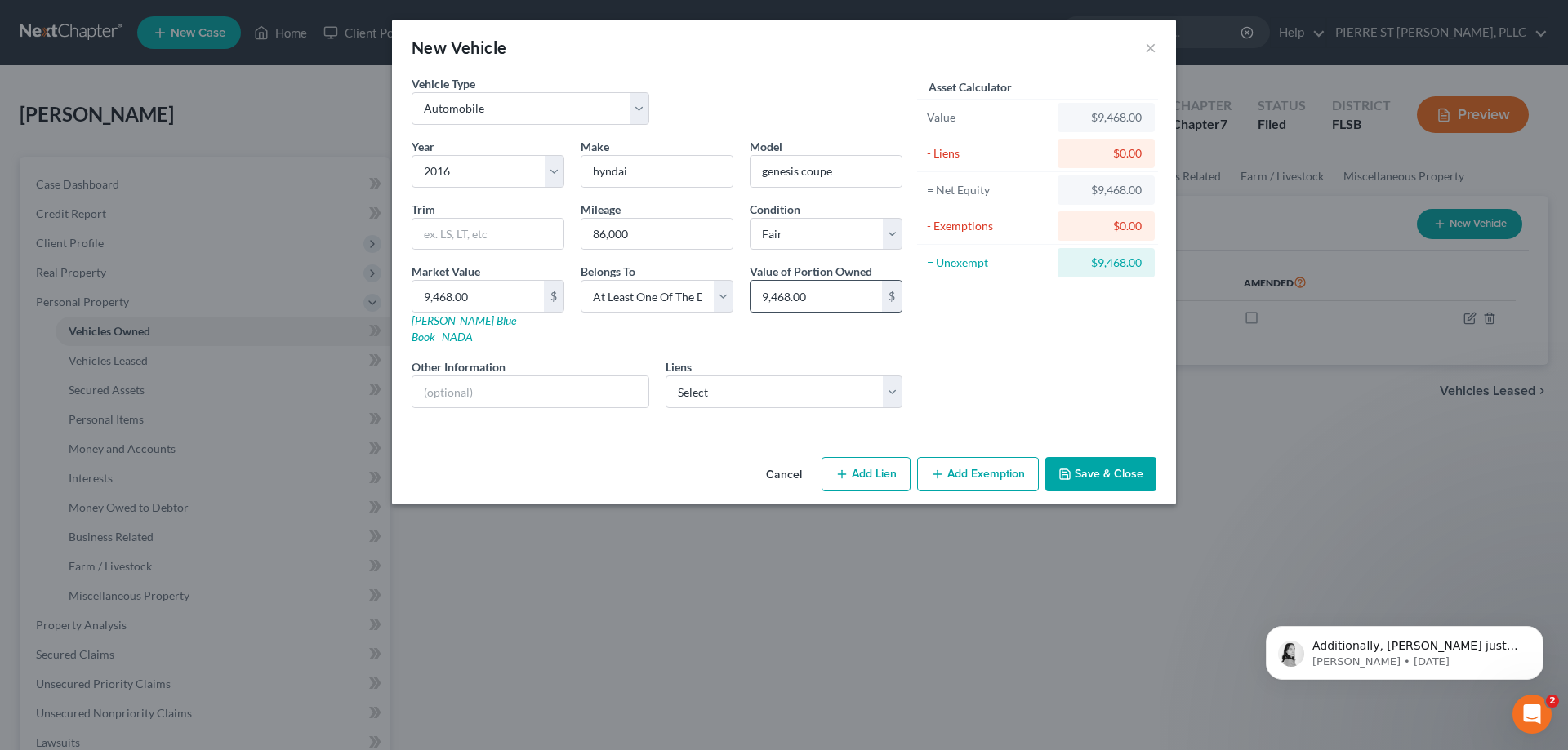
click at [884, 289] on div "$" at bounding box center [891, 296] width 19 height 31
click at [737, 377] on select "Select [GEOGRAPHIC_DATA] Fin - $19,081.00 Westlake Fin - $12,090.00" at bounding box center [784, 392] width 238 height 33
select select "1"
click at [666, 376] on select "Select [GEOGRAPHIC_DATA] Fin - $19,081.00 Westlake Fin - $12,090.00" at bounding box center [784, 392] width 238 height 33
select select
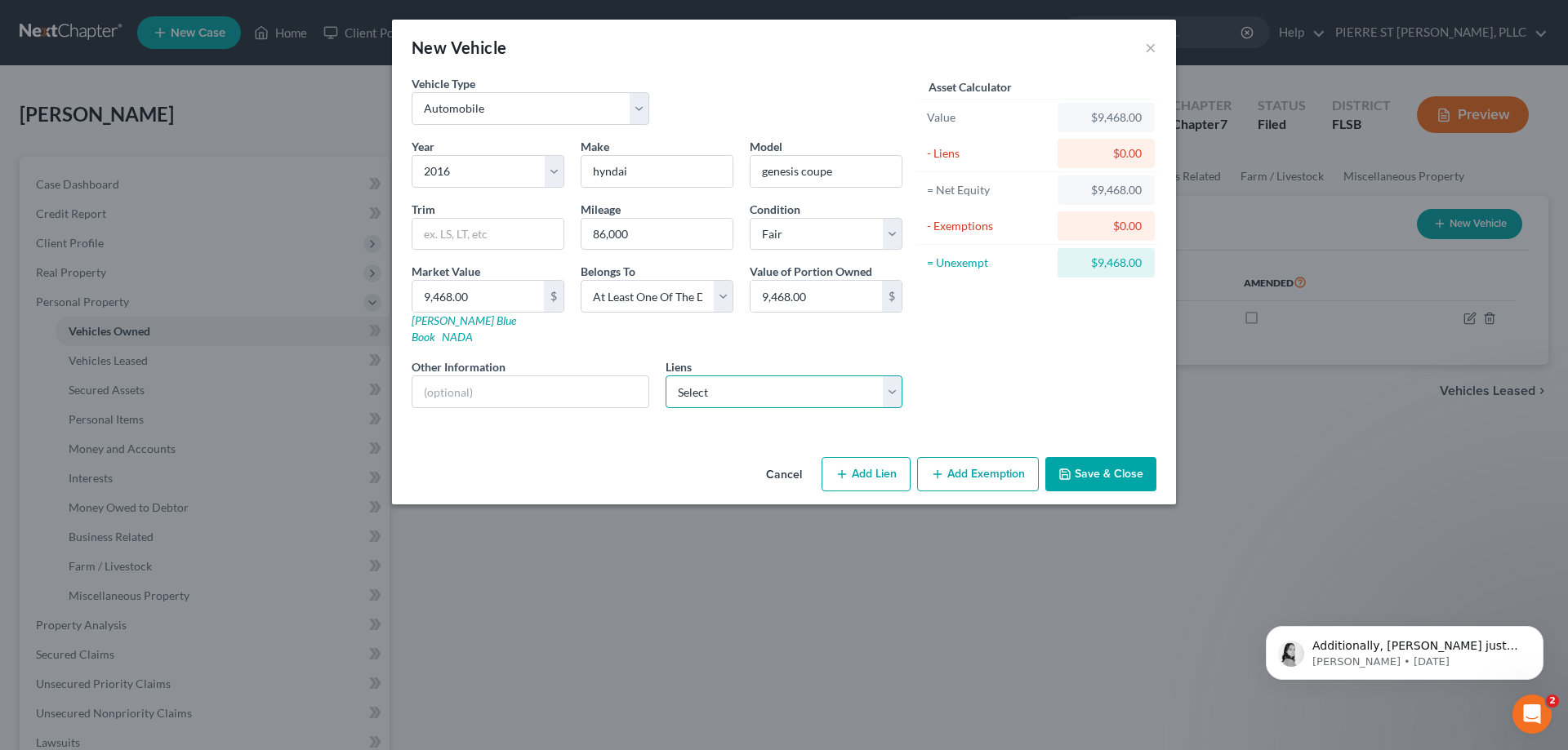
select select "4"
select select "0"
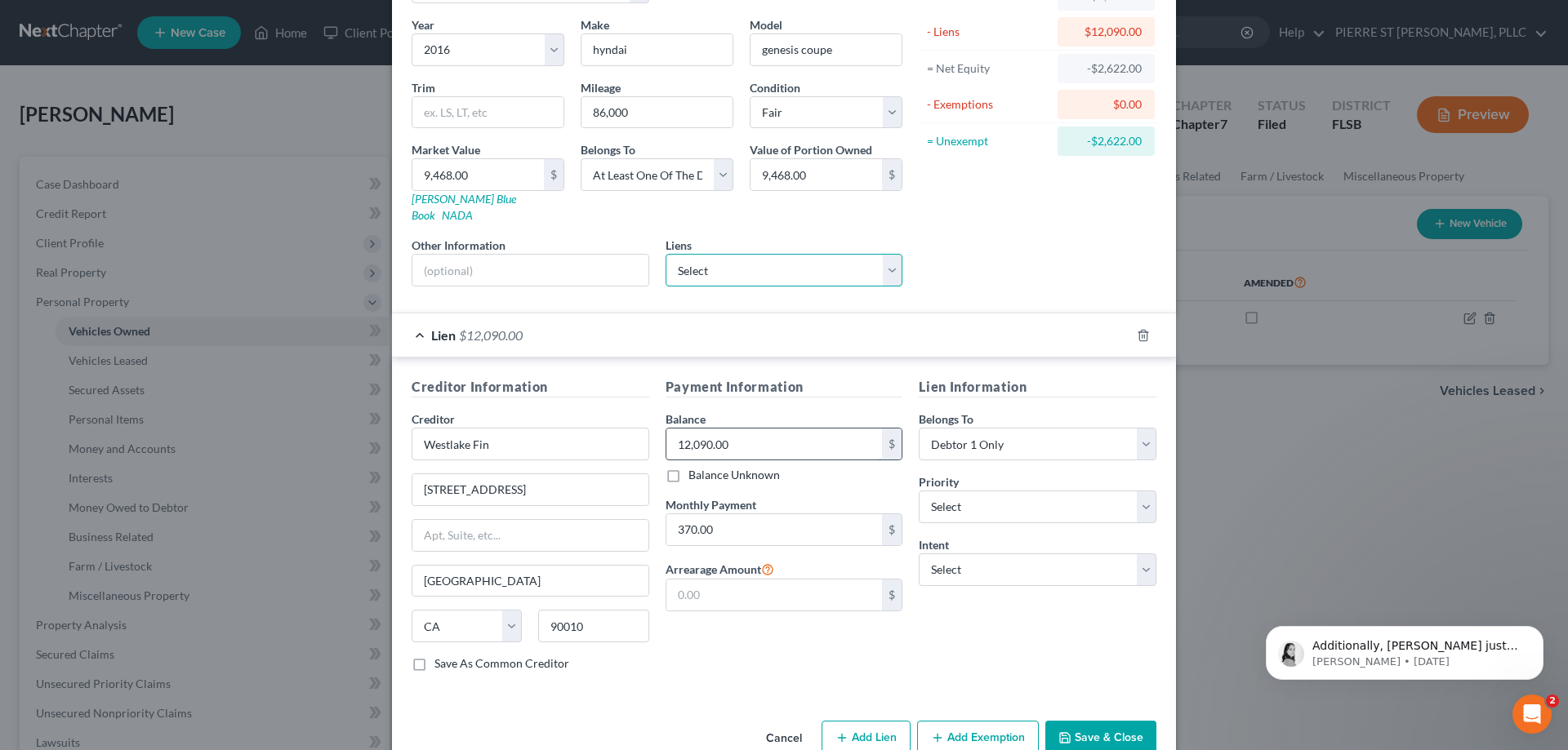
scroll to position [143, 0]
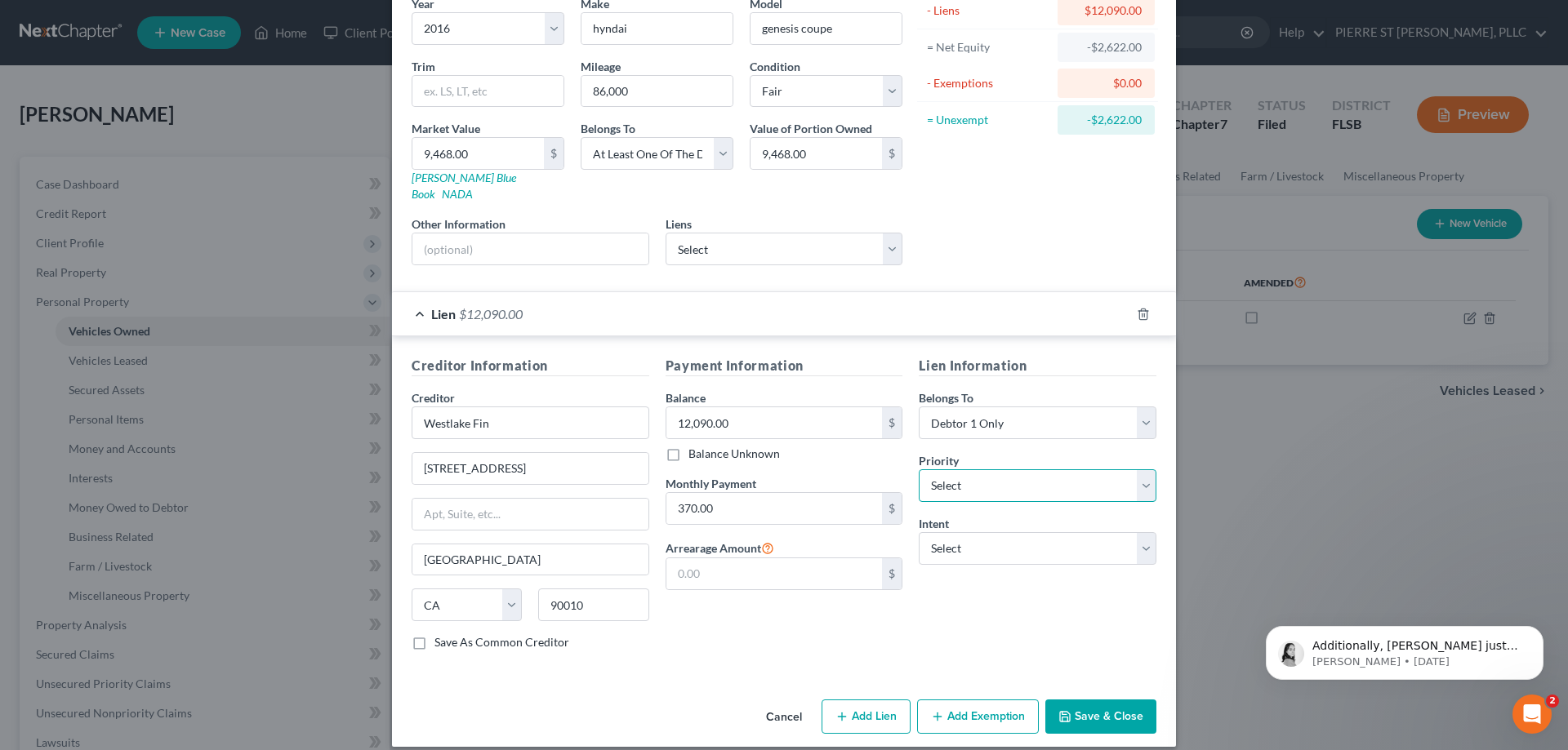
click at [1013, 474] on select "Select 1st 2nd 3rd 4th 5th 6th 7th 8th 9th 10th 11th 12th 13th 14th 15th 16th 1…" at bounding box center [1038, 486] width 238 height 33
click at [942, 610] on div "Lien Information Belongs To * Select Debtor 1 Only Debtor 2 Only Debtor 1 And D…" at bounding box center [1037, 509] width 254 height 308
click at [1011, 473] on select "Select 1st 2nd 3rd 4th 5th 6th 7th 8th 9th 10th 11th 12th 13th 14th 15th 16th 1…" at bounding box center [1038, 486] width 238 height 33
select select "1"
click at [919, 470] on select "Select 1st 2nd 3rd 4th 5th 6th 7th 8th 9th 10th 11th 12th 13th 14th 15th 16th 1…" at bounding box center [1038, 486] width 238 height 33
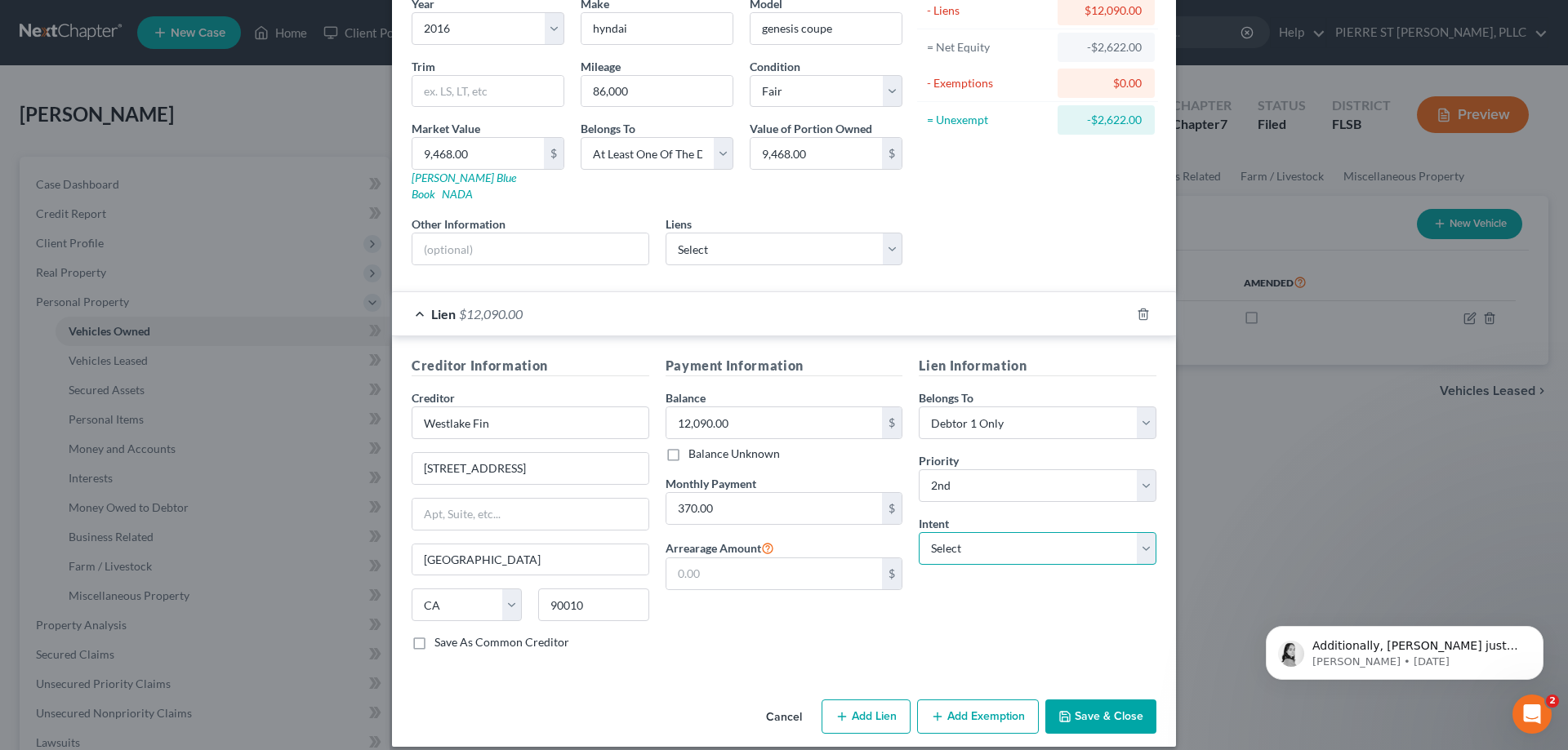
click at [964, 535] on select "Select Surrender Redeem Reaffirm Avoid Other" at bounding box center [1038, 549] width 238 height 33
select select "2"
click at [919, 532] on select "Select Surrender Redeem Reaffirm Avoid Other" at bounding box center [1038, 549] width 238 height 33
click at [956, 619] on div "Lien Information Belongs To * Select Debtor 1 Only Debtor 2 Only Debtor 1 And D…" at bounding box center [1037, 509] width 254 height 308
click at [963, 700] on button "Add Exemption" at bounding box center [977, 717] width 122 height 35
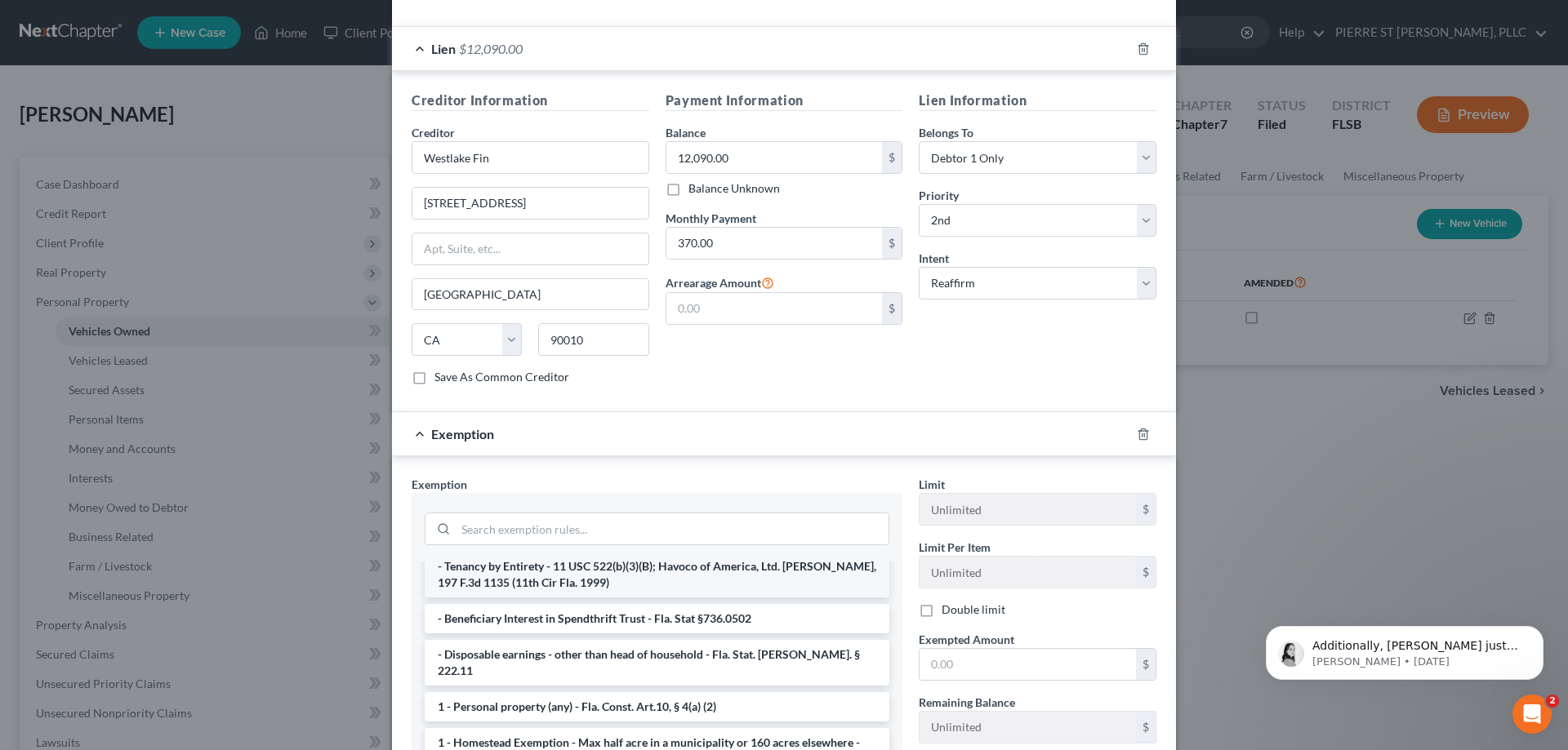
scroll to position [0, 0]
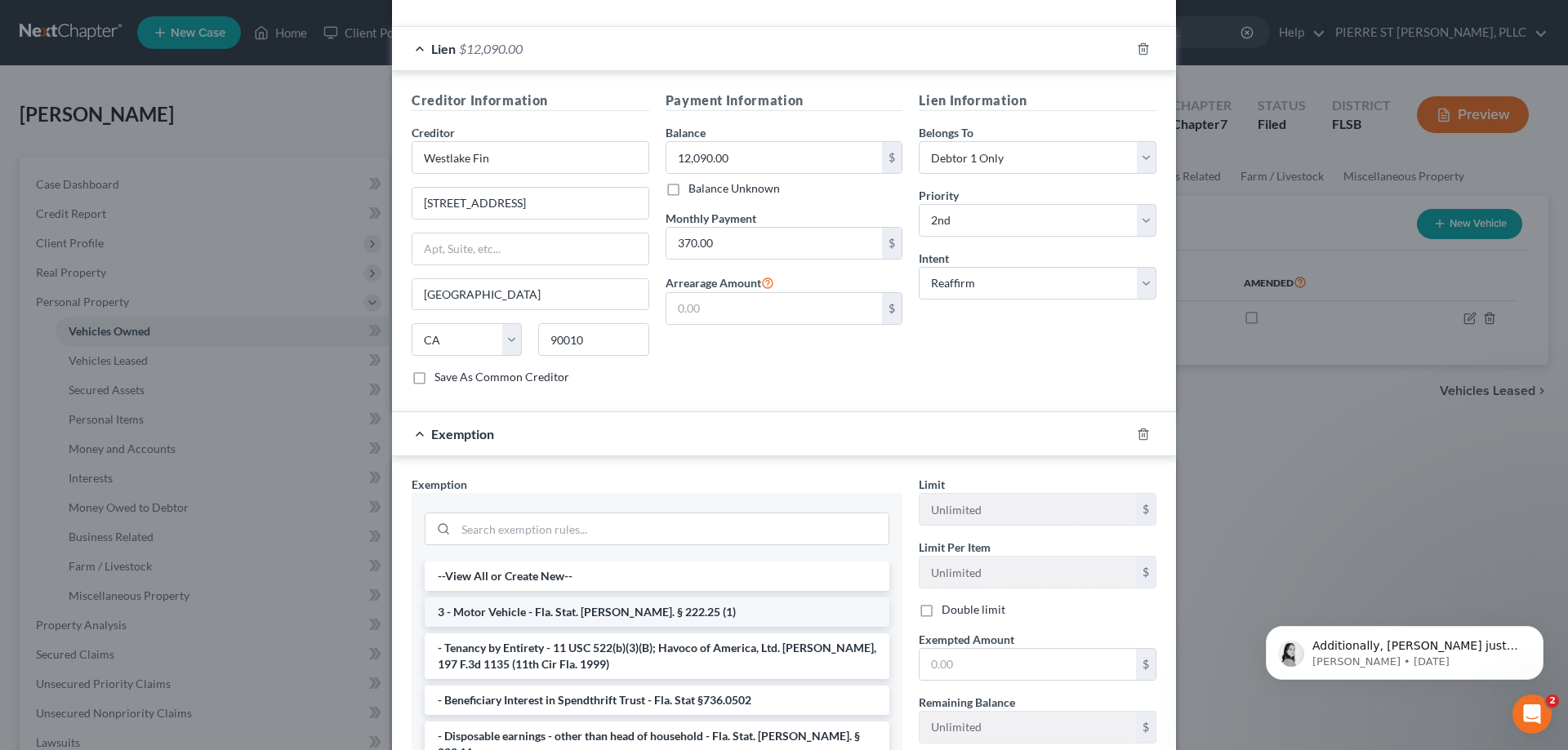
click at [512, 598] on li "3 - Motor Vehicle - Fla. Stat. [PERSON_NAME]. § 222.25 (1)" at bounding box center [657, 612] width 464 height 30
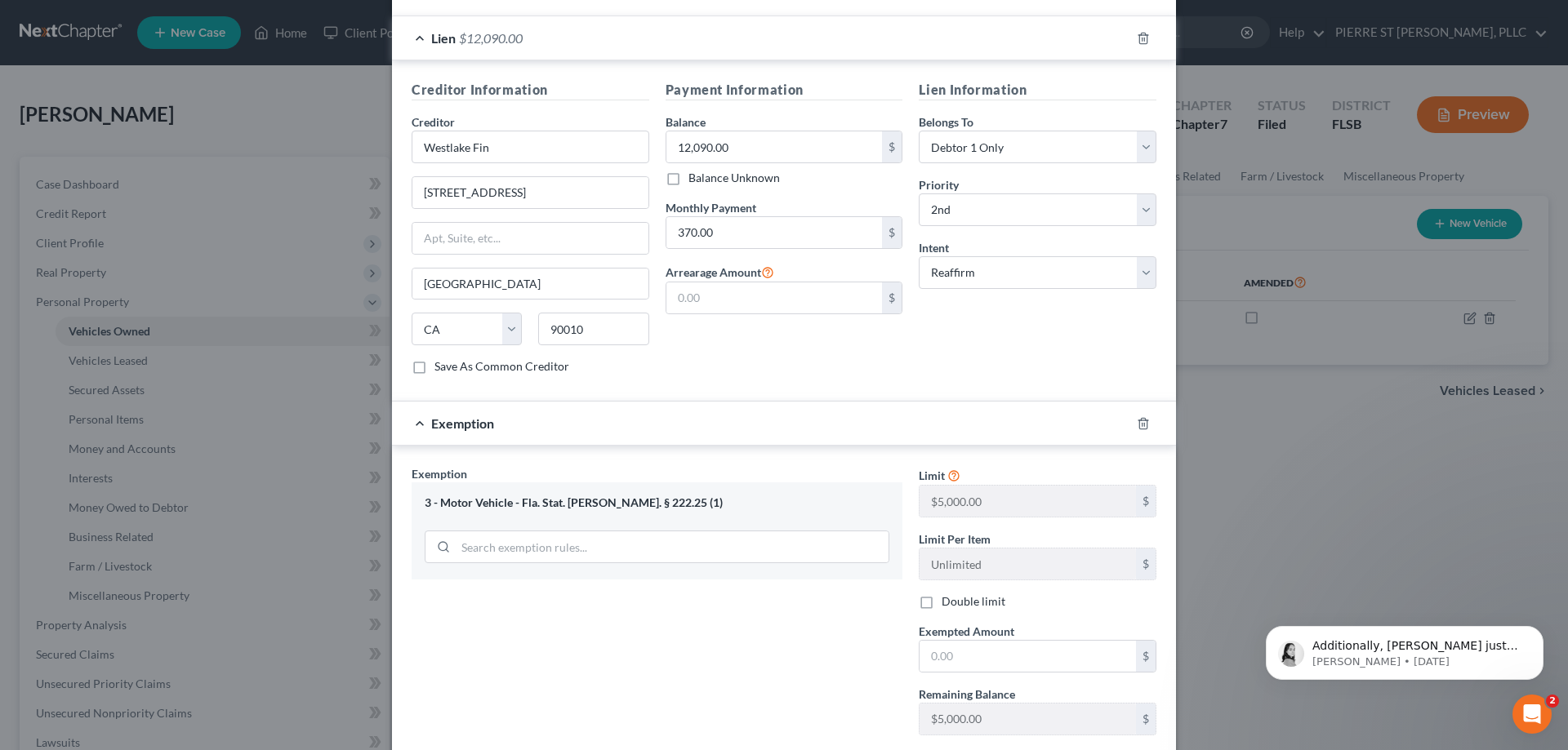
scroll to position [422, 0]
click at [810, 480] on div "3 - Motor Vehicle - Fla. Stat. [PERSON_NAME]. § 222.25 (1)" at bounding box center [657, 527] width 491 height 96
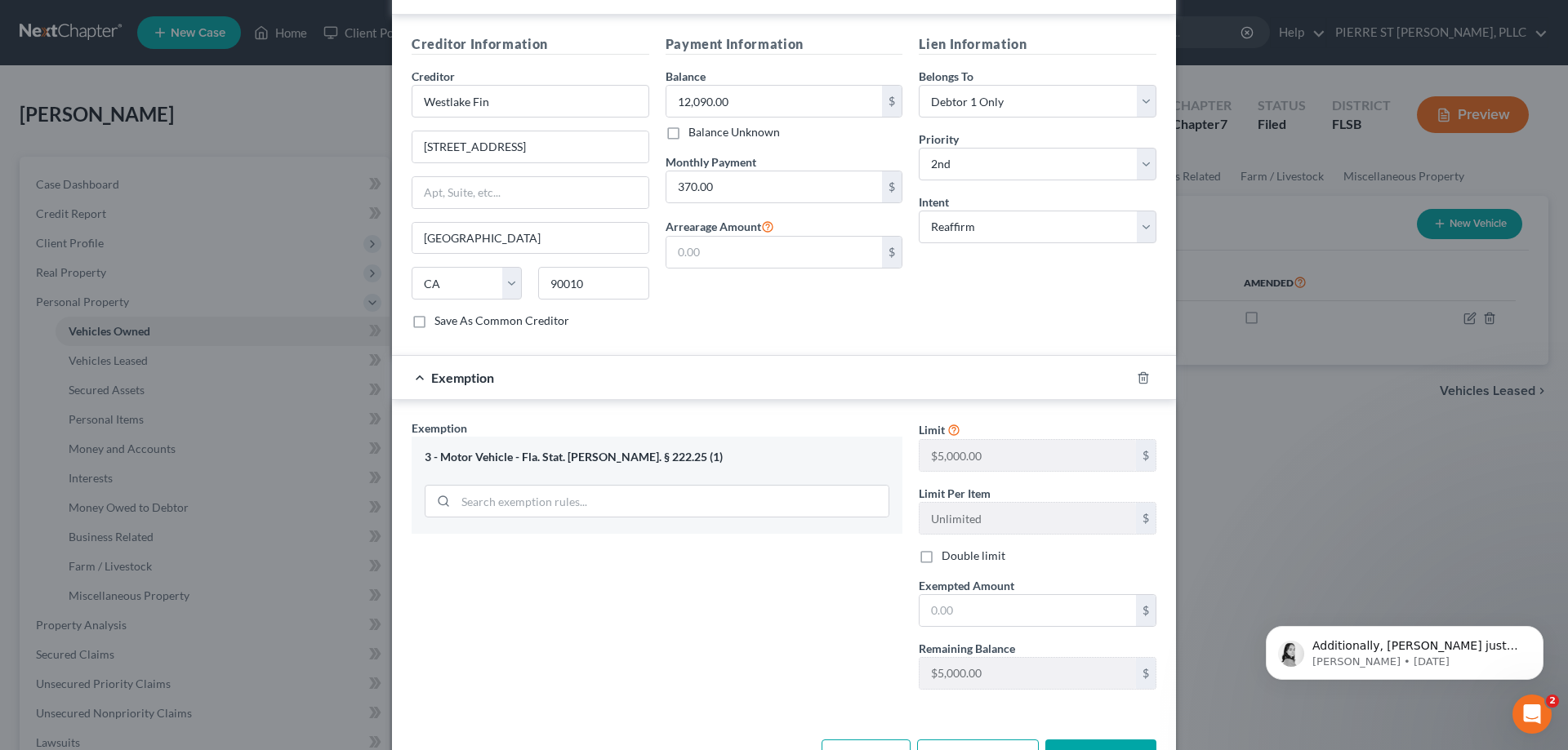
scroll to position [504, 0]
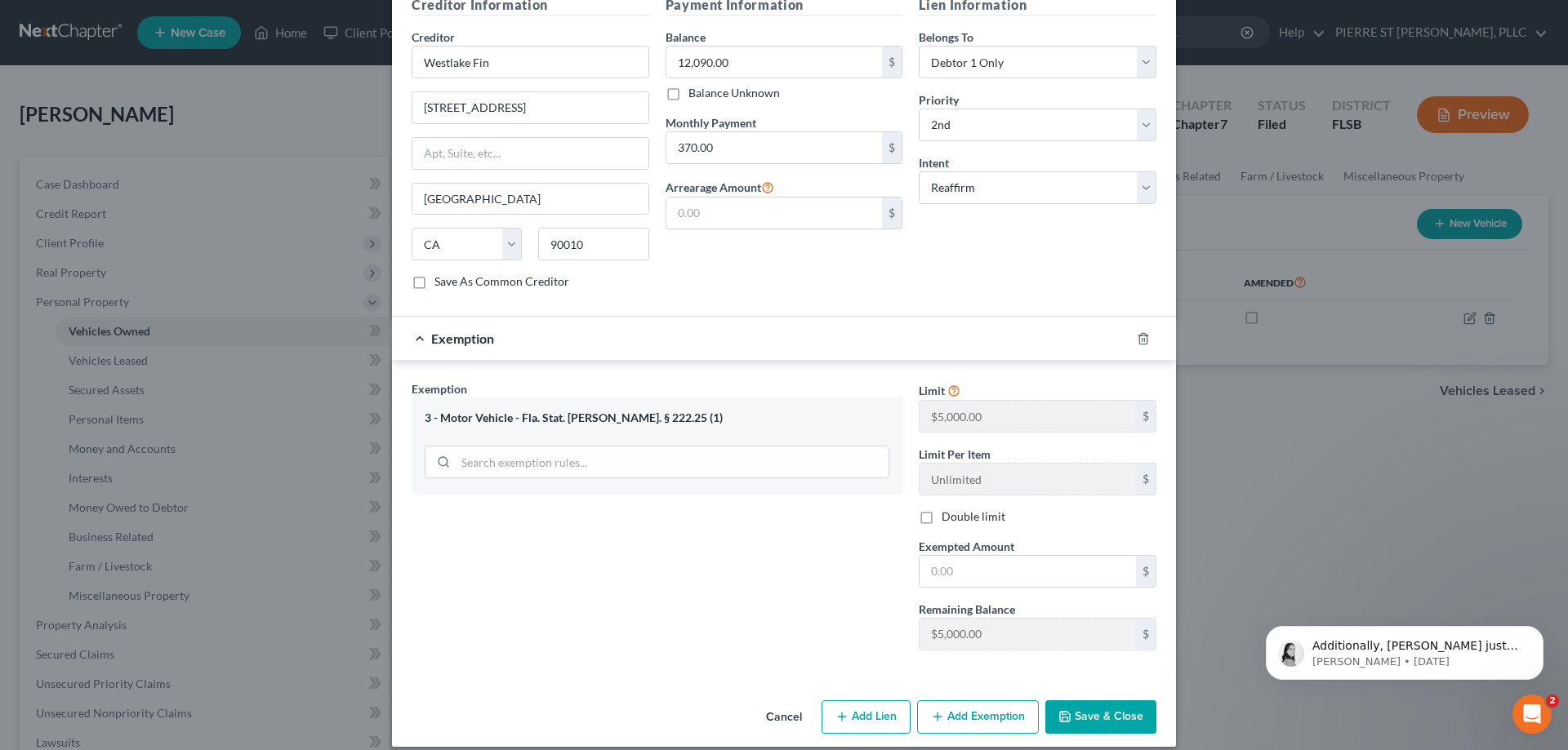
click at [460, 331] on span "Exemption" at bounding box center [463, 339] width 63 height 15
click at [706, 449] on input "search" at bounding box center [671, 462] width 433 height 31
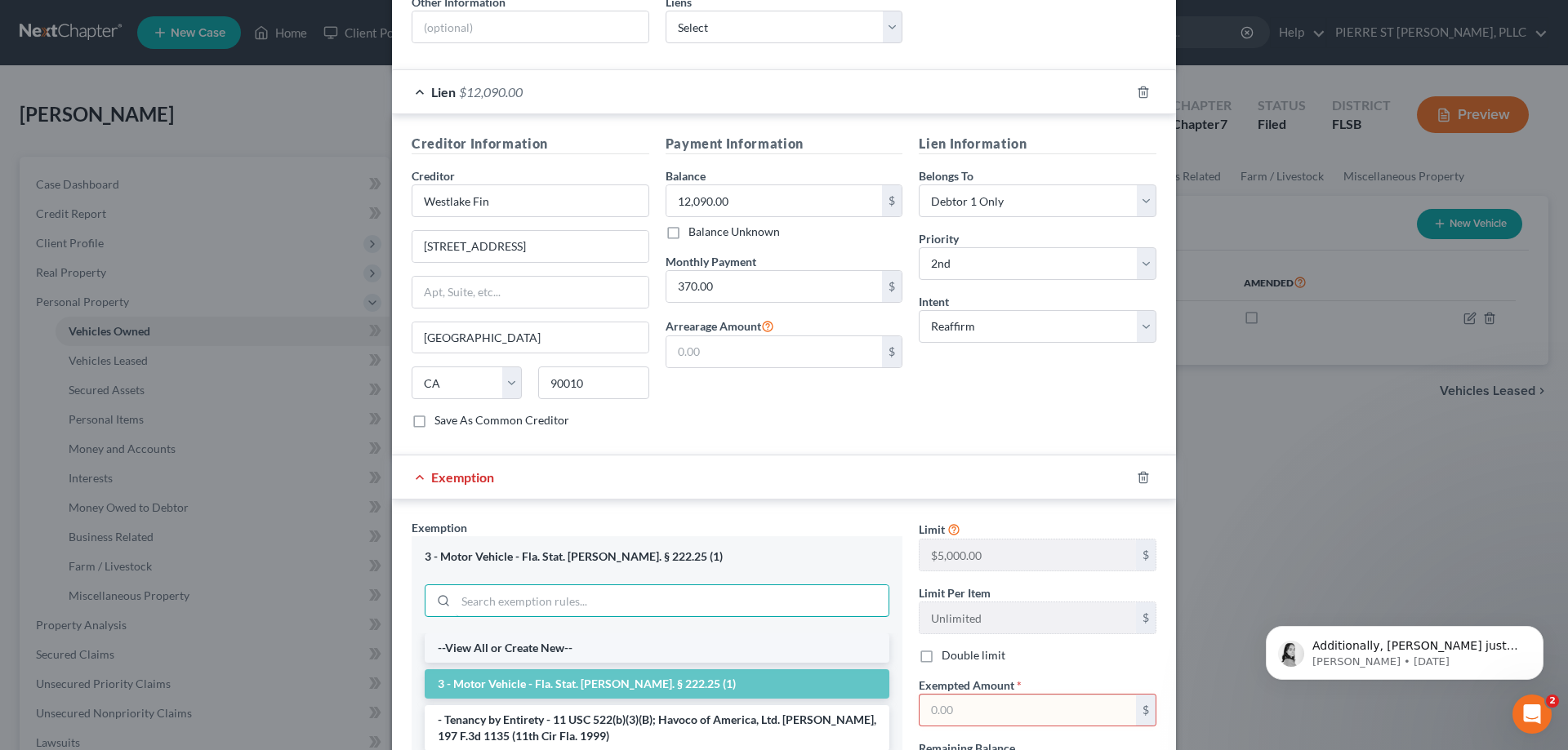
scroll to position [447, 0]
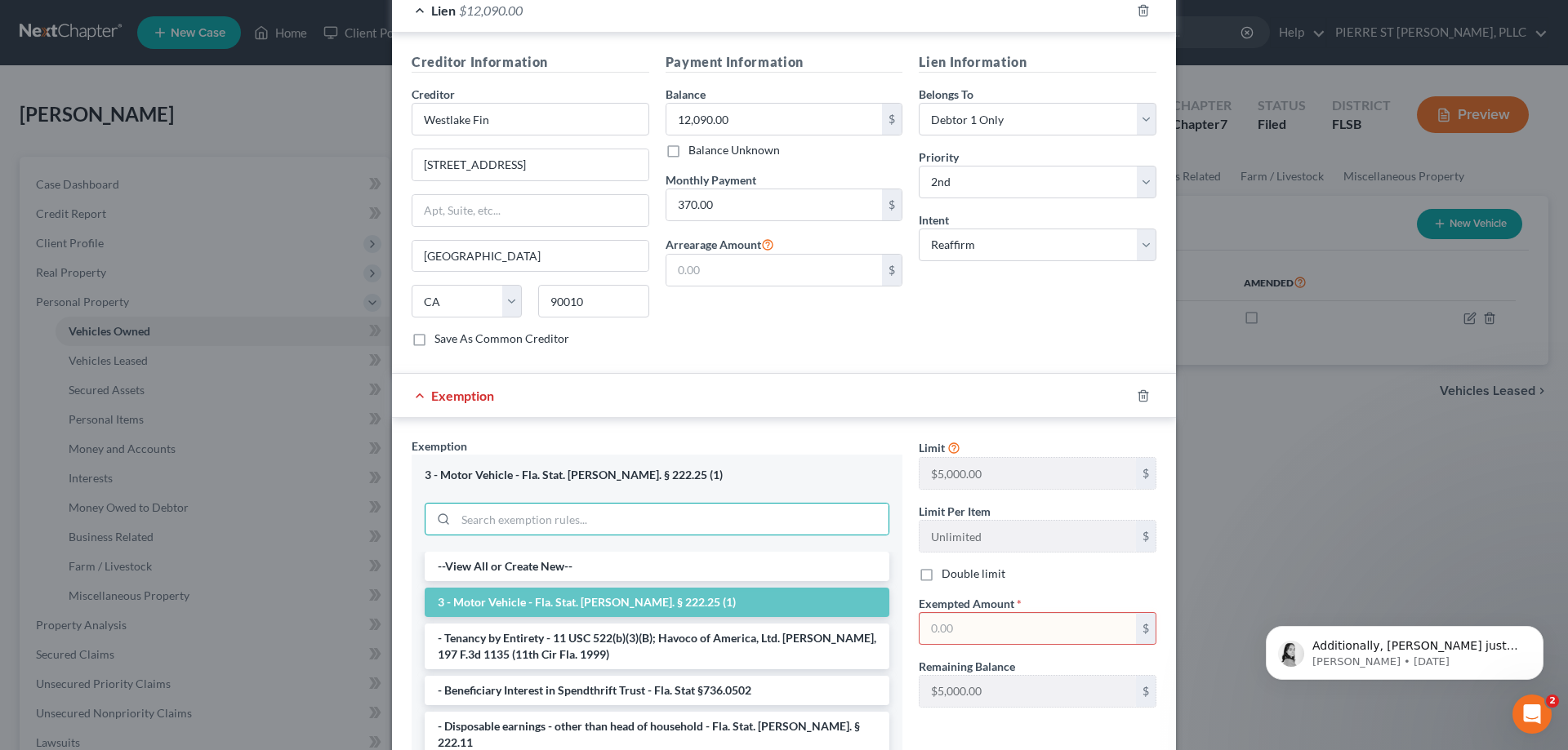
click at [940, 324] on div "Lien Information Belongs To * Select Debtor 1 Only Debtor 2 Only Debtor 1 And D…" at bounding box center [1037, 205] width 254 height 308
click at [1321, 405] on div "New Vehicle × Vehicle Type Select Automobile Truck Trailer Watercraft Aircraft …" at bounding box center [784, 375] width 1568 height 750
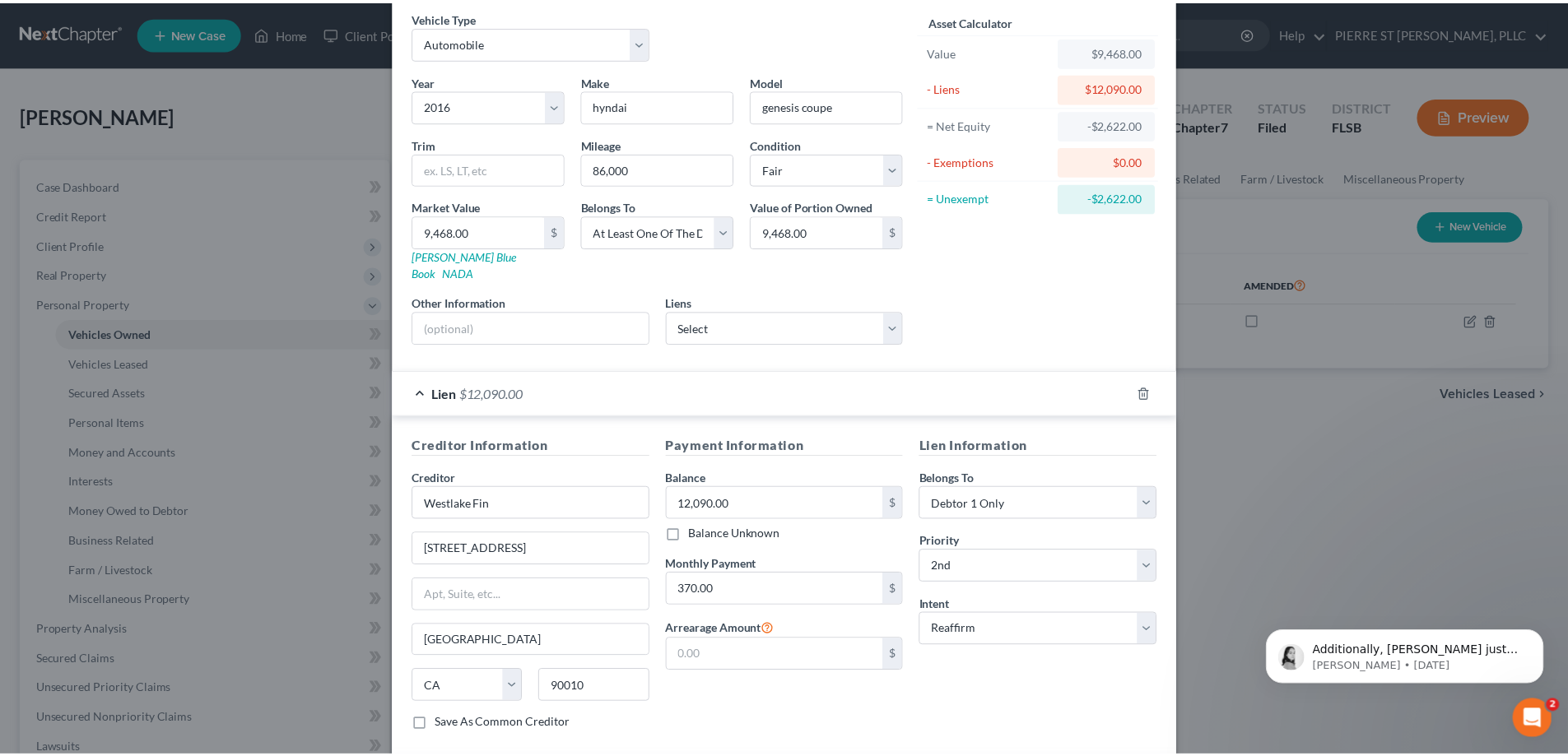
scroll to position [0, 0]
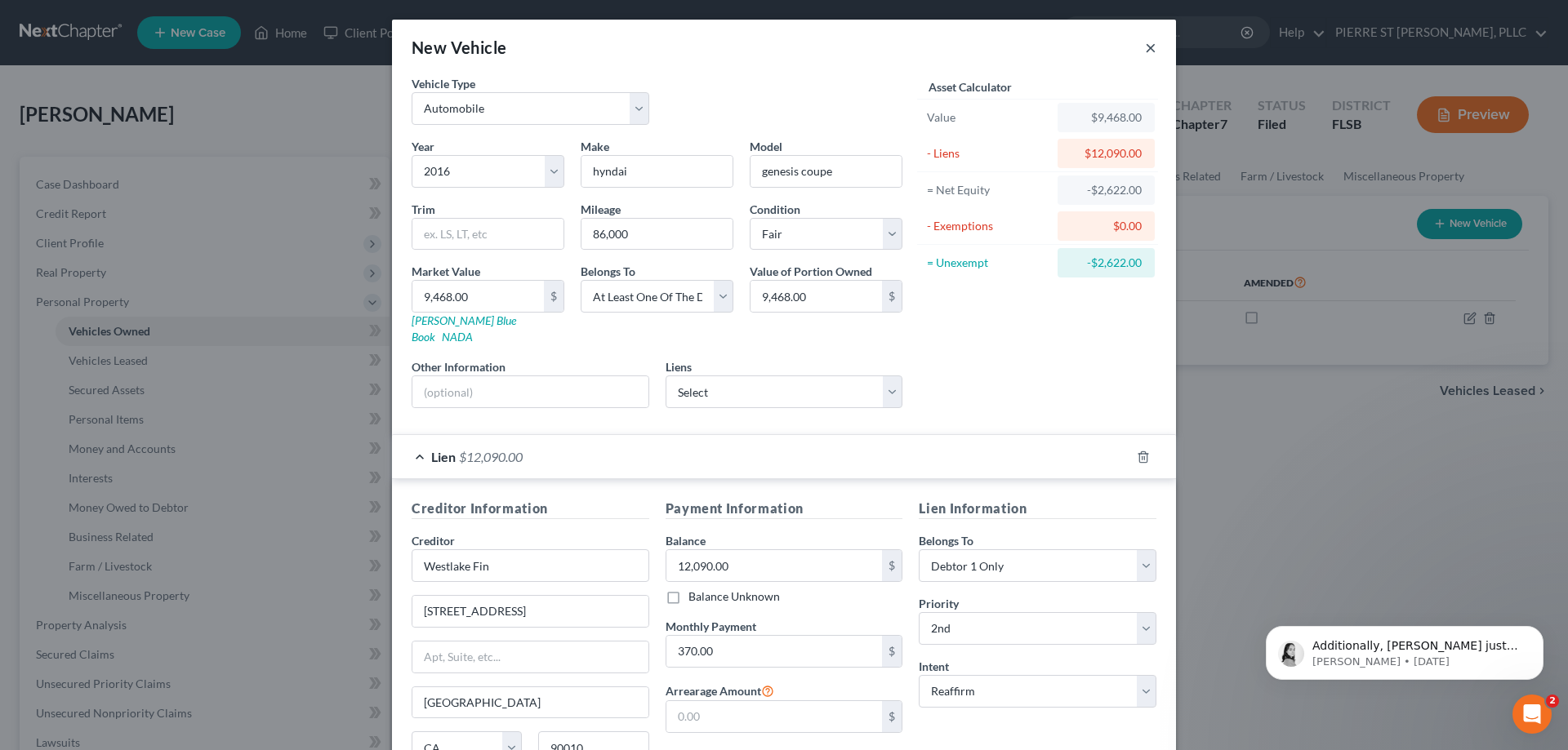
click at [1145, 50] on button "×" at bounding box center [1151, 47] width 12 height 19
